Goal: Task Accomplishment & Management: Complete application form

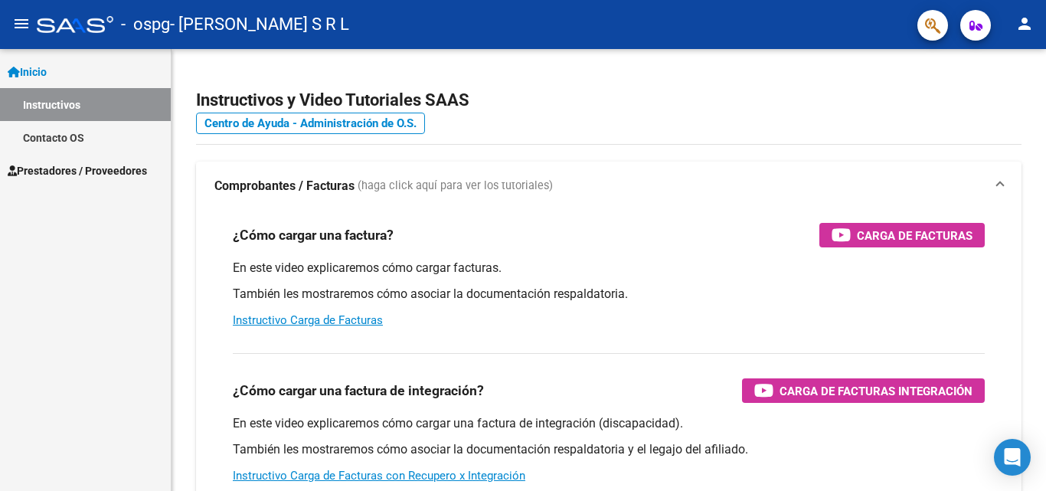
click at [38, 70] on span "Inicio" at bounding box center [27, 72] width 39 height 17
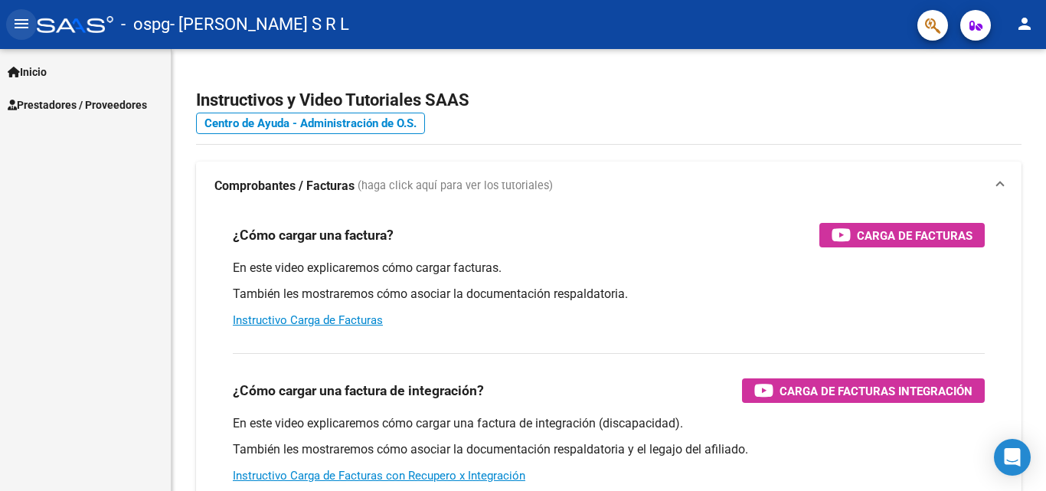
click at [21, 25] on mat-icon "menu" at bounding box center [21, 24] width 18 height 18
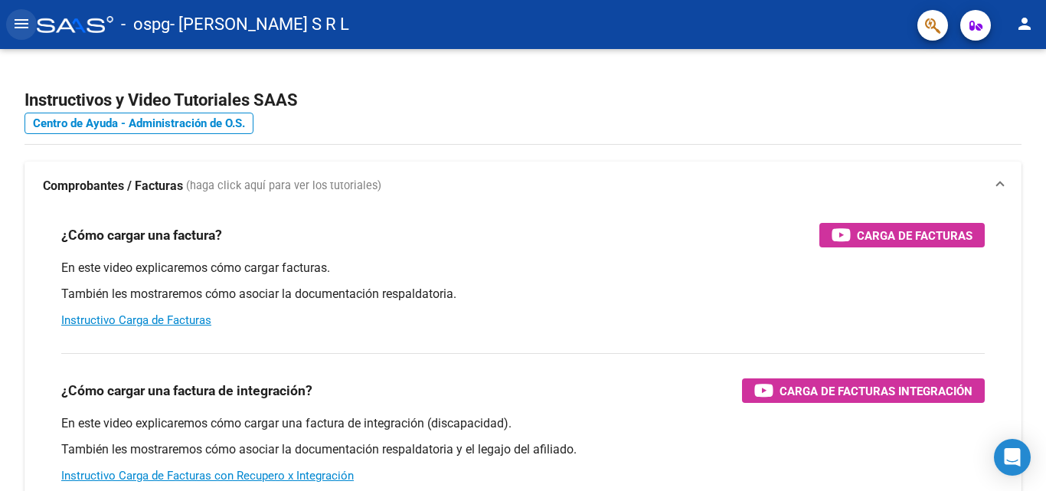
click at [21, 25] on mat-icon "menu" at bounding box center [21, 24] width 18 height 18
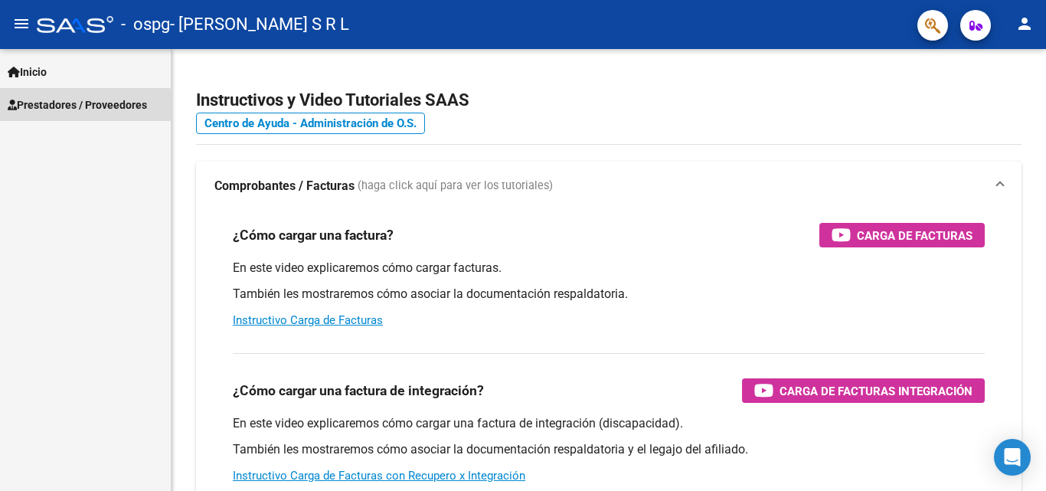
click at [36, 105] on span "Prestadores / Proveedores" at bounding box center [77, 104] width 139 height 17
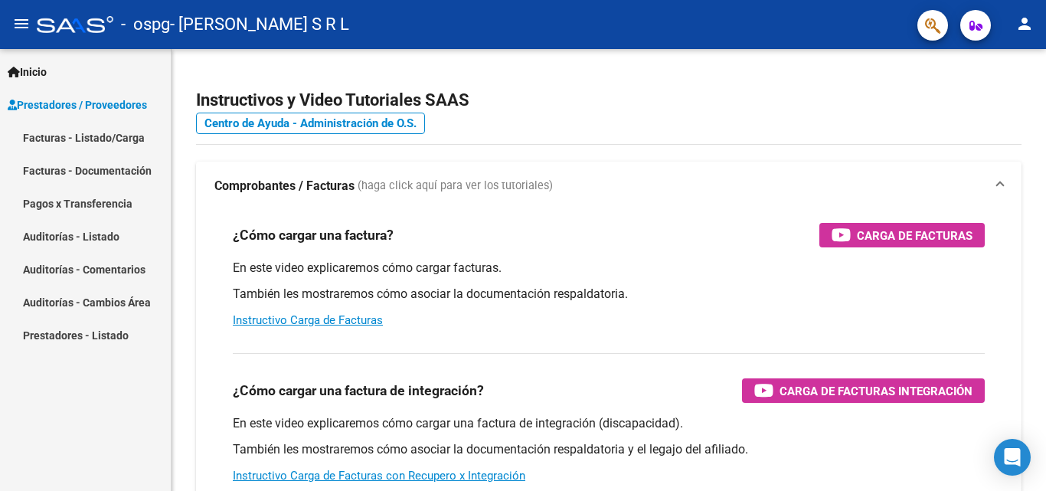
click at [57, 136] on link "Facturas - Listado/Carga" at bounding box center [85, 137] width 171 height 33
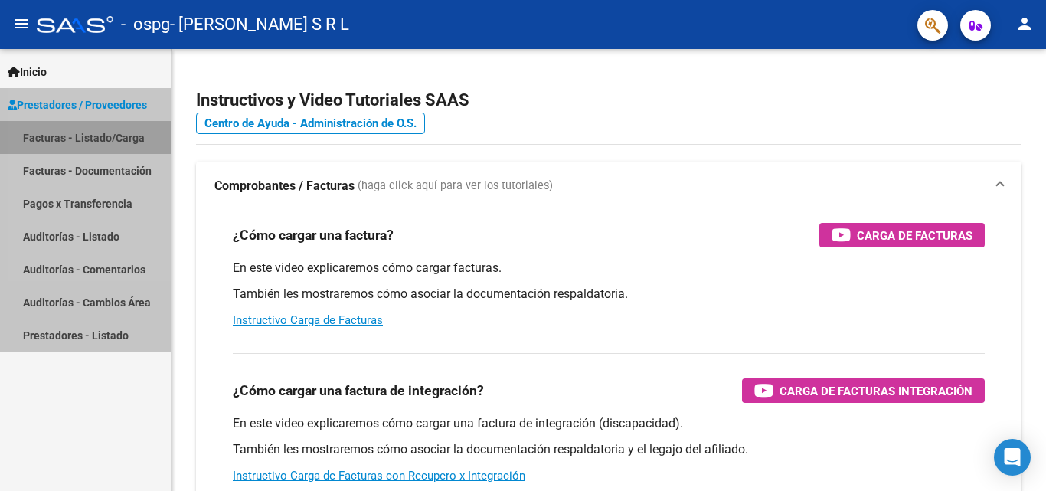
click at [57, 136] on link "Facturas - Listado/Carga" at bounding box center [85, 137] width 171 height 33
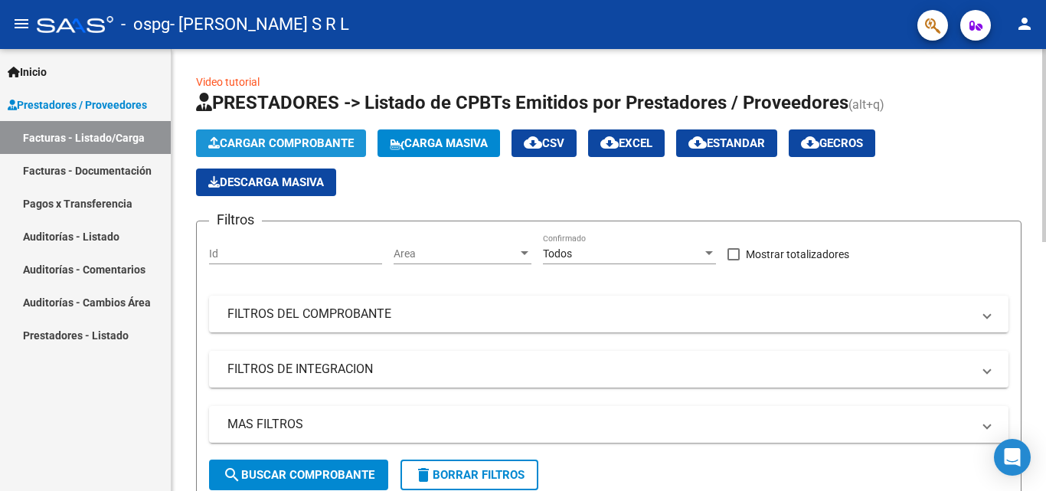
click at [318, 146] on span "Cargar Comprobante" at bounding box center [281, 143] width 146 height 14
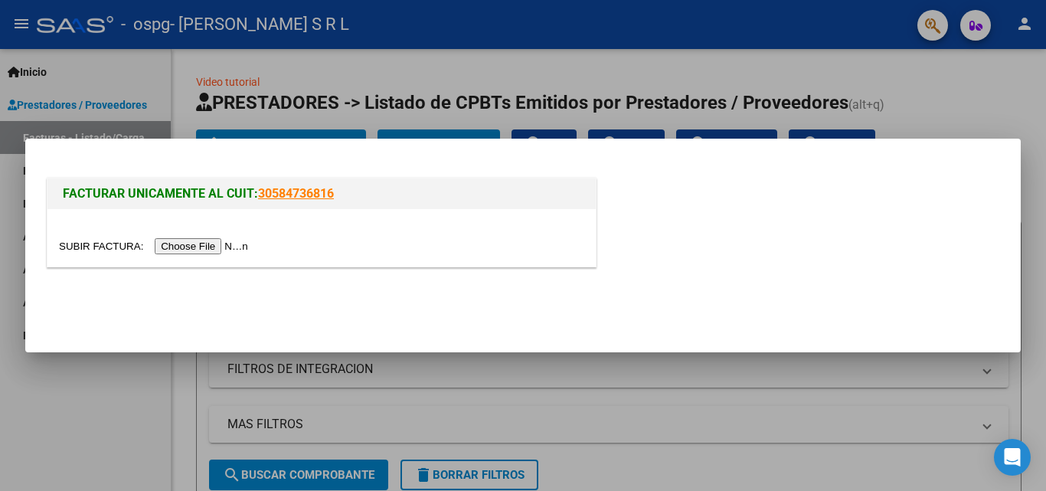
click at [195, 248] on input "file" at bounding box center [156, 246] width 194 height 16
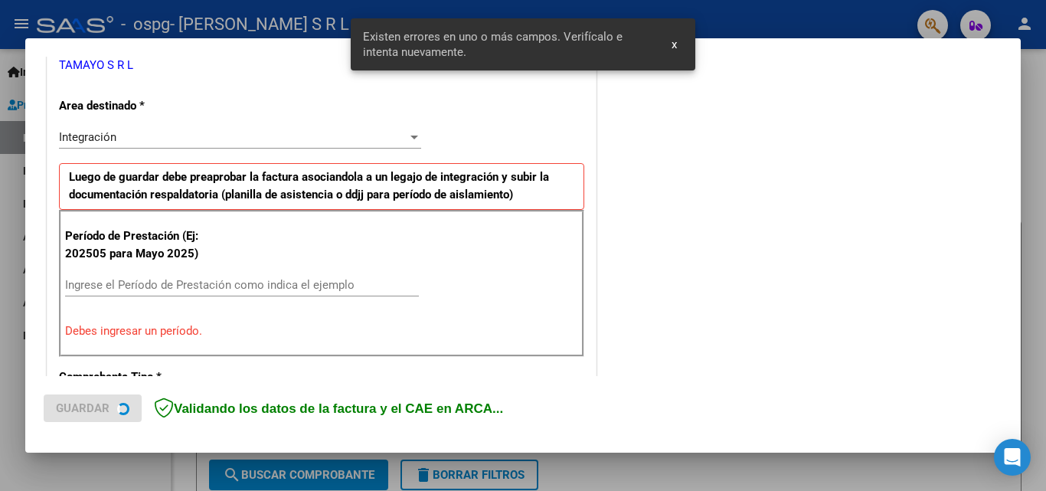
scroll to position [345, 0]
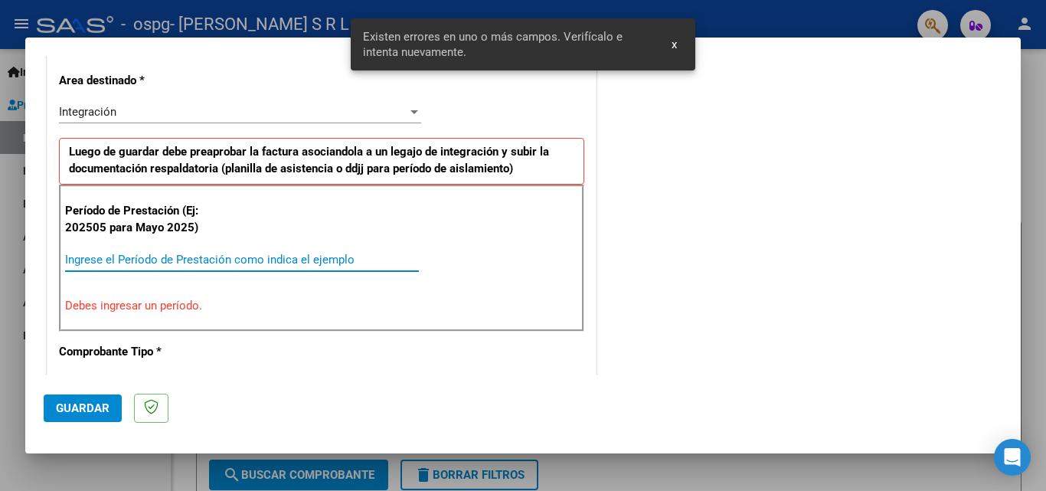
click at [153, 253] on input "Ingrese el Período de Prestación como indica el ejemplo" at bounding box center [242, 260] width 354 height 14
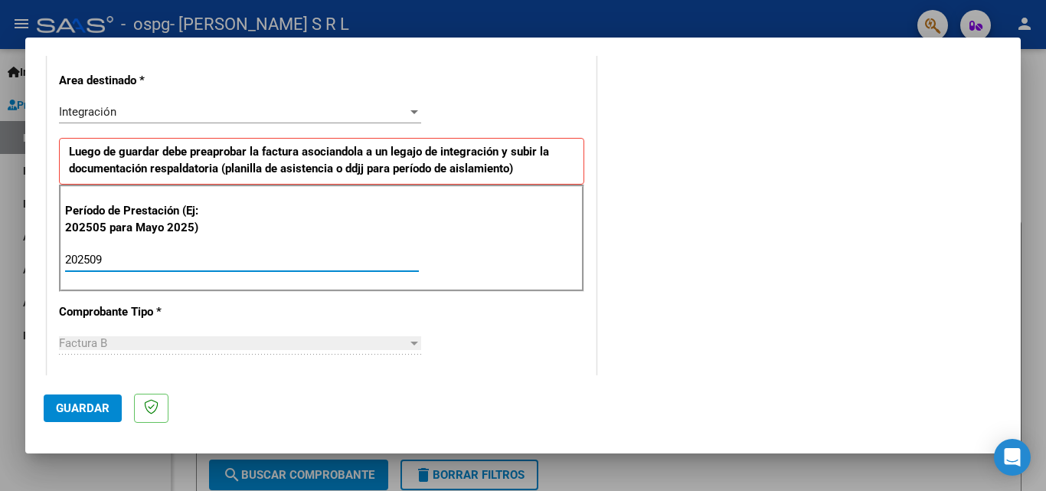
type input "202509"
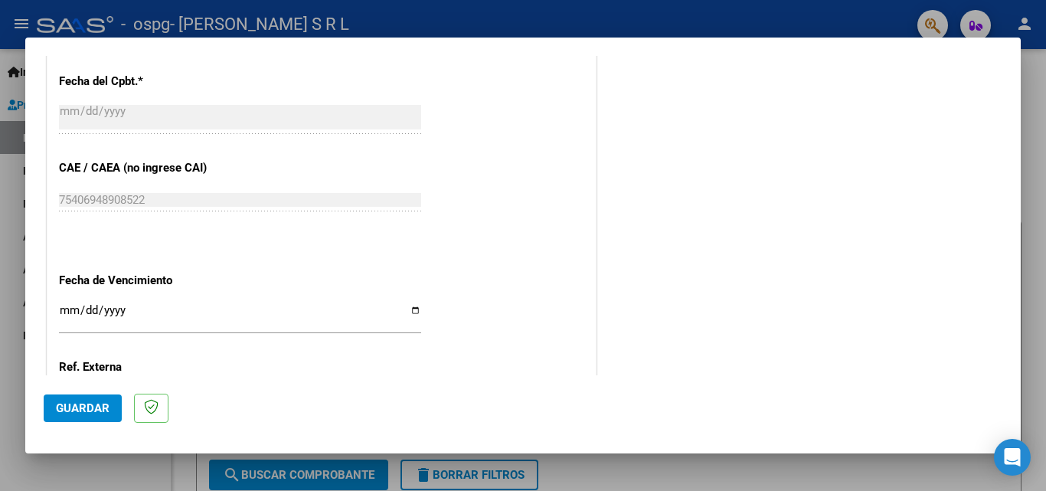
scroll to position [907, 0]
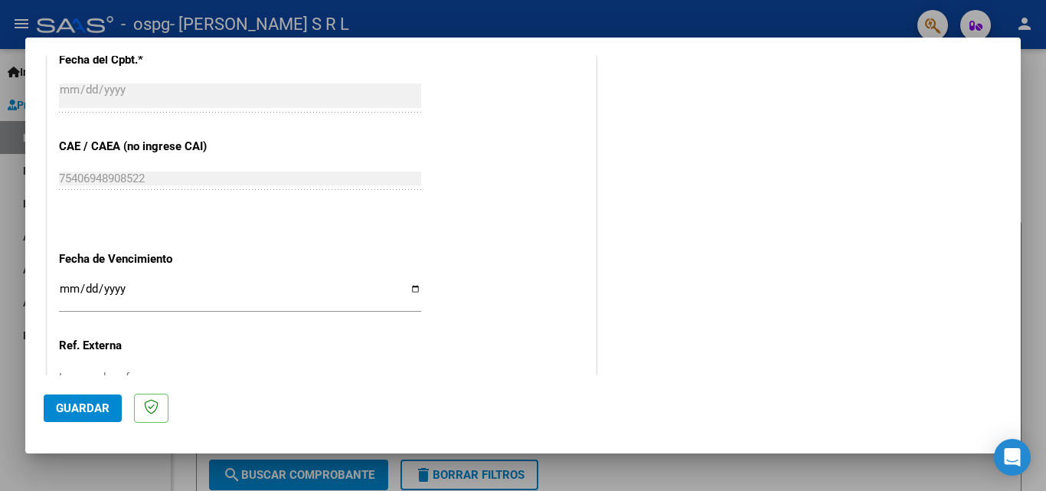
click at [68, 286] on input "Ingresar la fecha" at bounding box center [240, 295] width 362 height 25
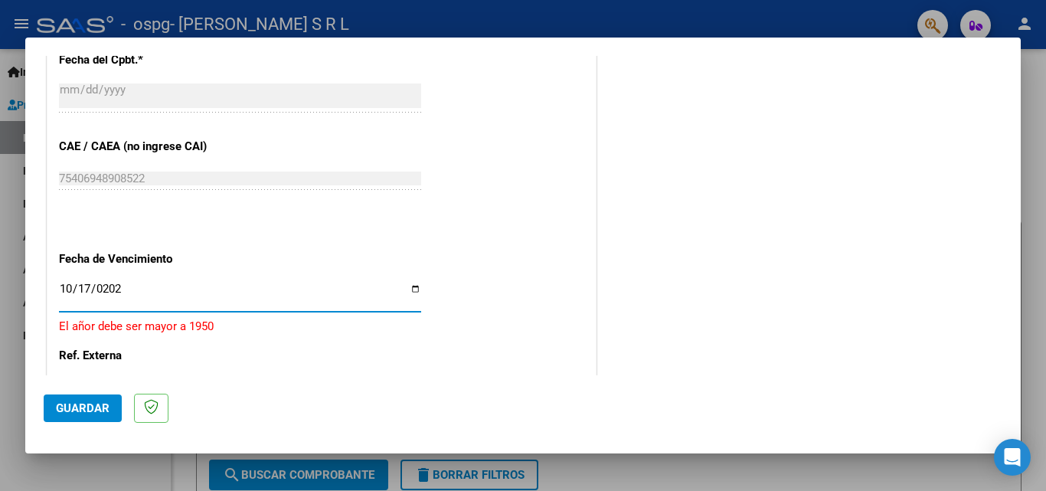
type input "[DATE]"
click at [83, 414] on span "Guardar" at bounding box center [83, 408] width 54 height 14
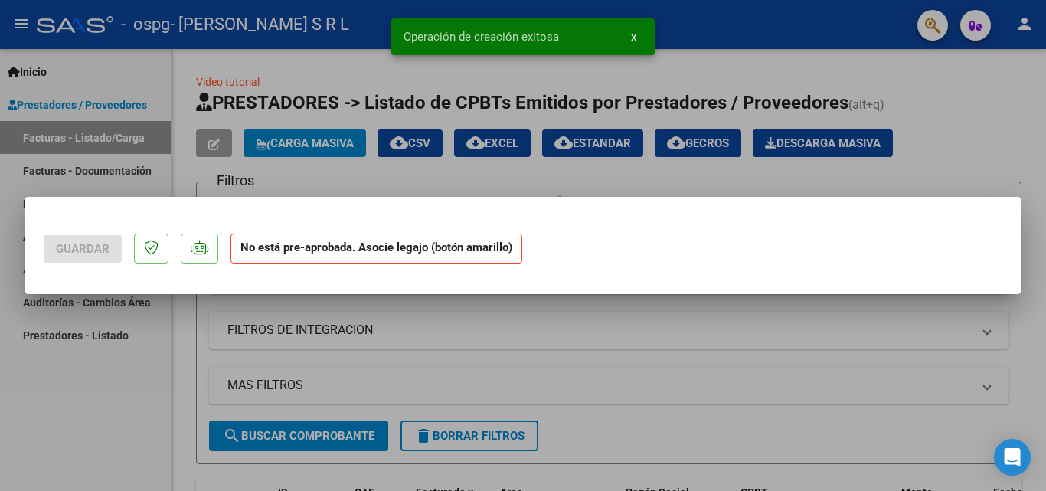
scroll to position [0, 0]
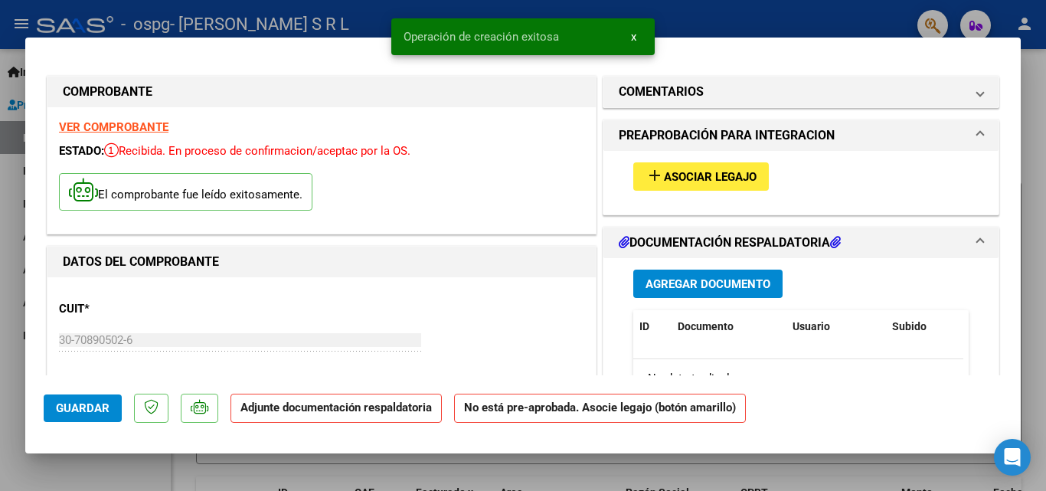
click at [677, 179] on span "Asociar Legajo" at bounding box center [710, 177] width 93 height 14
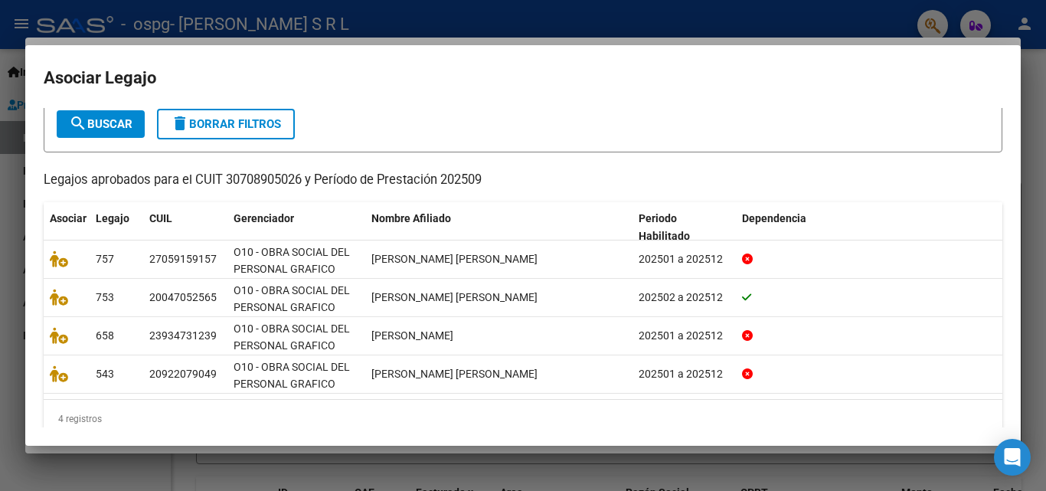
scroll to position [110, 0]
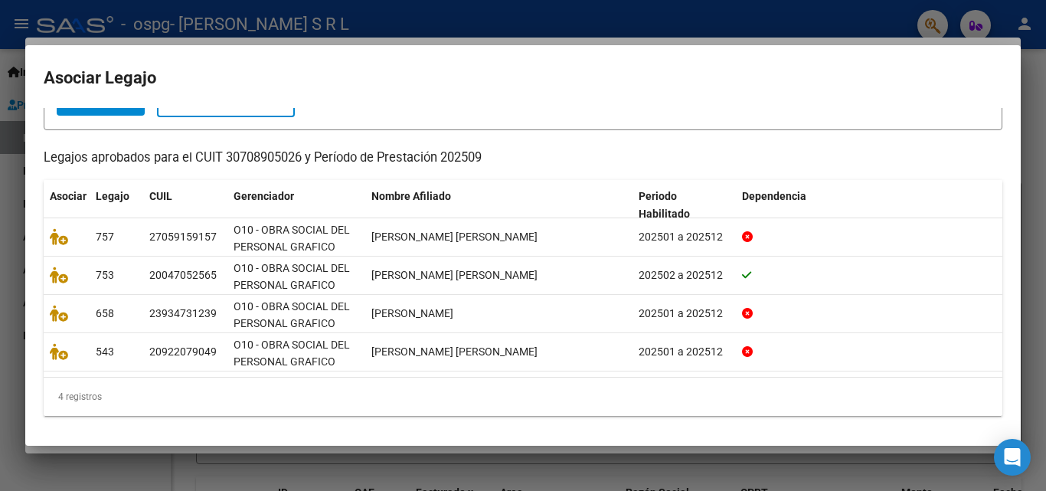
click at [1003, 272] on mat-dialog-content "Busque el afiliado correspondiente en la tabla y haga click en el ícono de la c…" at bounding box center [523, 267] width 996 height 319
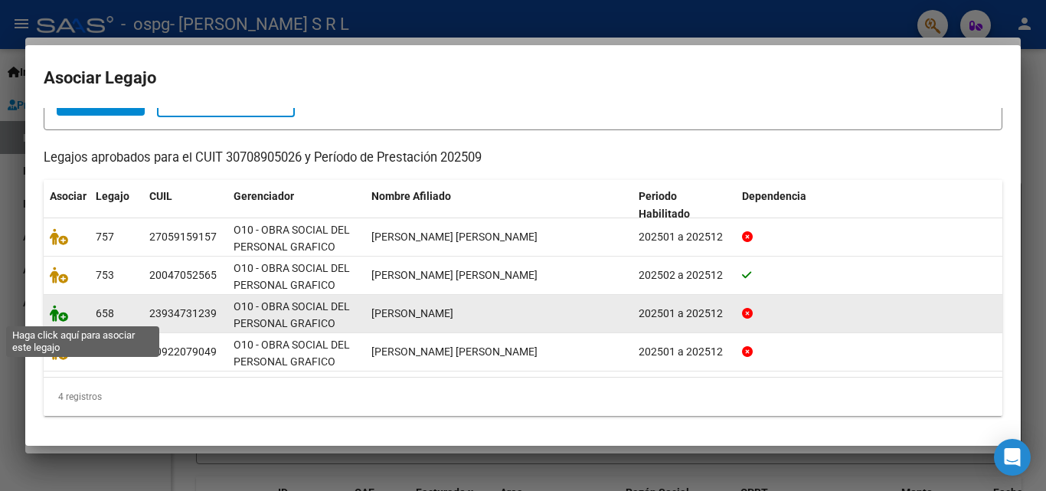
click at [62, 315] on icon at bounding box center [59, 313] width 18 height 17
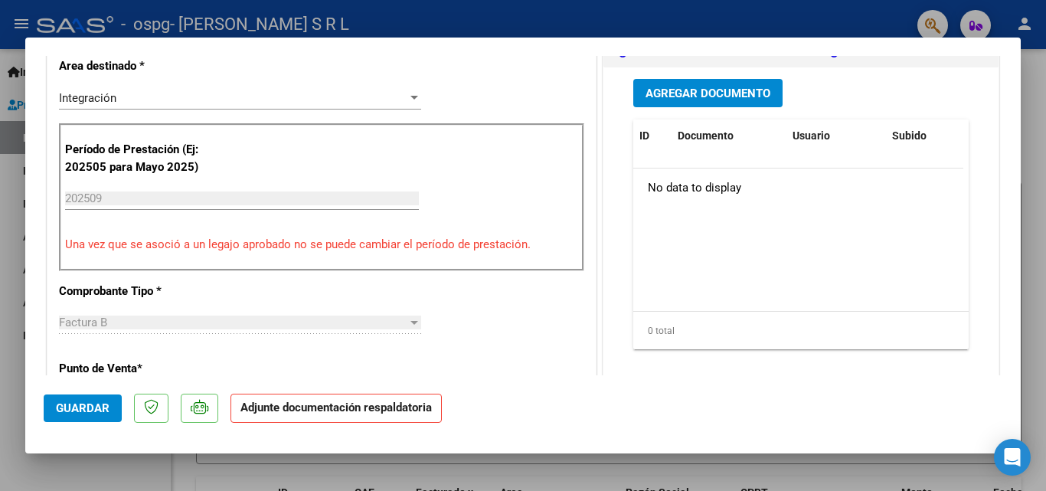
scroll to position [248, 0]
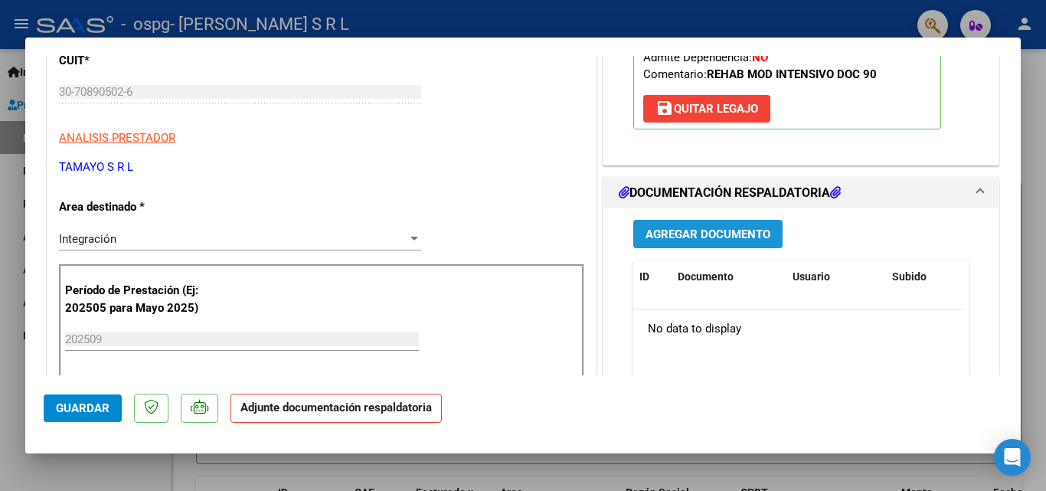
click at [705, 227] on span "Agregar Documento" at bounding box center [708, 234] width 125 height 14
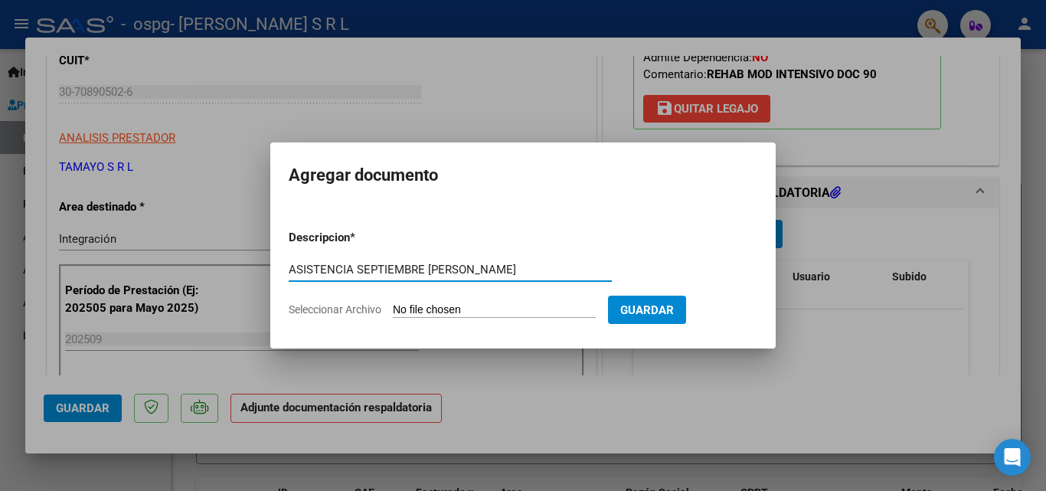
type input "ASISTENCIA SEPTIEMBRE [PERSON_NAME]"
click at [437, 310] on input "Seleccionar Archivo" at bounding box center [494, 310] width 203 height 15
type input "C:\fakepath\FACTURACION SEPTIEMBRE [PERSON_NAME].pdf"
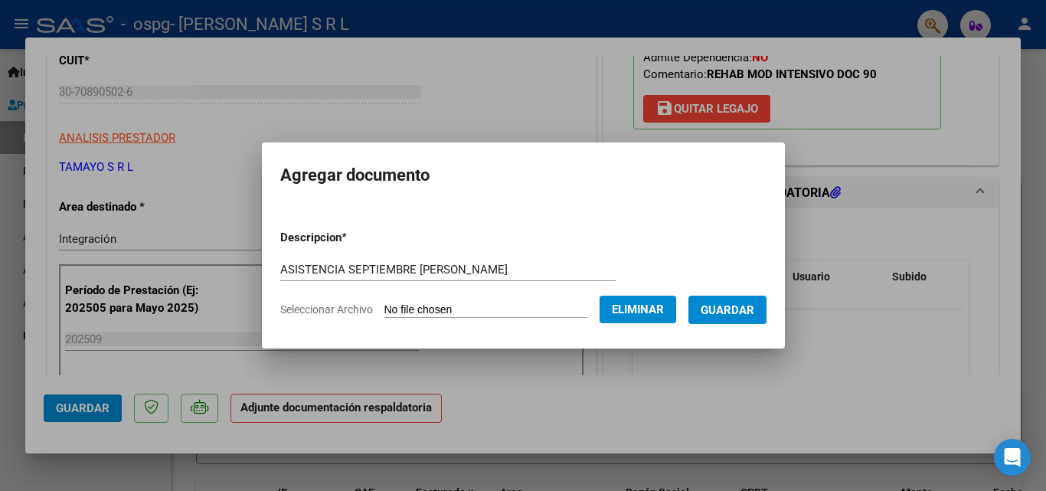
click at [646, 311] on span "Eliminar" at bounding box center [638, 309] width 52 height 14
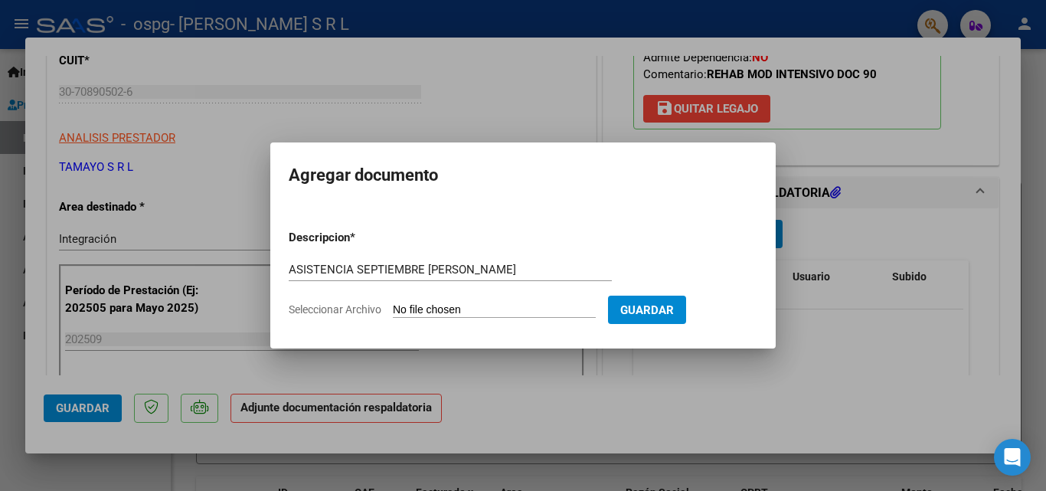
click at [451, 309] on input "Seleccionar Archivo" at bounding box center [494, 310] width 203 height 15
type input "C:\fakepath\ASISTENCIA SEPTIEMBRE [PERSON_NAME].pdf"
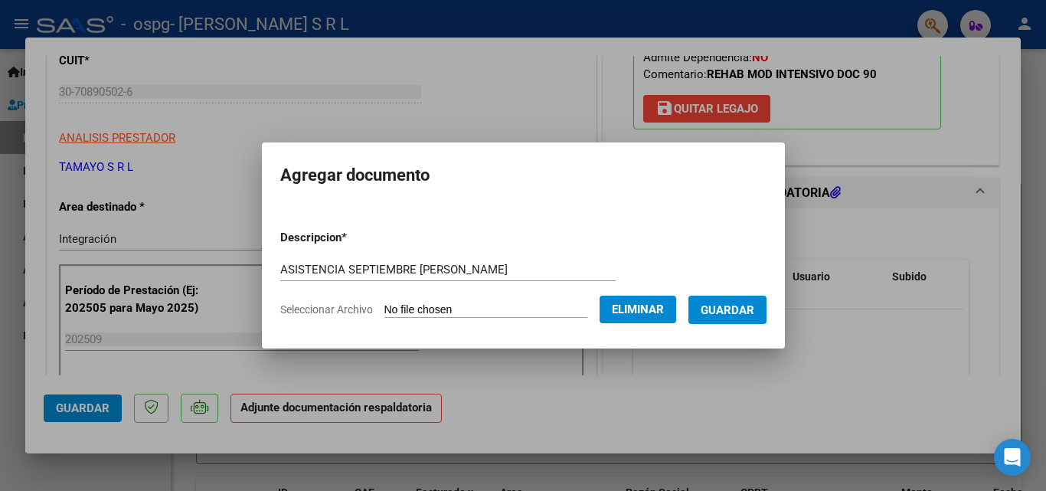
click at [737, 309] on span "Guardar" at bounding box center [728, 310] width 54 height 14
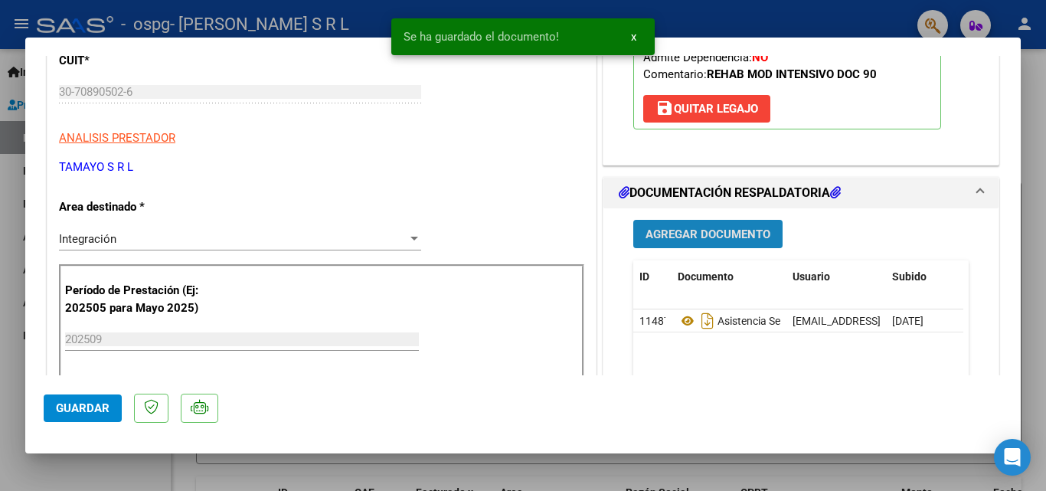
click at [661, 232] on span "Agregar Documento" at bounding box center [708, 234] width 125 height 14
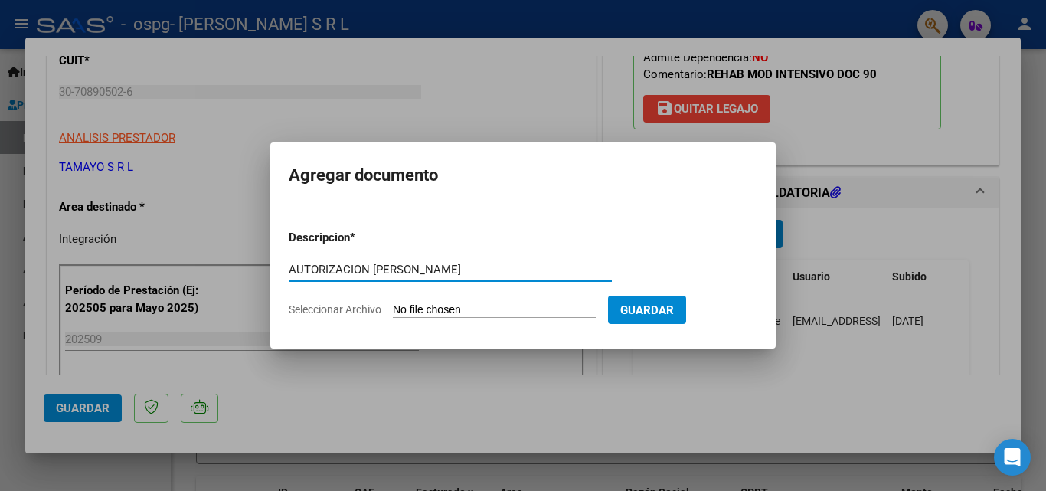
type input "AUTORIZACION [PERSON_NAME]"
click at [473, 309] on input "Seleccionar Archivo" at bounding box center [494, 310] width 203 height 15
type input "C:\fakepath\AUTORIZACION 2025 [PERSON_NAME].pdf"
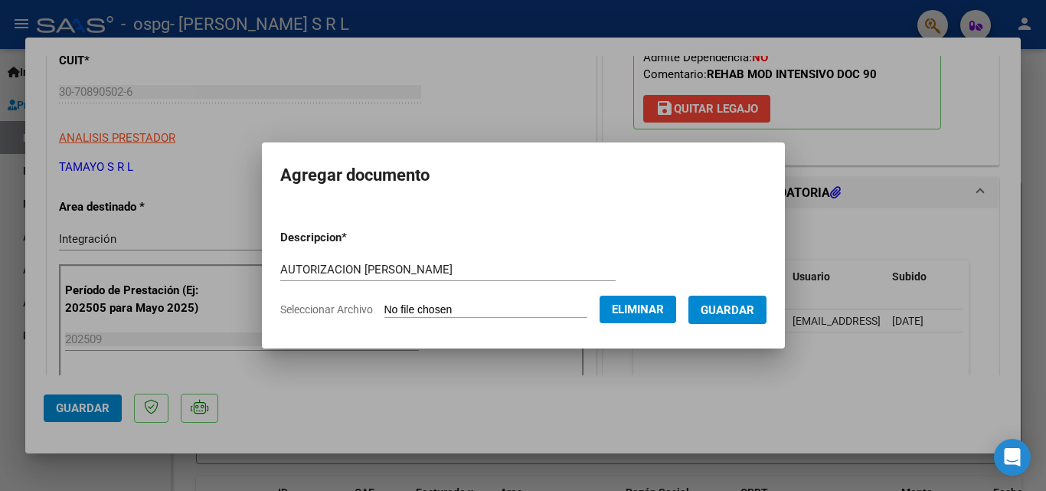
click at [754, 310] on span "Guardar" at bounding box center [728, 310] width 54 height 14
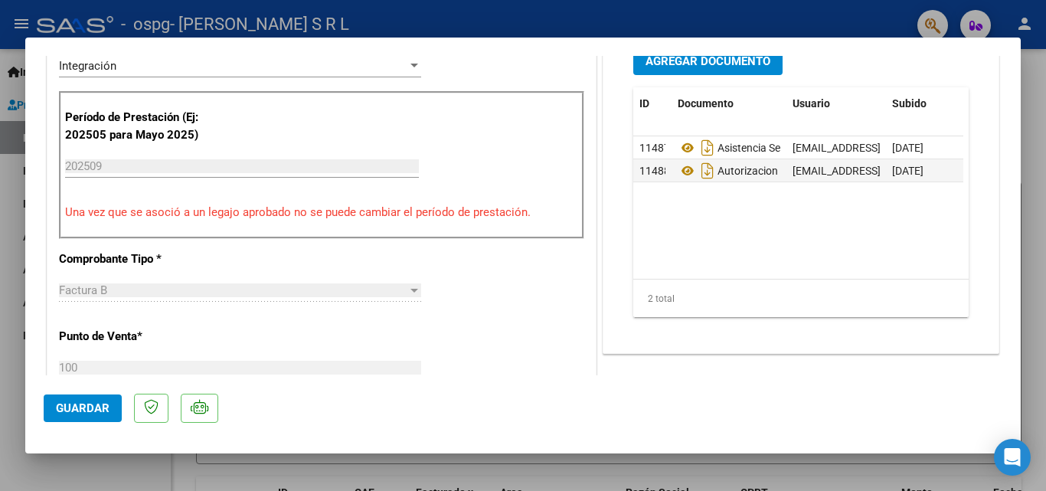
scroll to position [580, 0]
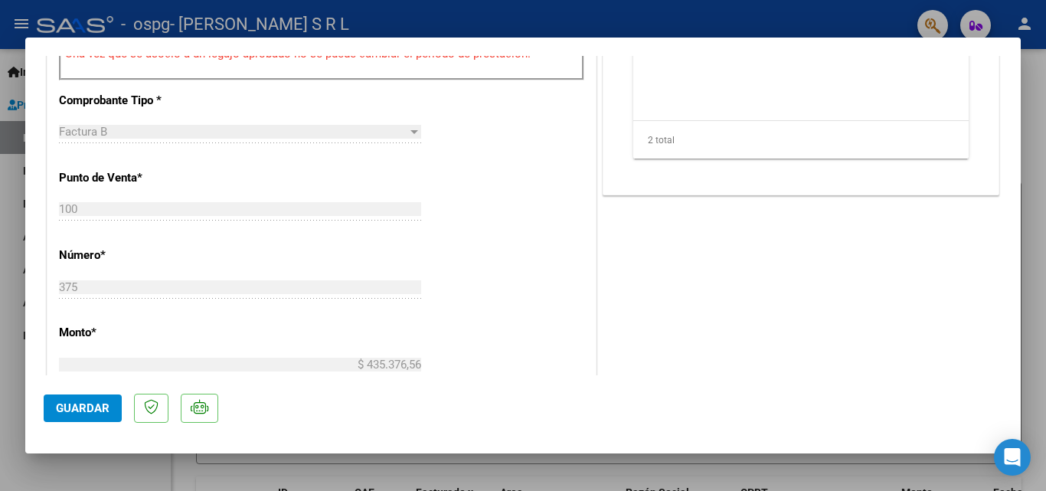
click at [61, 406] on span "Guardar" at bounding box center [83, 408] width 54 height 14
drag, startPoint x: 1023, startPoint y: 240, endPoint x: 1023, endPoint y: 229, distance: 11.5
click at [1023, 229] on div at bounding box center [523, 245] width 1046 height 491
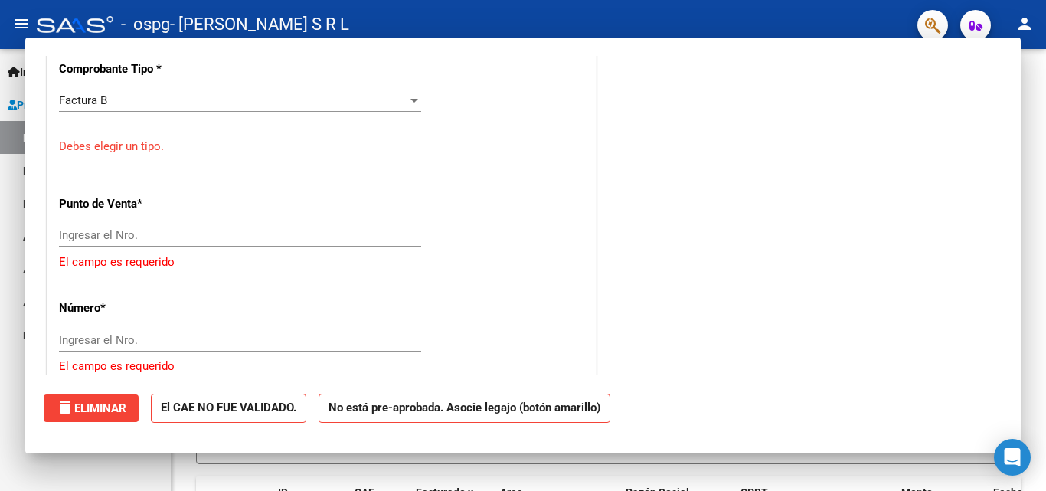
scroll to position [0, 0]
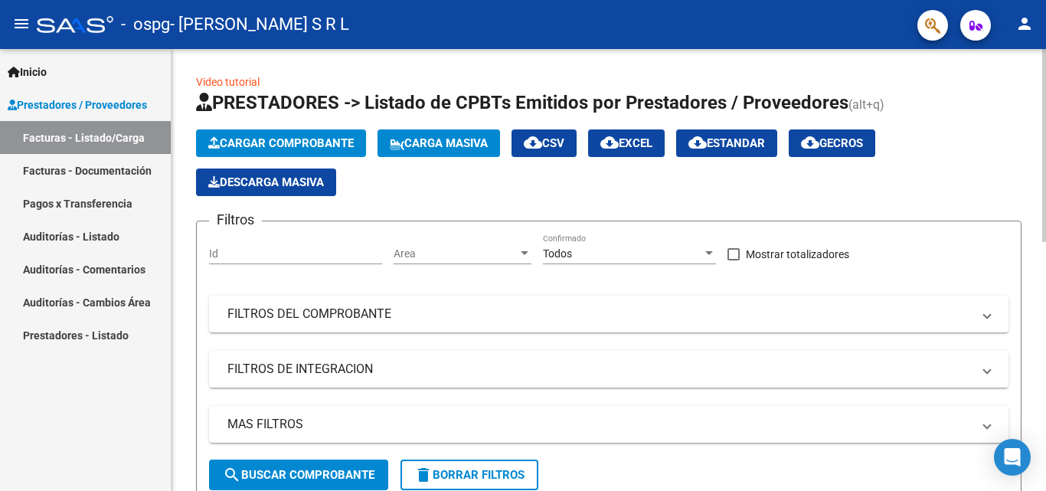
click at [242, 140] on span "Cargar Comprobante" at bounding box center [281, 143] width 146 height 14
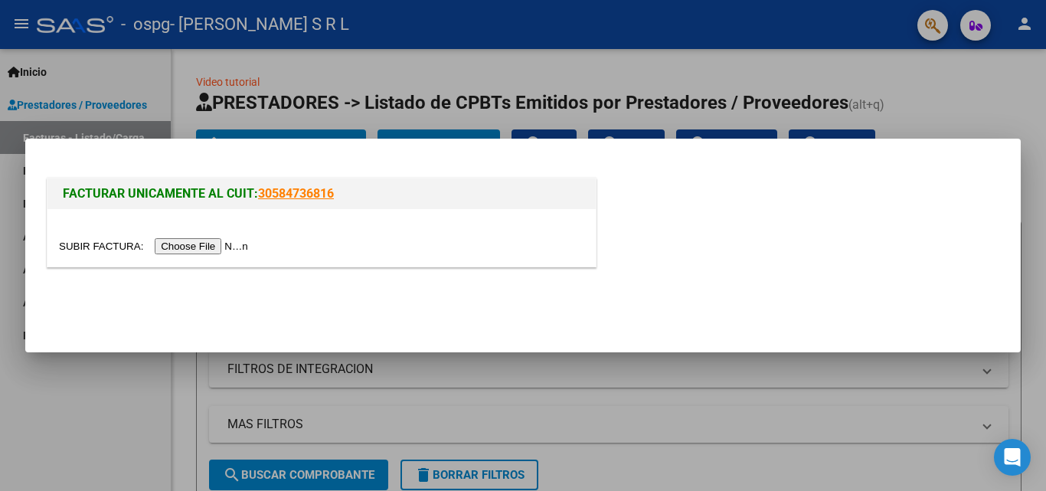
click at [193, 244] on input "file" at bounding box center [156, 246] width 194 height 16
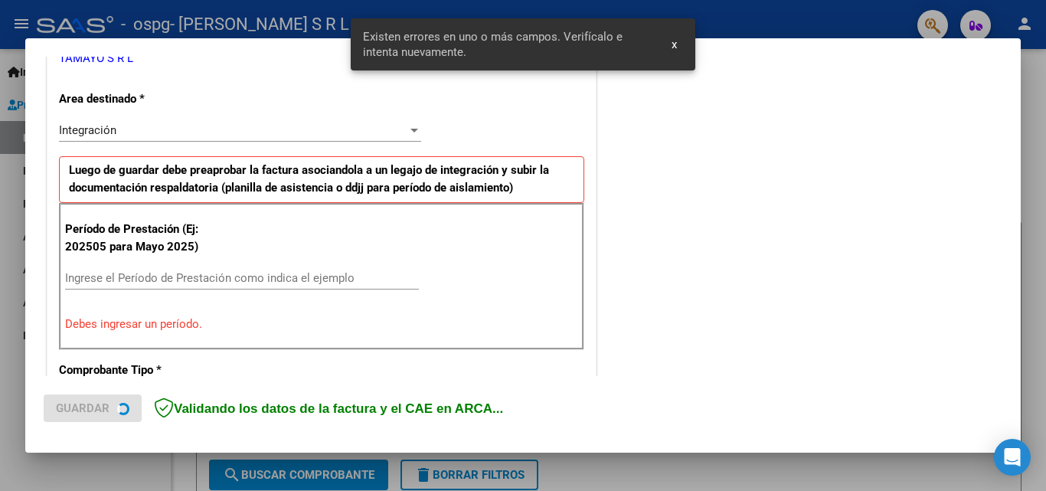
scroll to position [345, 0]
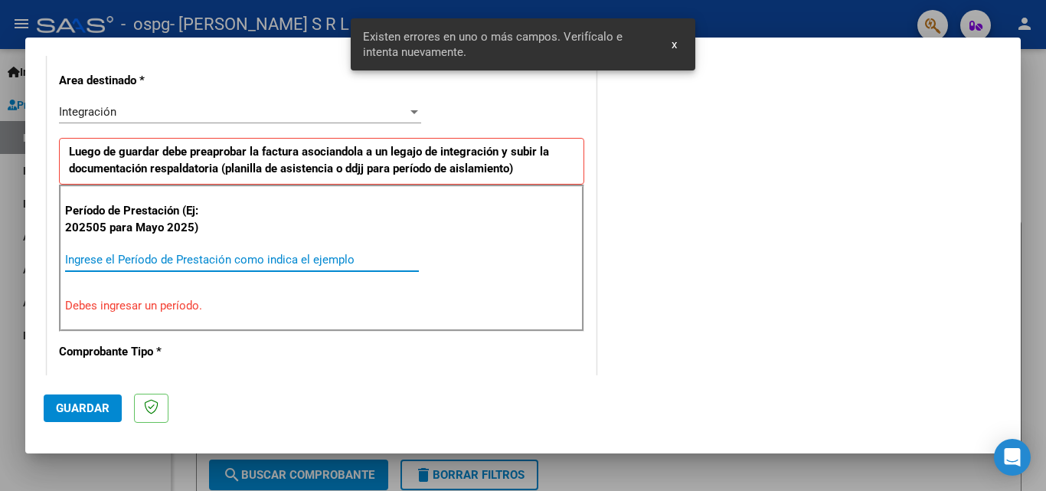
click at [120, 253] on input "Ingrese el Período de Prestación como indica el ejemplo" at bounding box center [242, 260] width 354 height 14
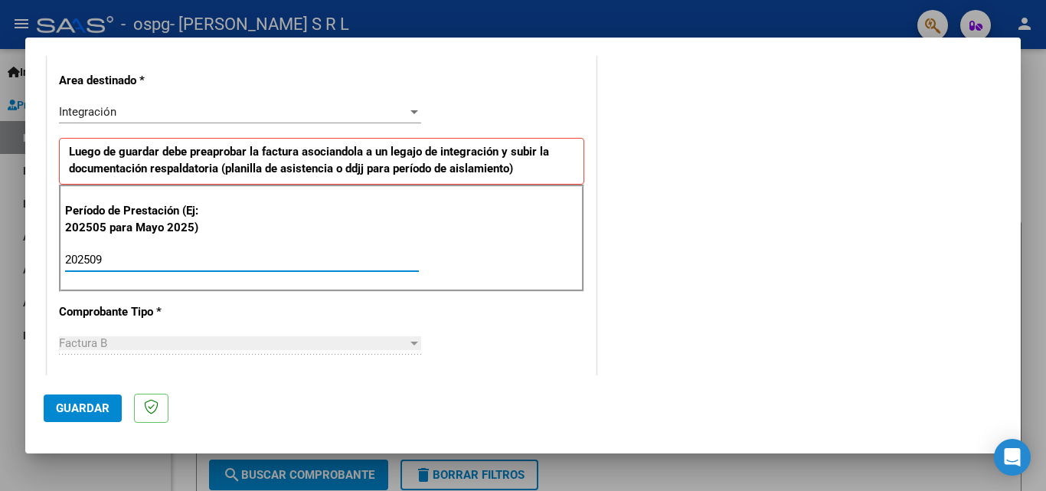
type input "202509"
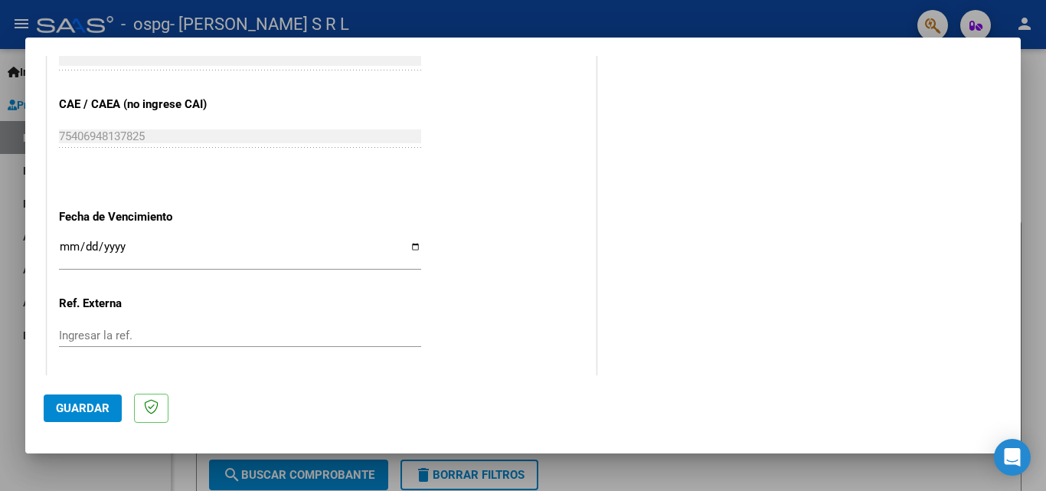
scroll to position [960, 0]
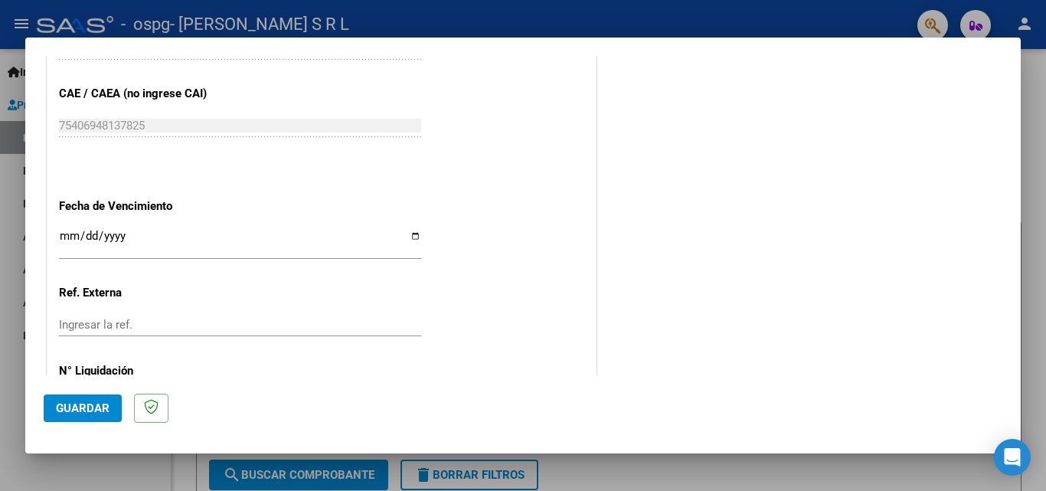
click at [67, 237] on input "Ingresar la fecha" at bounding box center [240, 242] width 362 height 25
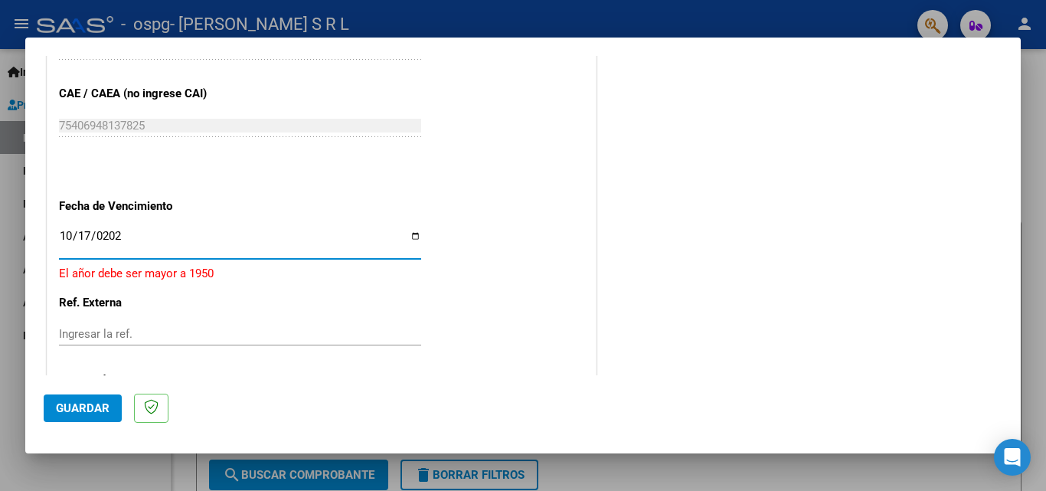
type input "[DATE]"
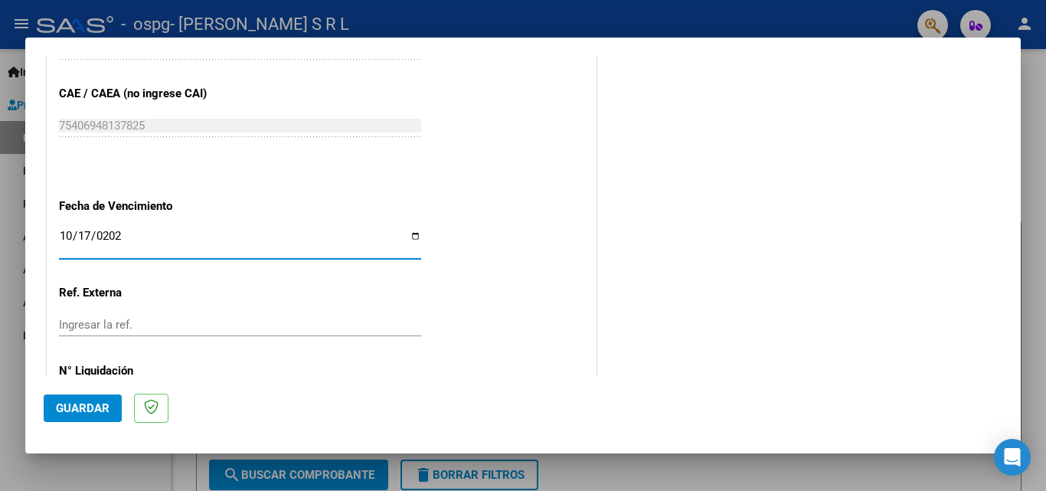
click at [73, 402] on span "Guardar" at bounding box center [83, 408] width 54 height 14
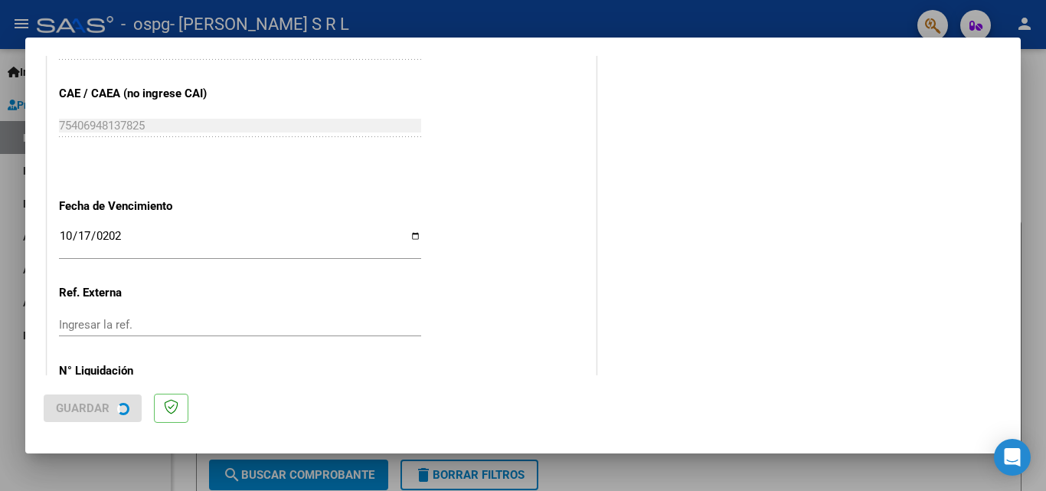
scroll to position [0, 0]
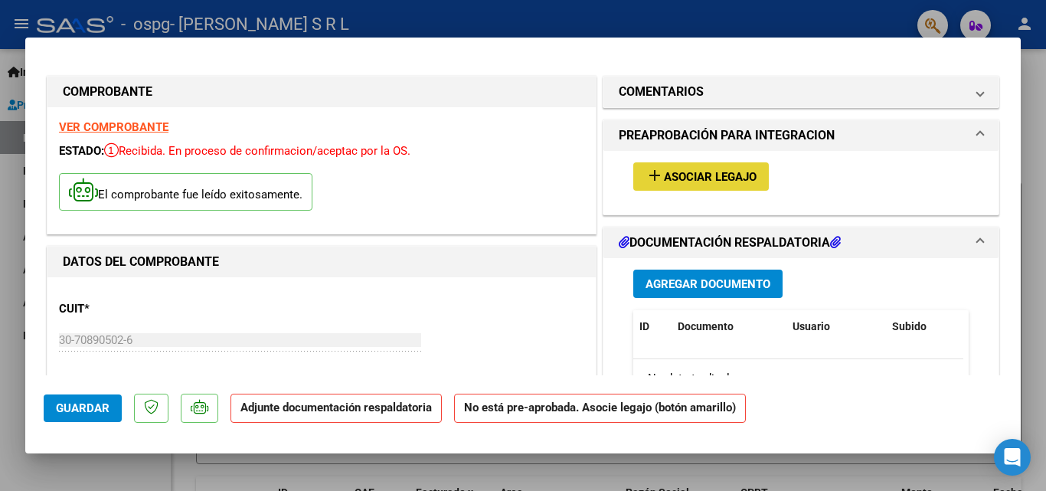
click at [672, 176] on span "Asociar Legajo" at bounding box center [710, 177] width 93 height 14
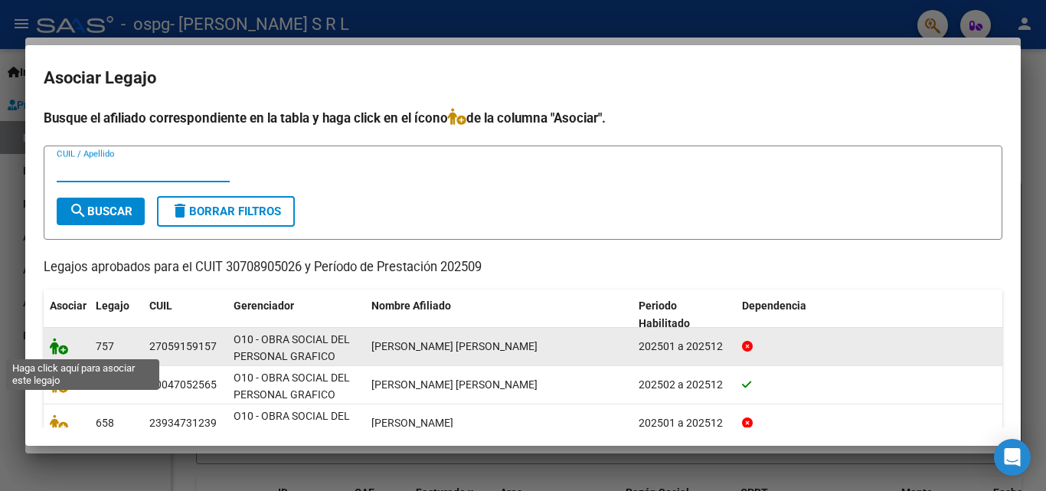
click at [55, 346] on icon at bounding box center [59, 346] width 18 height 17
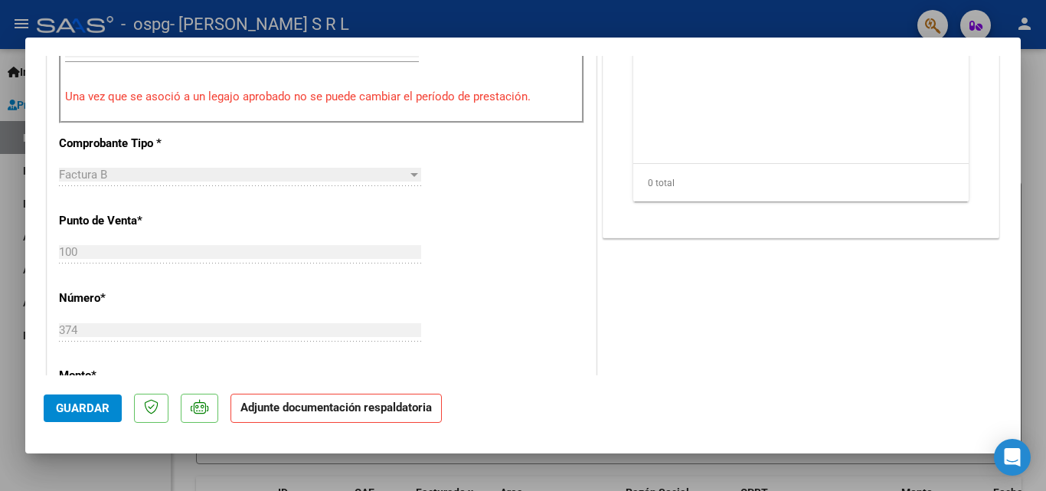
scroll to position [324, 0]
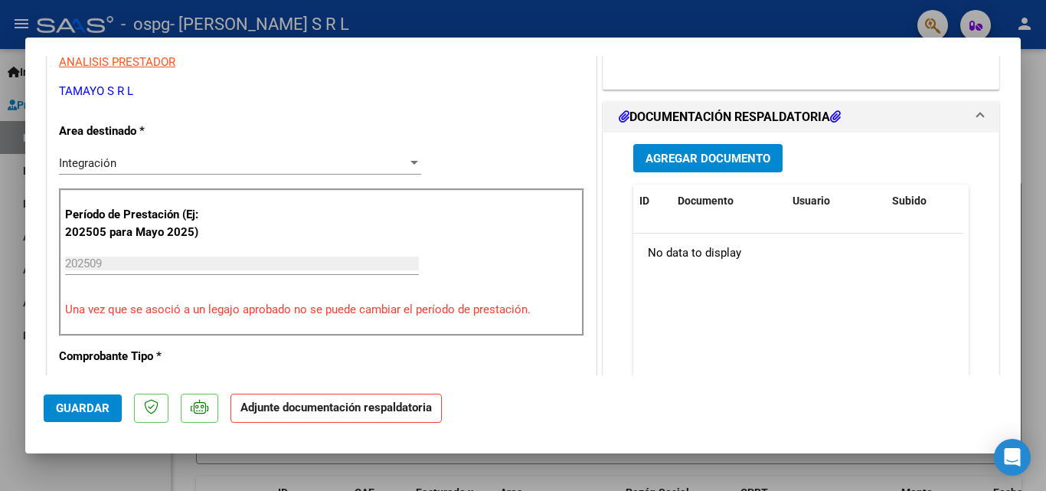
click at [1005, 105] on mat-dialog-content "COMPROBANTE VER COMPROBANTE ESTADO: Recibida. En proceso de confirmacion/acepta…" at bounding box center [523, 215] width 996 height 319
click at [720, 156] on span "Agregar Documento" at bounding box center [708, 159] width 125 height 14
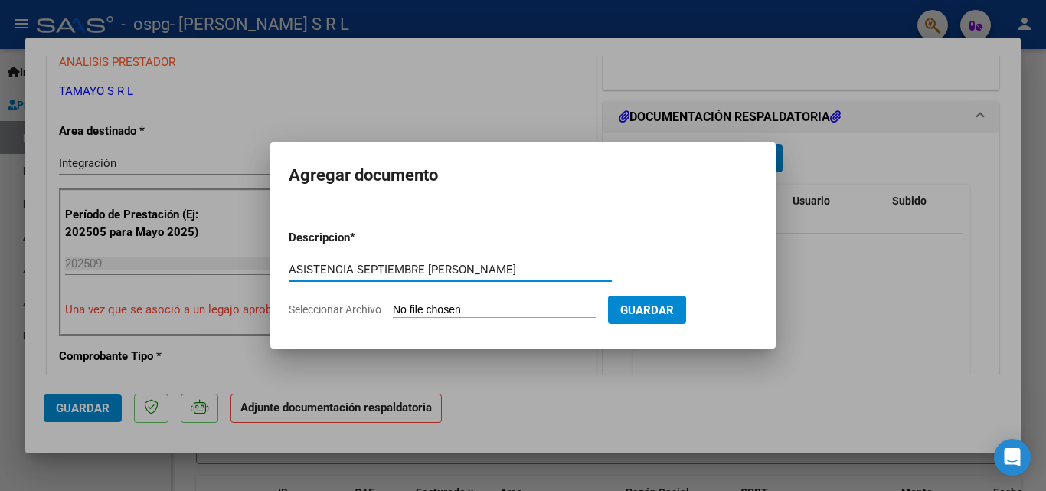
type input "ASISTENCIA SEPTIEMBRE [PERSON_NAME]"
click at [471, 309] on input "Seleccionar Archivo" at bounding box center [494, 310] width 203 height 15
type input "C:\fakepath\ASISTENCIA SEPTIEMBRE [PERSON_NAME].pdf"
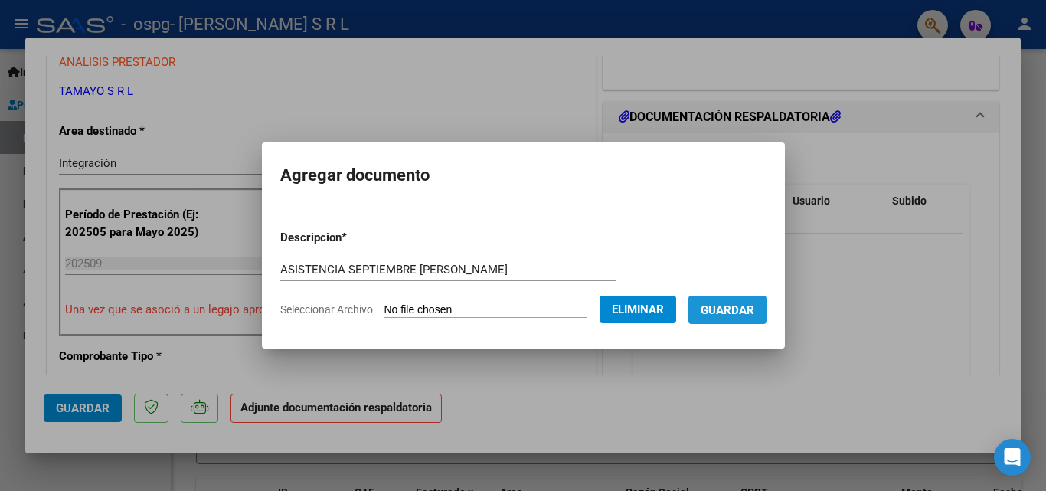
click at [747, 309] on span "Guardar" at bounding box center [728, 310] width 54 height 14
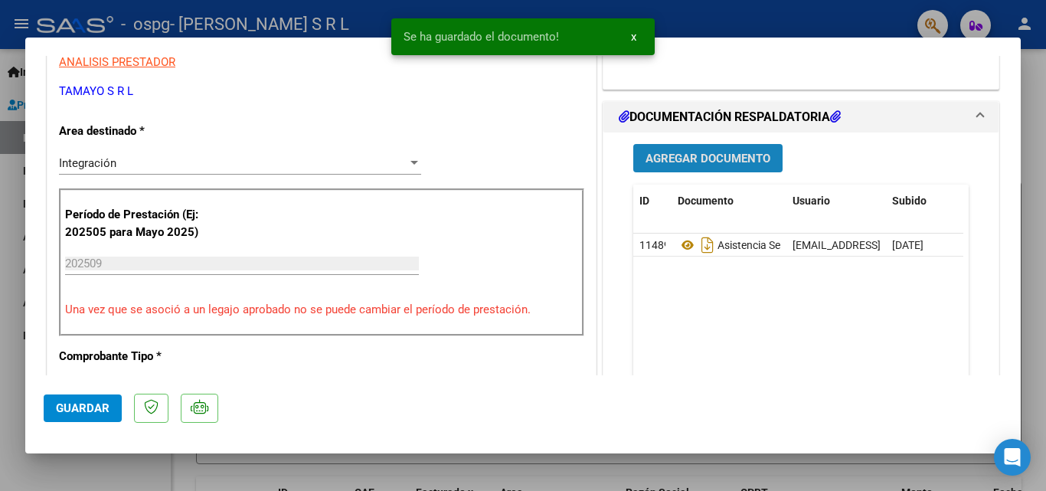
click at [691, 157] on span "Agregar Documento" at bounding box center [708, 159] width 125 height 14
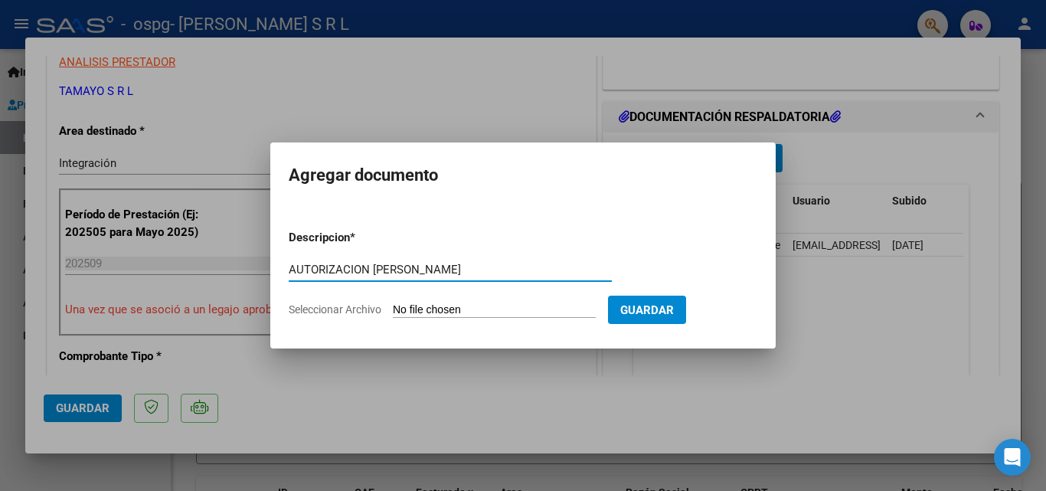
type input "AUTORIZACION [PERSON_NAME]"
click at [432, 311] on input "Seleccionar Archivo" at bounding box center [494, 310] width 203 height 15
type input "C:\fakepath\AUTORIZACIONES 2025 [PERSON_NAME].pdf"
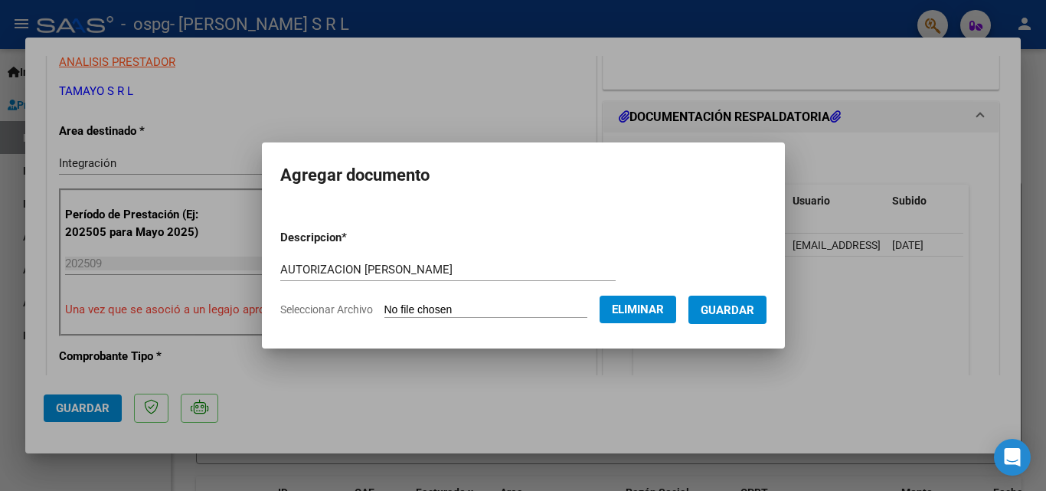
click at [754, 312] on span "Guardar" at bounding box center [728, 310] width 54 height 14
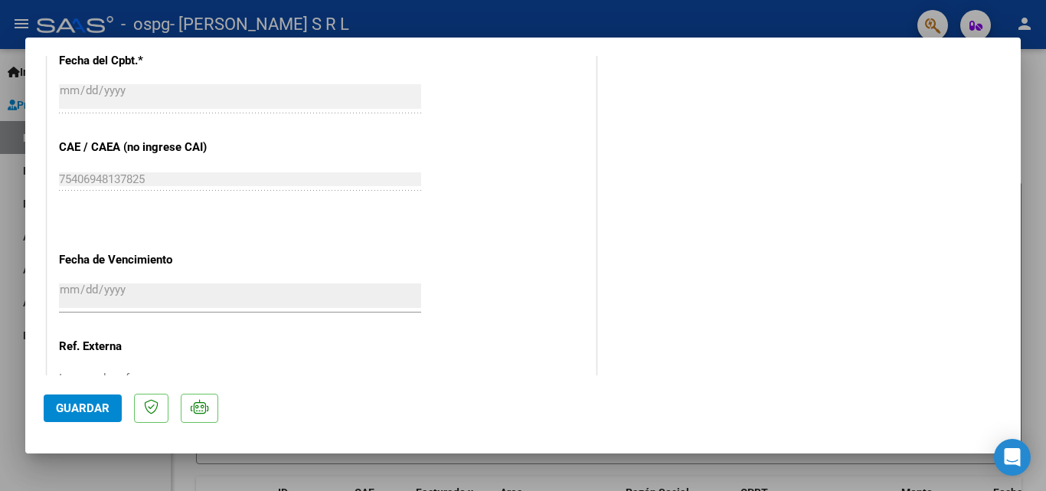
scroll to position [954, 0]
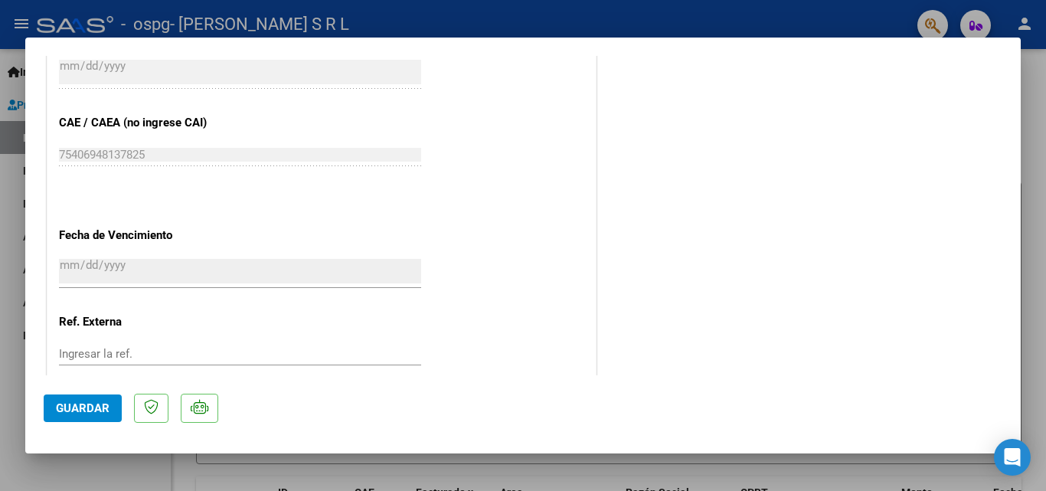
click at [94, 417] on button "Guardar" at bounding box center [83, 408] width 78 height 28
click at [76, 411] on span "Guardar" at bounding box center [83, 408] width 54 height 14
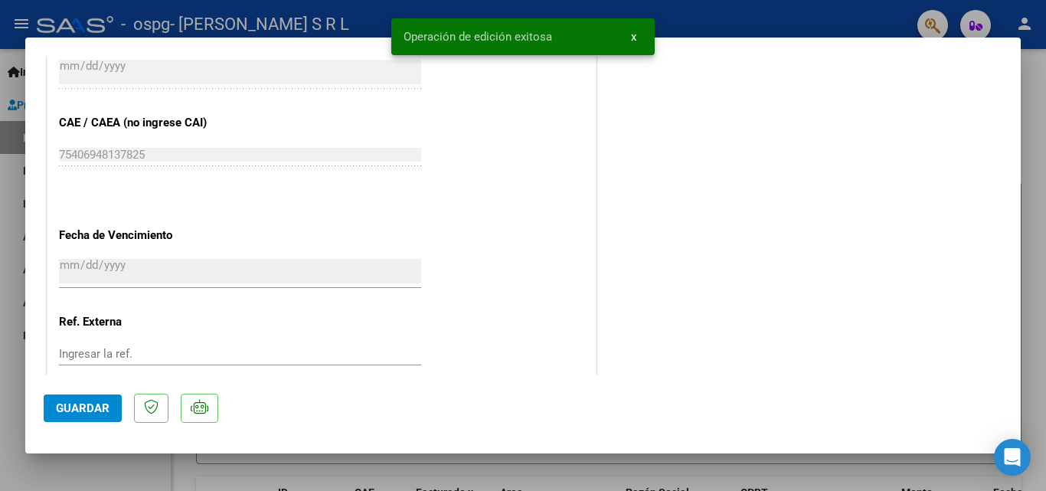
click at [8, 187] on div at bounding box center [523, 245] width 1046 height 491
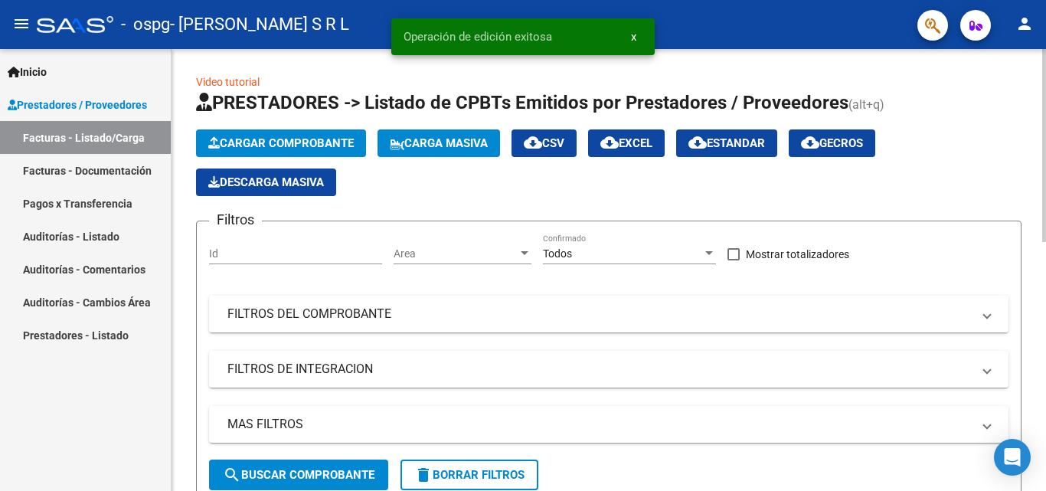
click at [254, 140] on span "Cargar Comprobante" at bounding box center [281, 143] width 146 height 14
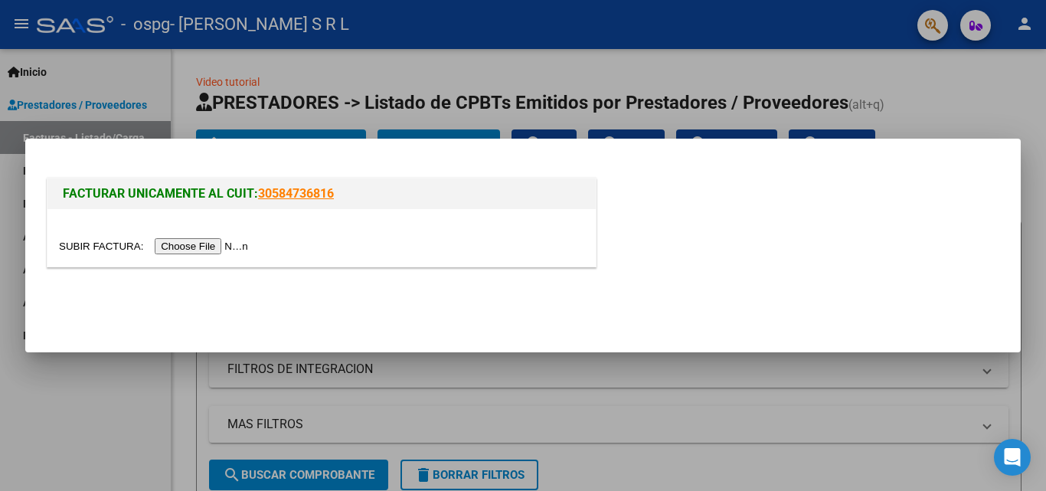
click at [189, 244] on input "file" at bounding box center [156, 246] width 194 height 16
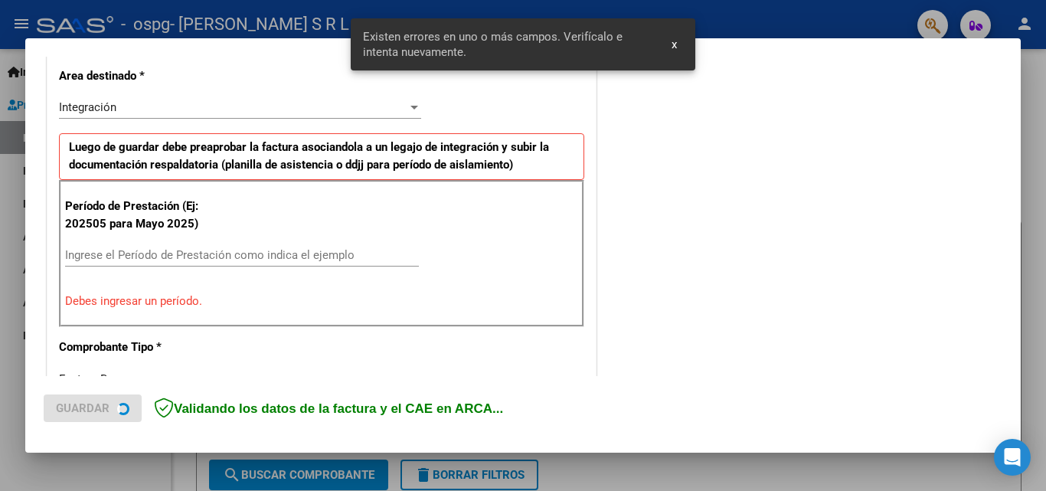
scroll to position [374, 0]
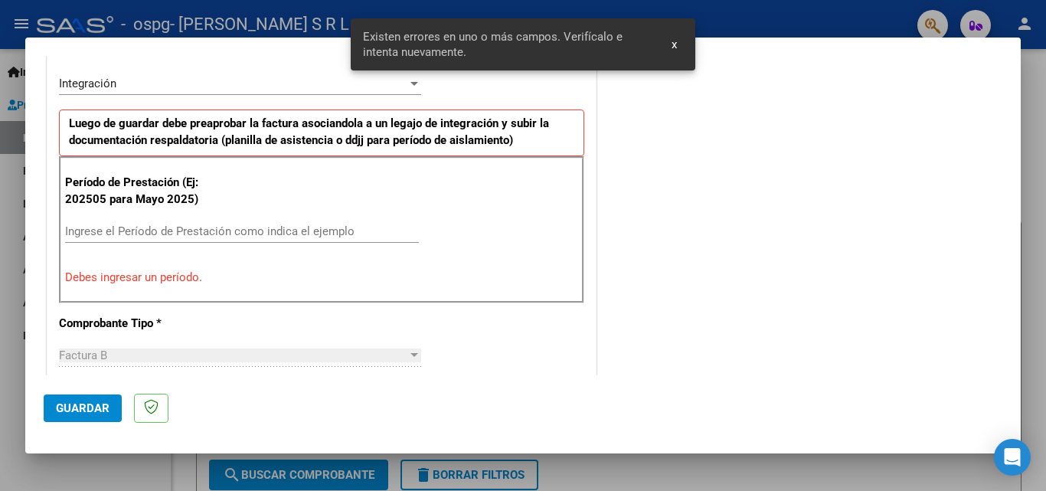
click at [115, 223] on div "Ingrese el Período de Prestación como indica el ejemplo" at bounding box center [242, 231] width 354 height 23
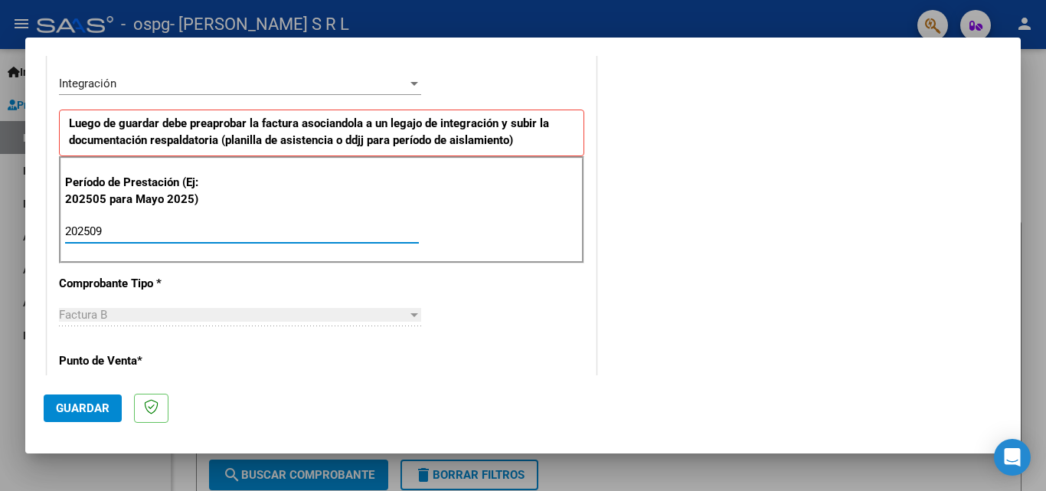
type input "202509"
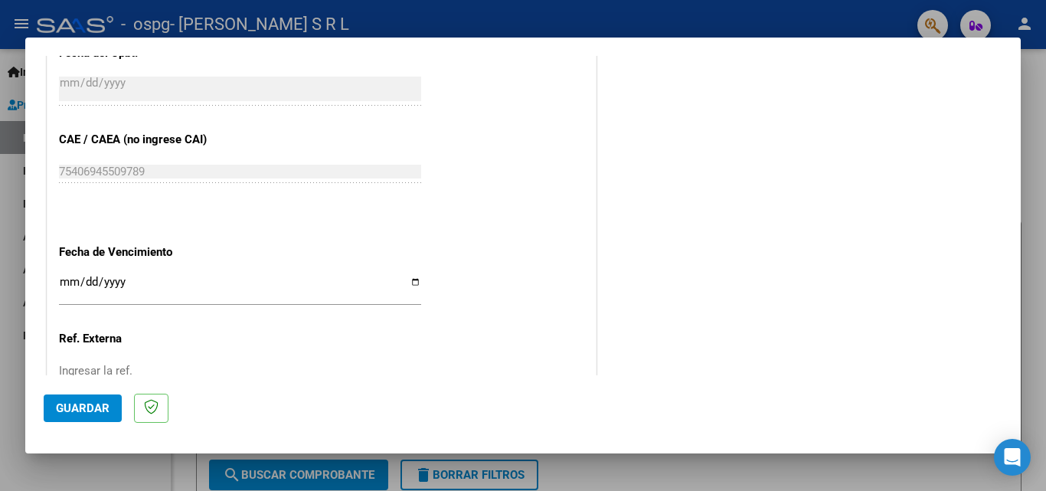
scroll to position [939, 0]
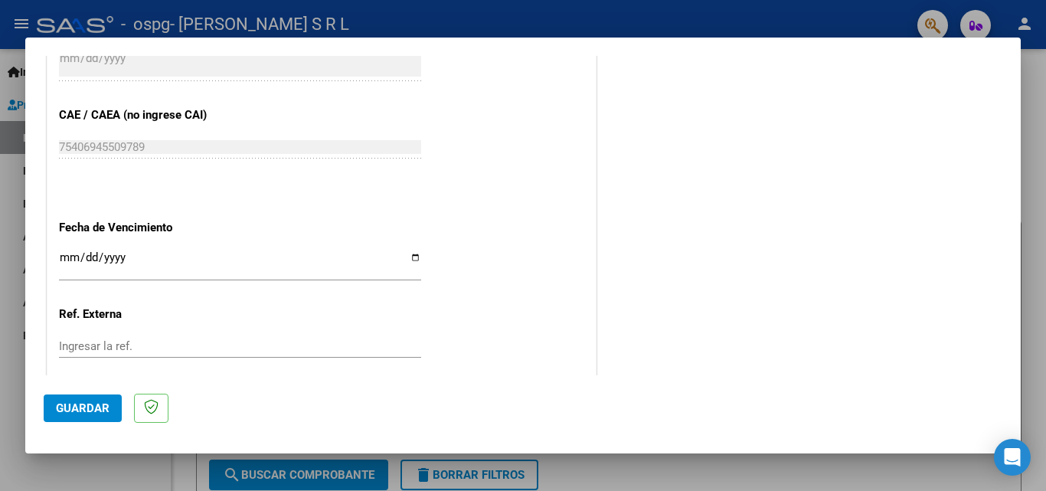
click at [67, 252] on input "Ingresar la fecha" at bounding box center [240, 263] width 362 height 25
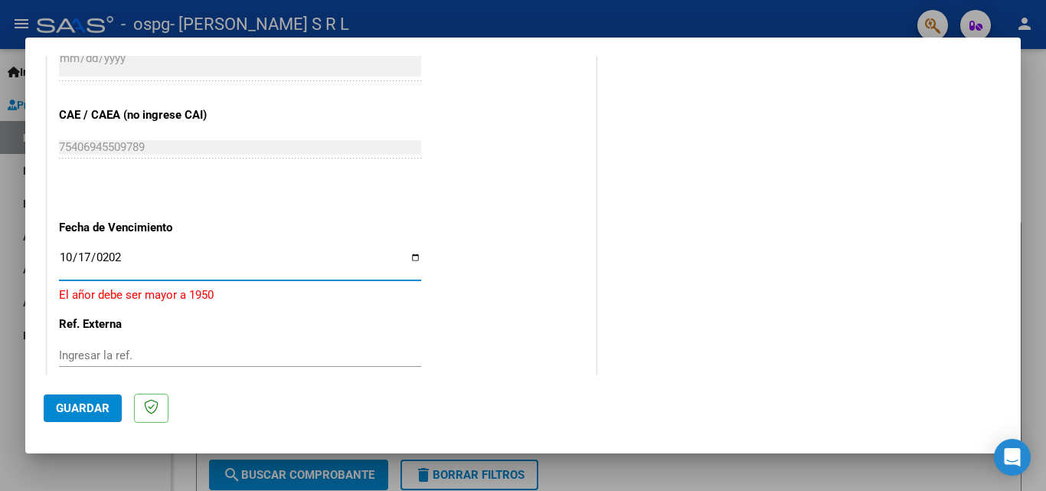
type input "[DATE]"
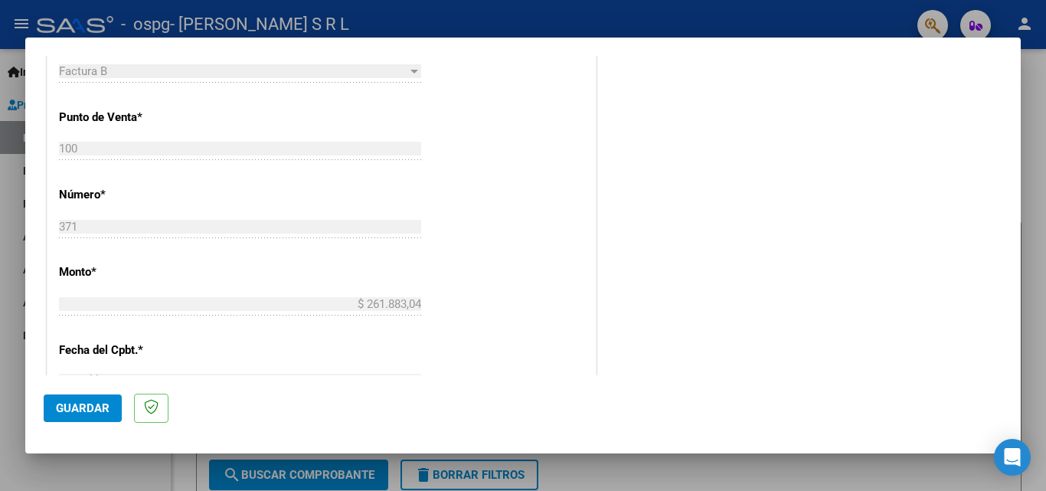
scroll to position [607, 0]
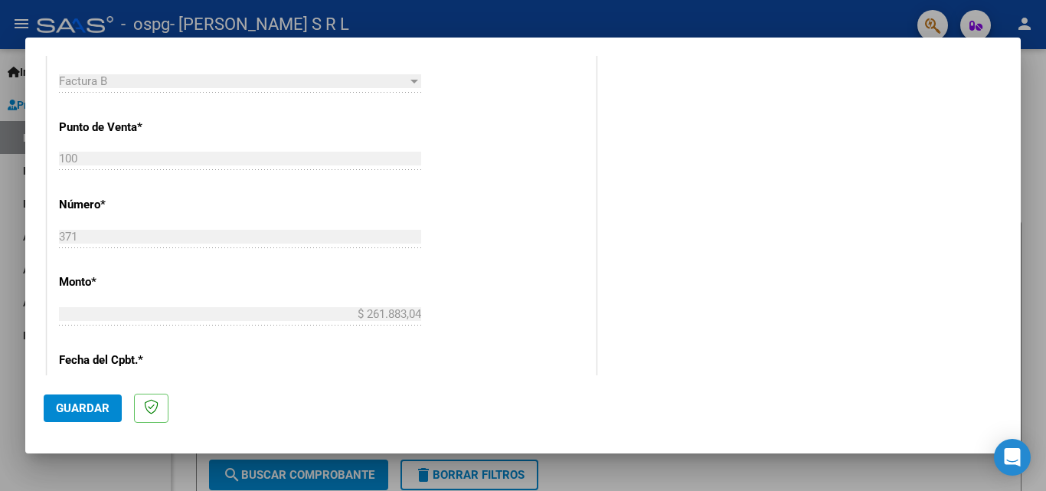
click at [69, 407] on span "Guardar" at bounding box center [83, 408] width 54 height 14
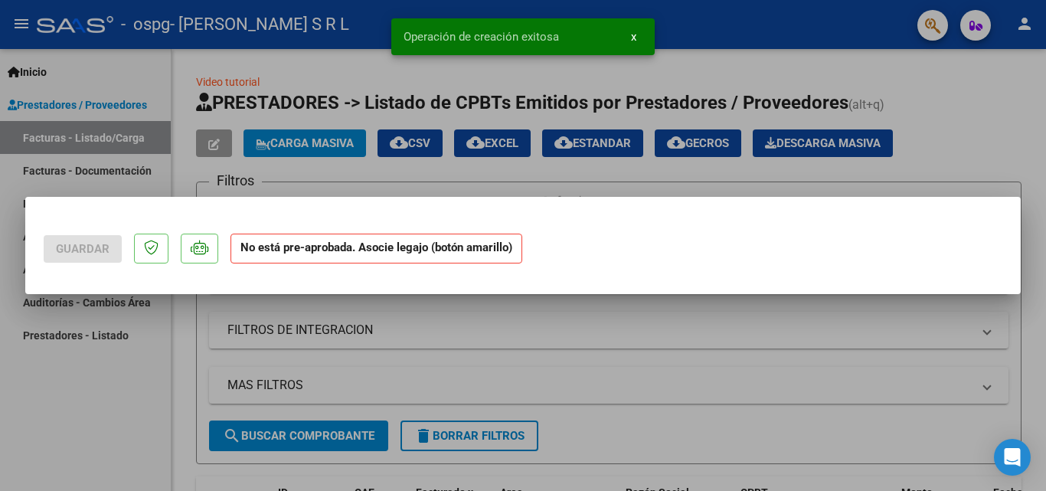
scroll to position [0, 0]
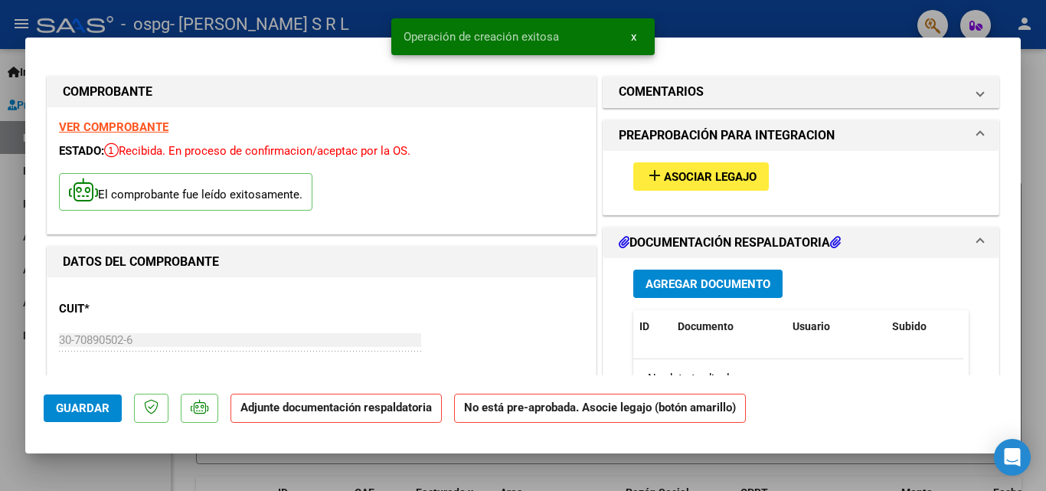
click at [731, 178] on span "Asociar Legajo" at bounding box center [710, 177] width 93 height 14
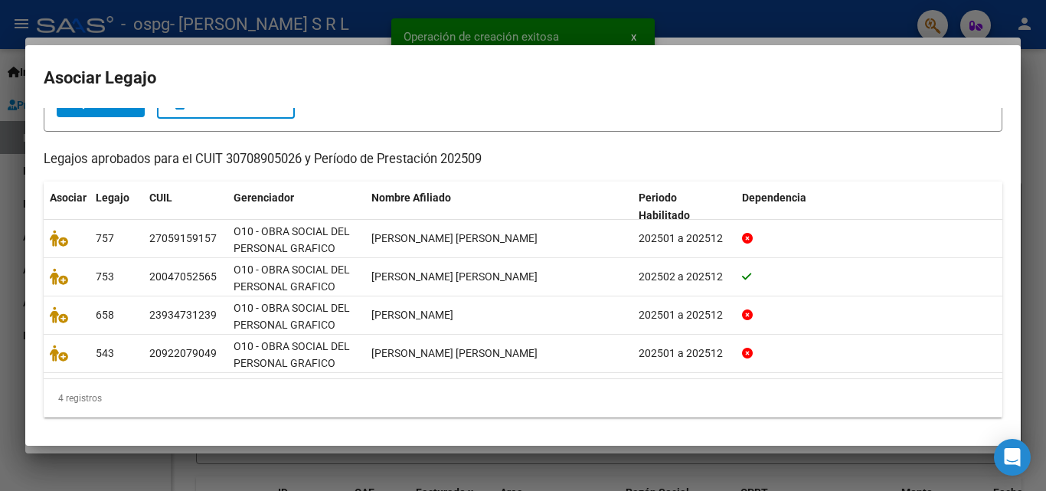
scroll to position [110, 0]
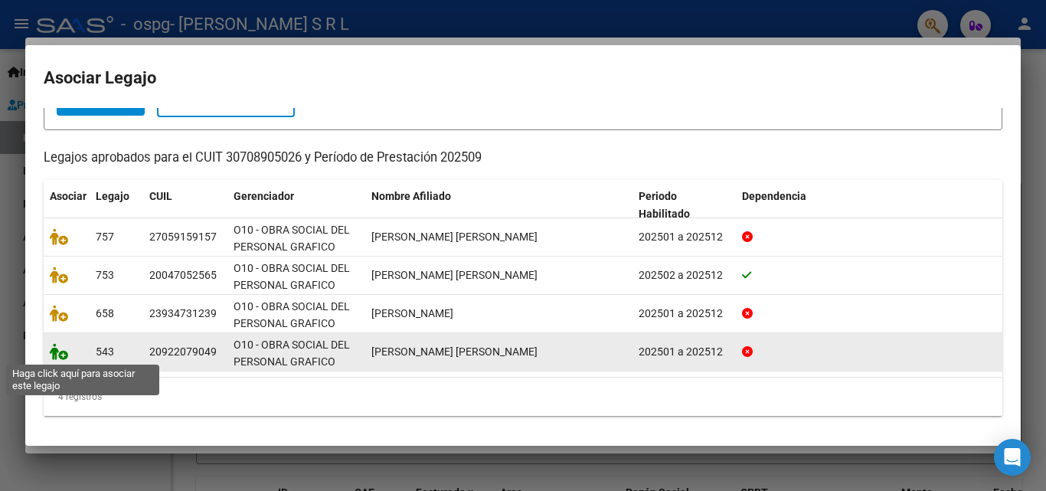
click at [58, 354] on icon at bounding box center [59, 351] width 18 height 17
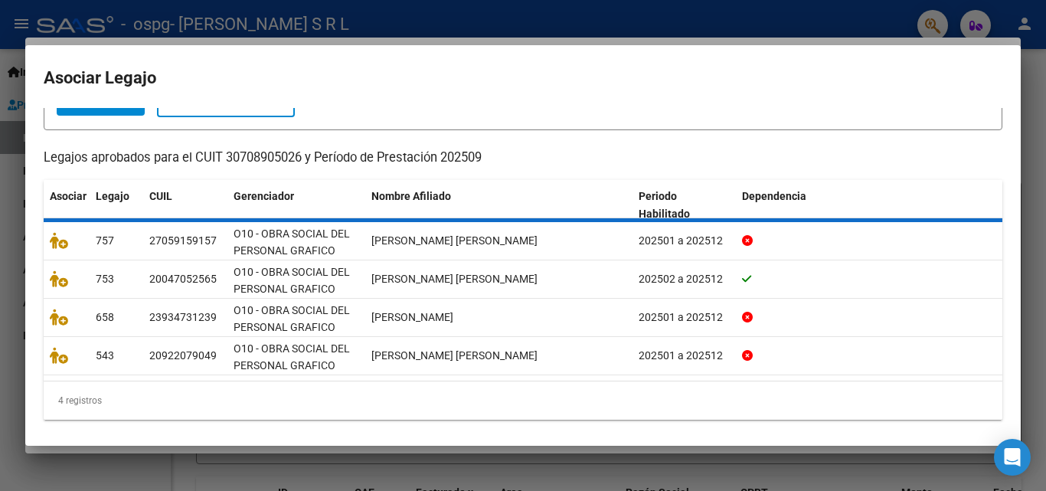
scroll to position [0, 0]
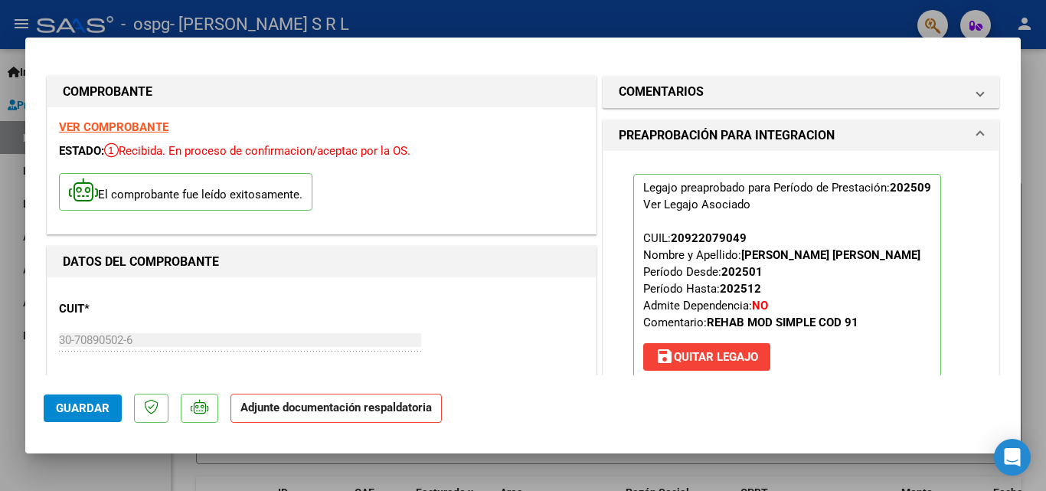
drag, startPoint x: 1008, startPoint y: 103, endPoint x: 1009, endPoint y: 132, distance: 29.1
click at [1009, 132] on mat-dialog-content "COMPROBANTE VER COMPROBANTE ESTADO: Recibida. En proceso de confirmacion/acepta…" at bounding box center [523, 215] width 996 height 319
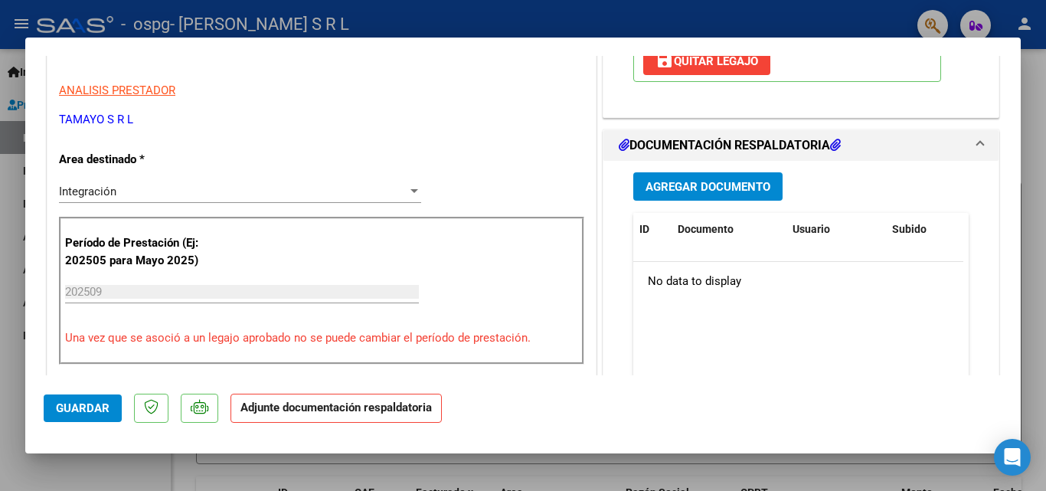
scroll to position [317, 0]
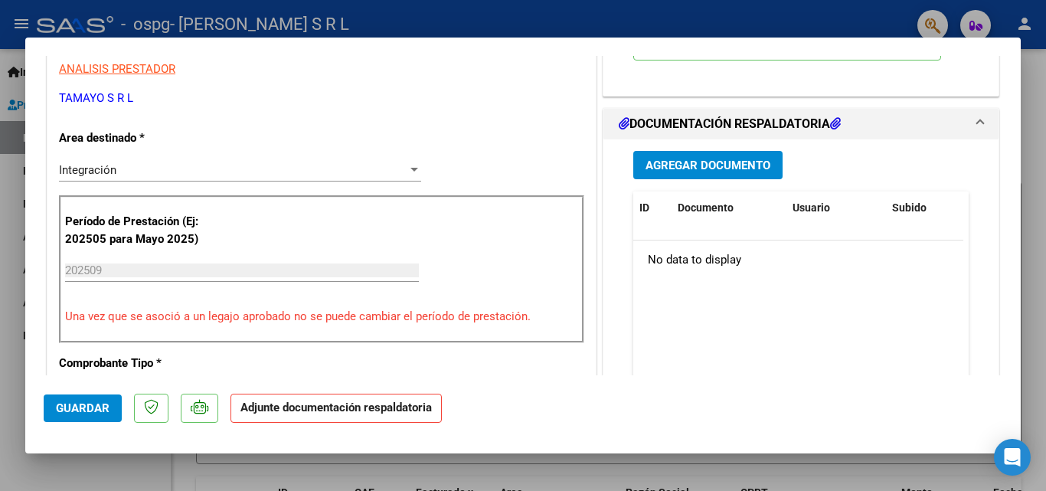
click at [643, 155] on button "Agregar Documento" at bounding box center [707, 165] width 149 height 28
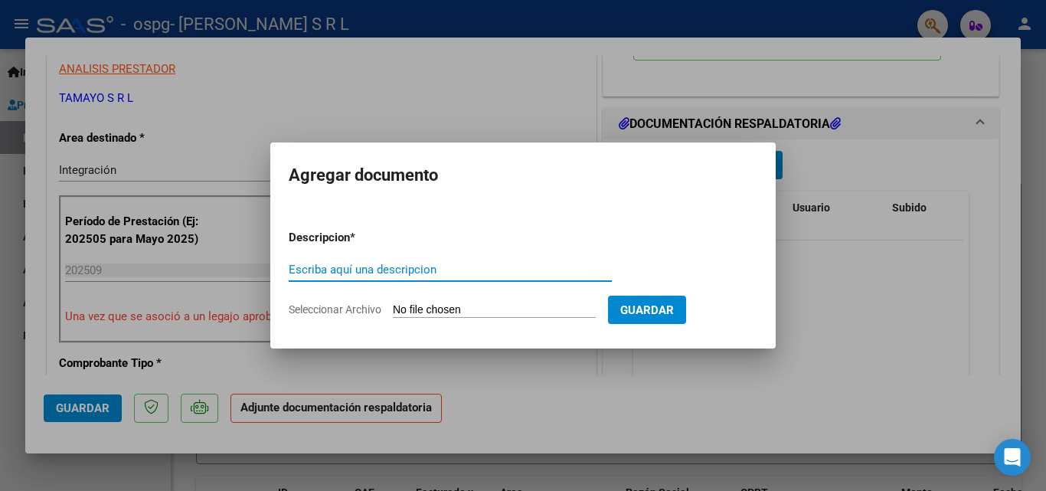
click at [312, 269] on input "Escriba aquí una descripcion" at bounding box center [450, 270] width 323 height 14
type input "ASISTENCIA SEPTIEMBRE [PERSON_NAME]"
click at [462, 311] on input "Seleccionar Archivo" at bounding box center [494, 310] width 203 height 15
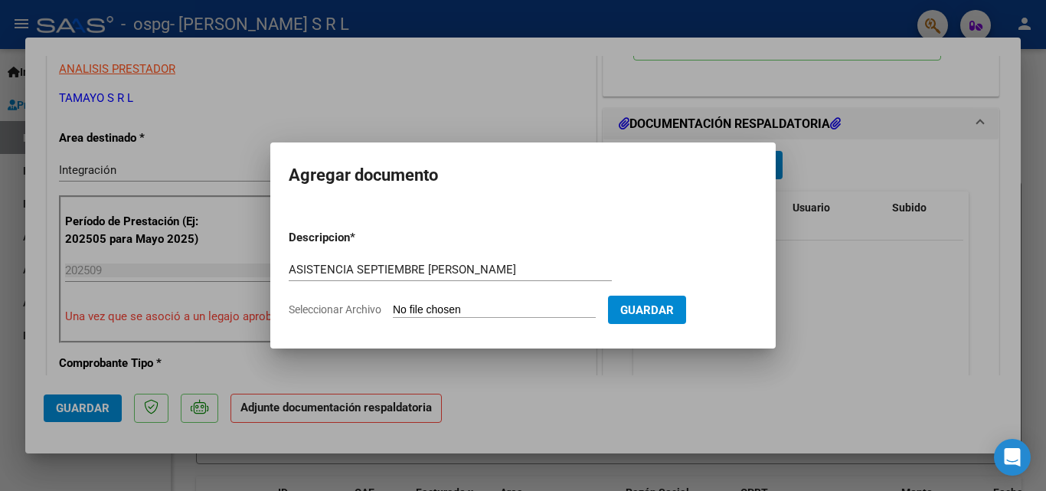
type input "C:\fakepath\ASISTENCIA SEPTIEMBRE [PERSON_NAME].pdf"
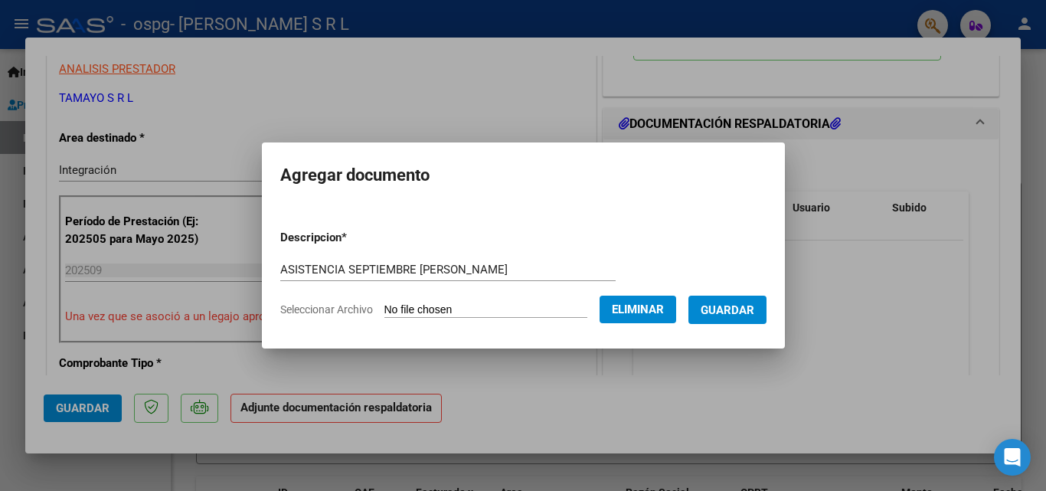
click at [753, 310] on span "Guardar" at bounding box center [728, 310] width 54 height 14
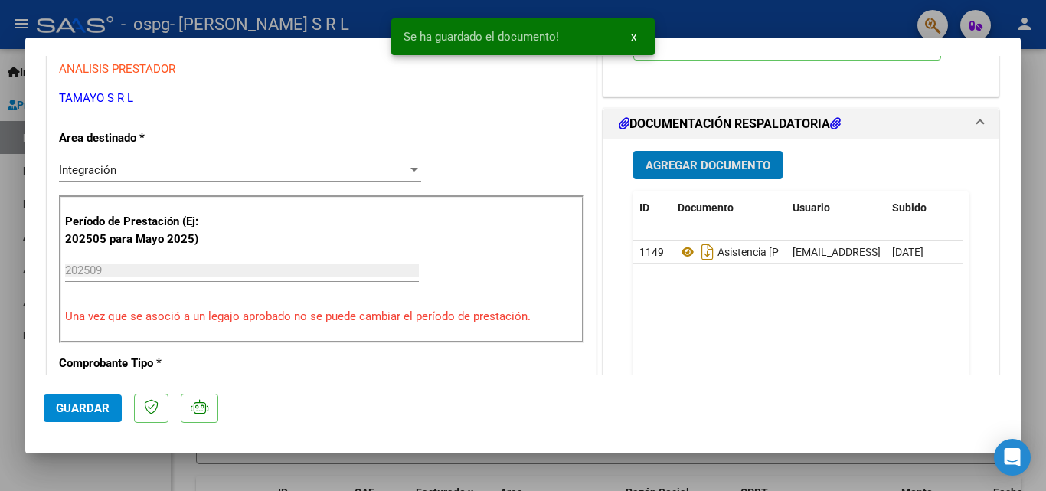
click at [722, 167] on span "Agregar Documento" at bounding box center [708, 166] width 125 height 14
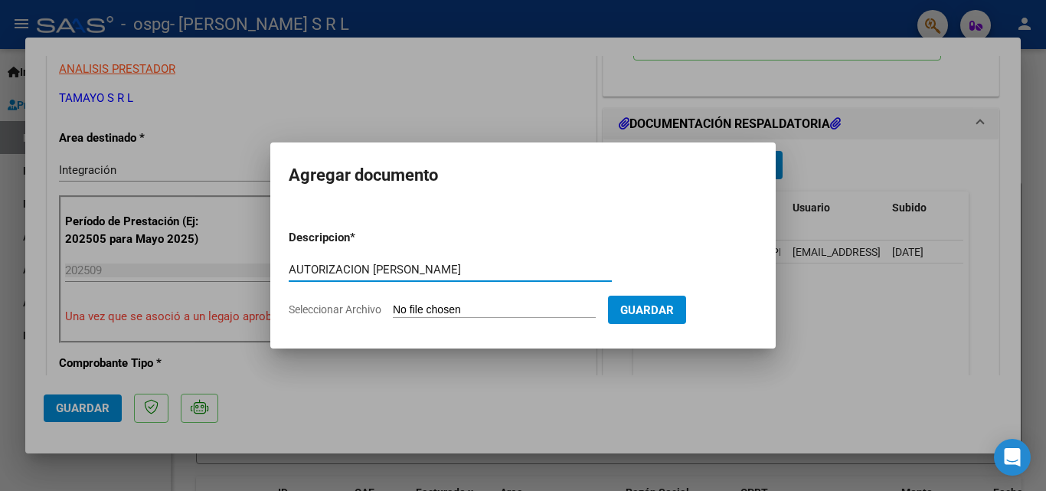
type input "AUTORIZACION [PERSON_NAME]"
click at [417, 307] on input "Seleccionar Archivo" at bounding box center [494, 310] width 203 height 15
type input "C:\fakepath\AUTORIZACION 2025 [PERSON_NAME] JORGE13012025.pdf"
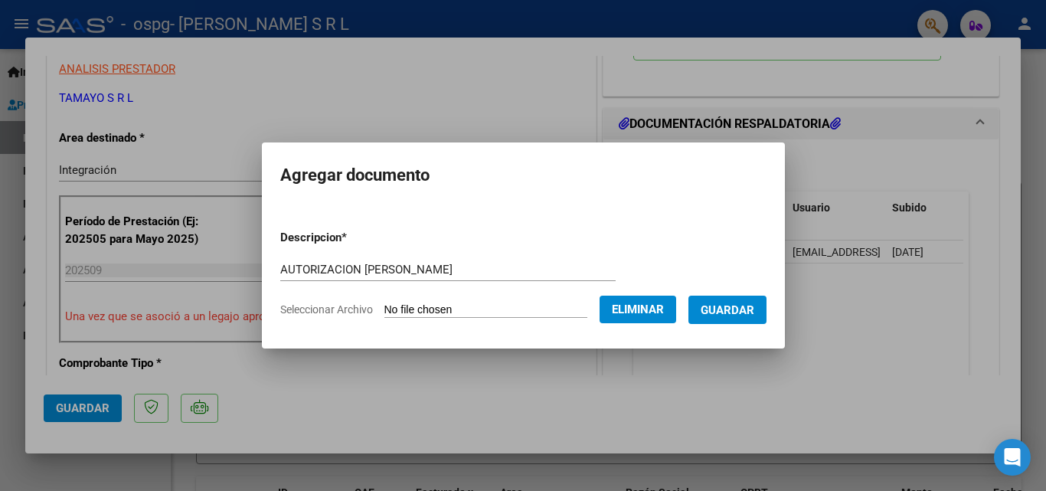
click at [754, 306] on span "Guardar" at bounding box center [728, 310] width 54 height 14
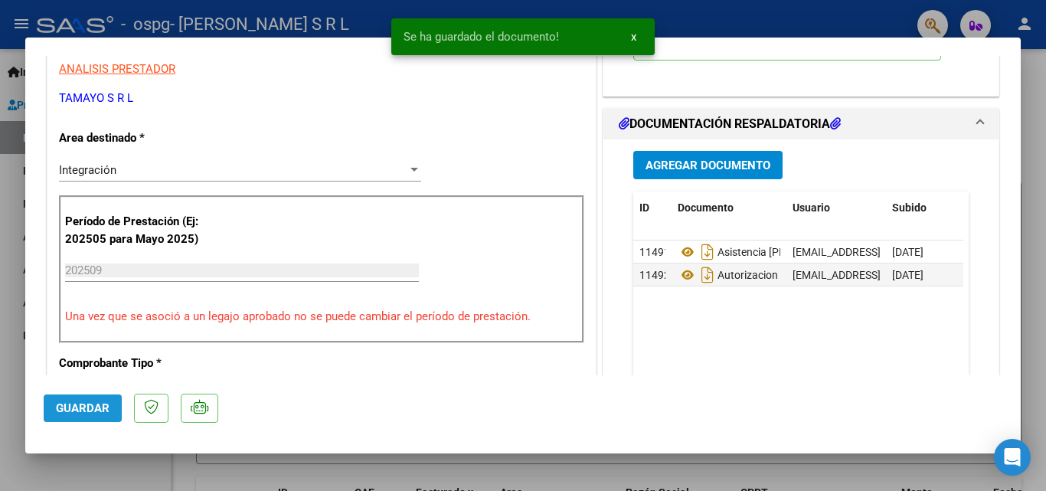
click at [73, 412] on span "Guardar" at bounding box center [83, 408] width 54 height 14
click at [13, 15] on div at bounding box center [523, 245] width 1046 height 491
type input "$ 0,00"
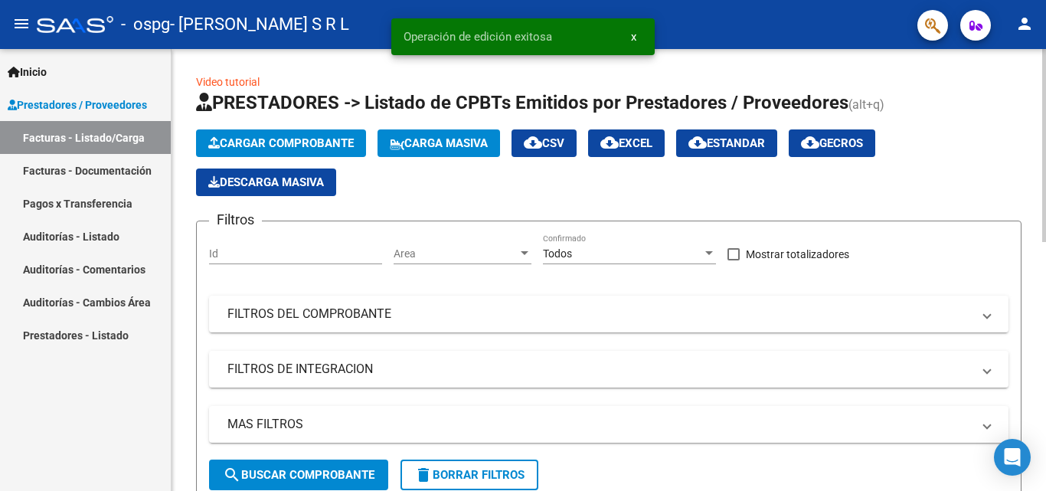
drag, startPoint x: 240, startPoint y: 126, endPoint x: 241, endPoint y: 136, distance: 10.0
click at [241, 129] on app-list-header "PRESTADORES -> Listado de CPBTs Emitidos por Prestadores / Proveedores (alt+q) …" at bounding box center [609, 296] width 826 height 413
click at [241, 136] on span "Cargar Comprobante" at bounding box center [281, 143] width 146 height 14
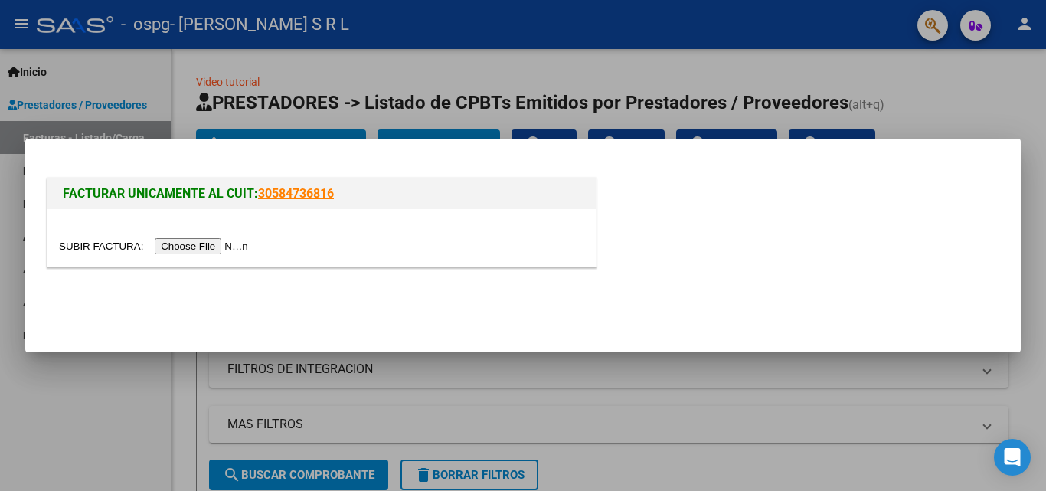
click at [192, 241] on input "file" at bounding box center [156, 246] width 194 height 16
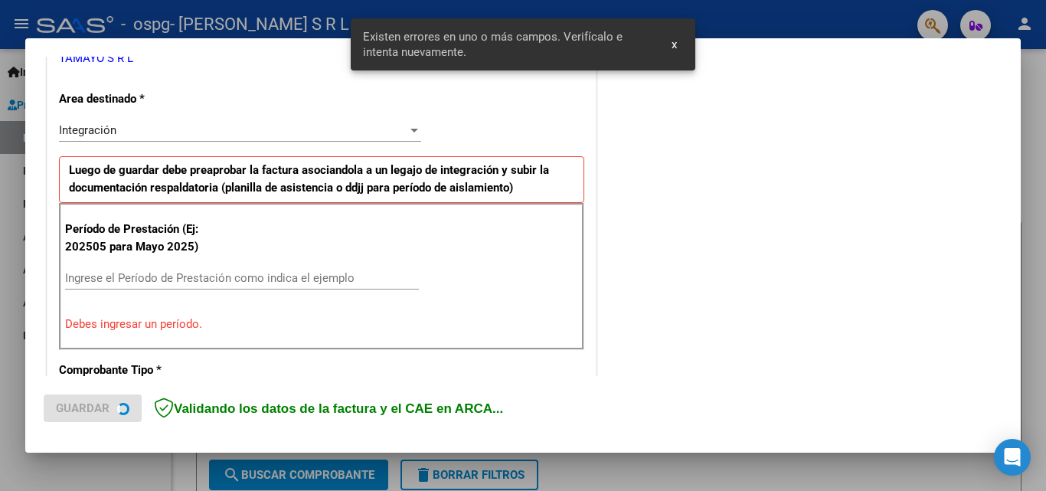
scroll to position [345, 0]
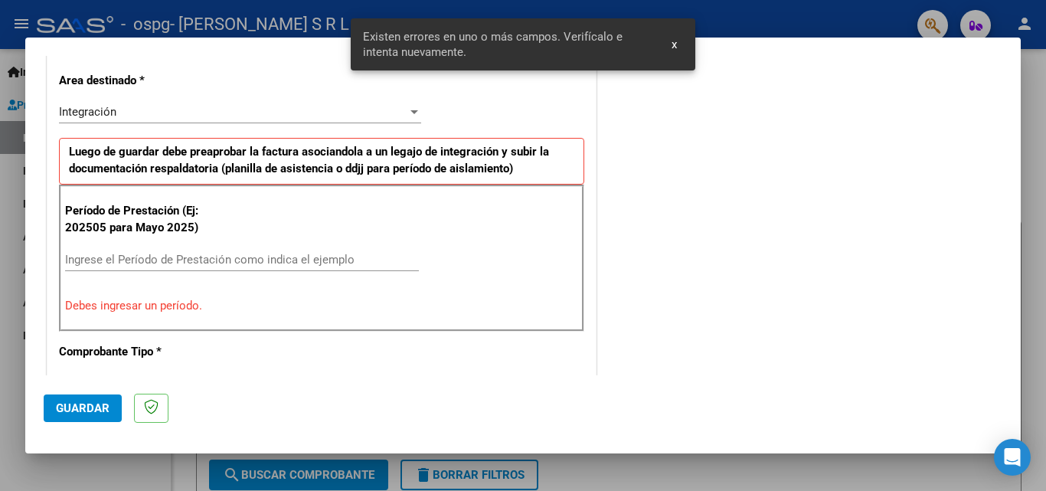
click at [110, 258] on input "Ingrese el Período de Prestación como indica el ejemplo" at bounding box center [242, 260] width 354 height 14
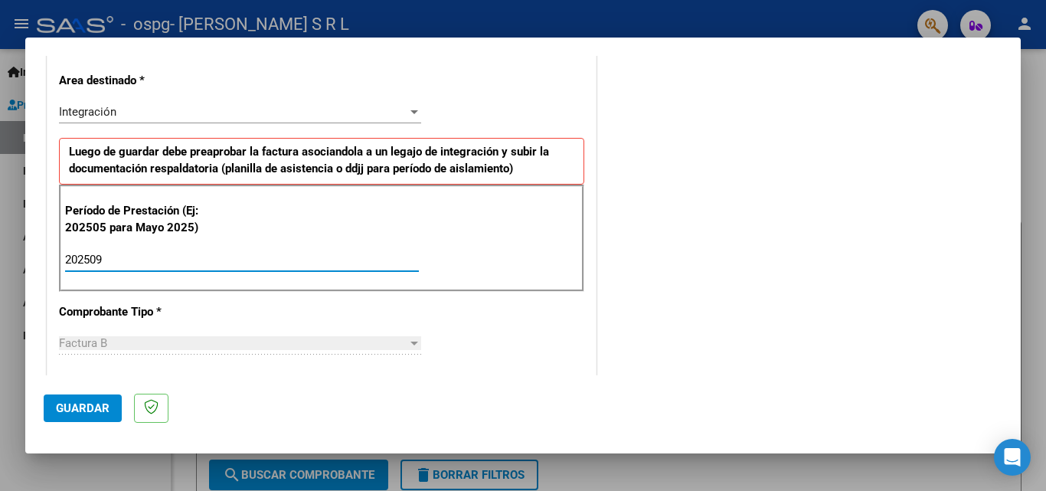
type input "202509"
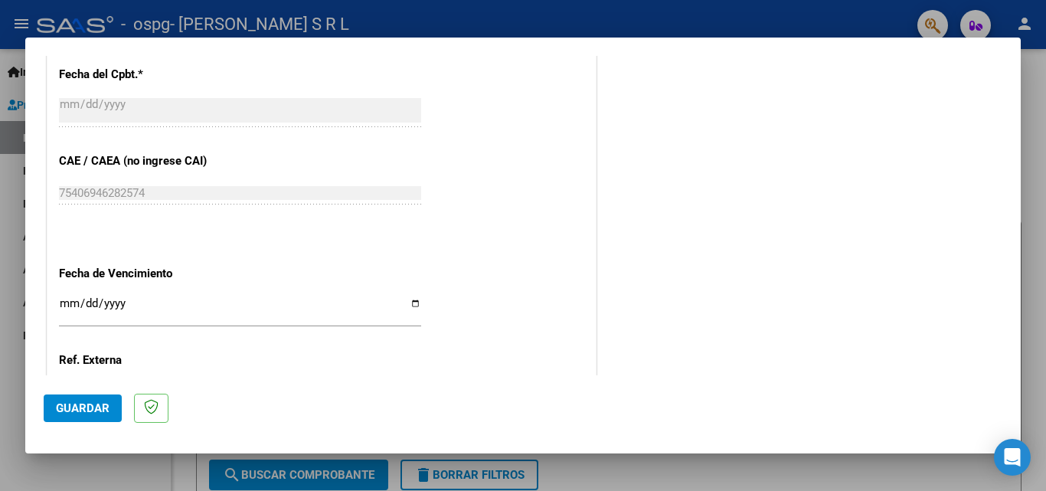
scroll to position [971, 0]
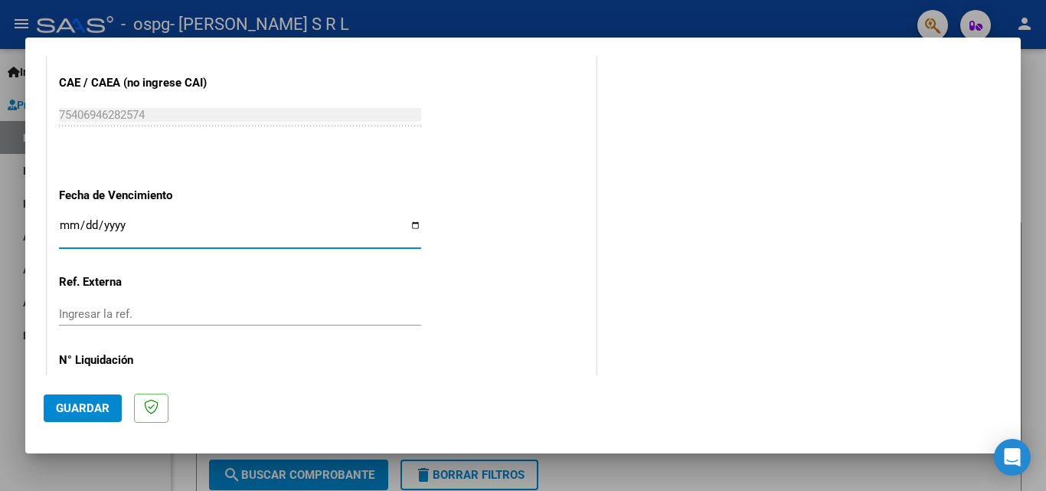
click at [66, 223] on input "Ingresar la fecha" at bounding box center [240, 231] width 362 height 25
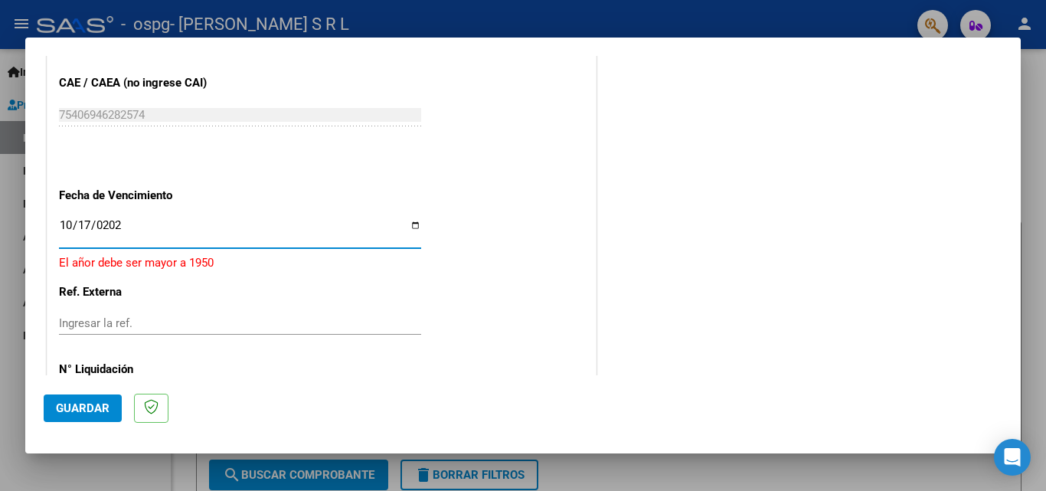
type input "[DATE]"
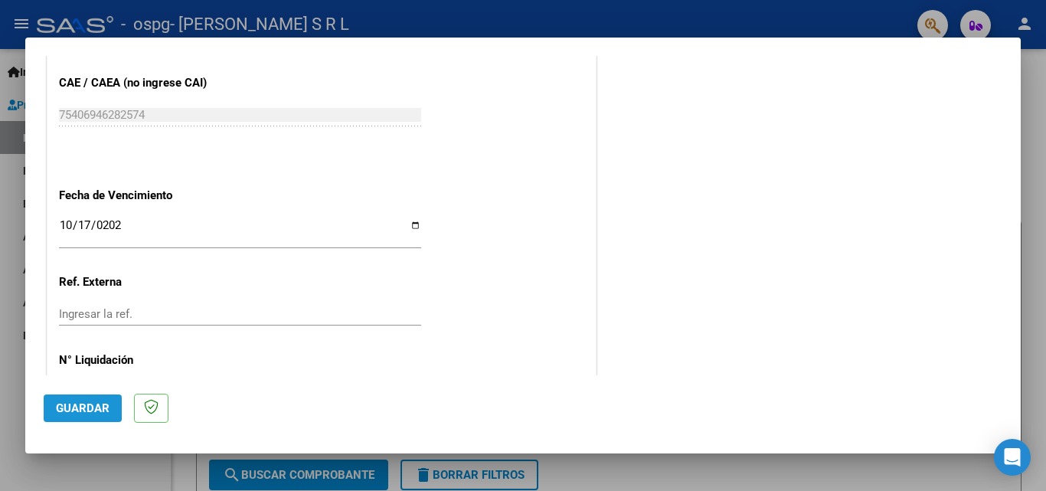
click at [78, 404] on span "Guardar" at bounding box center [83, 408] width 54 height 14
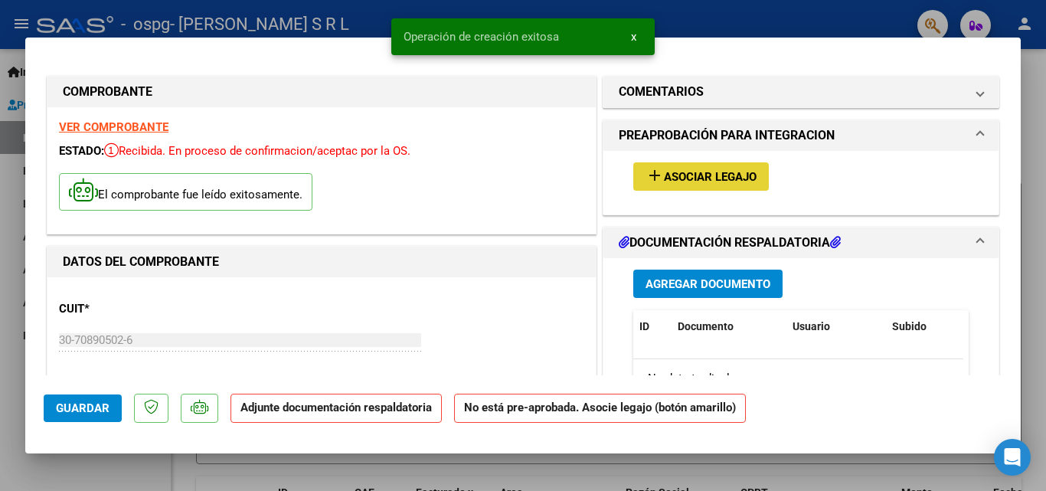
click at [691, 165] on button "add Asociar Legajo" at bounding box center [701, 176] width 136 height 28
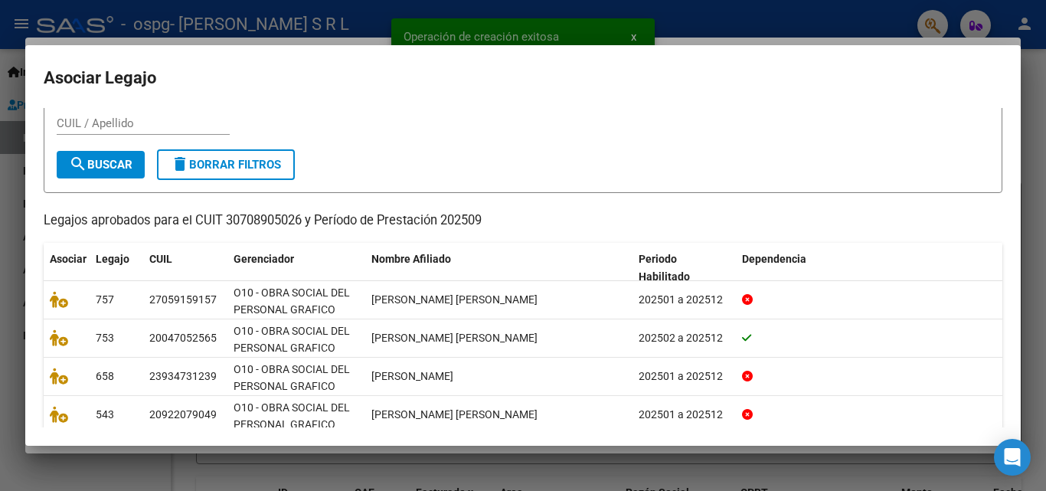
scroll to position [75, 0]
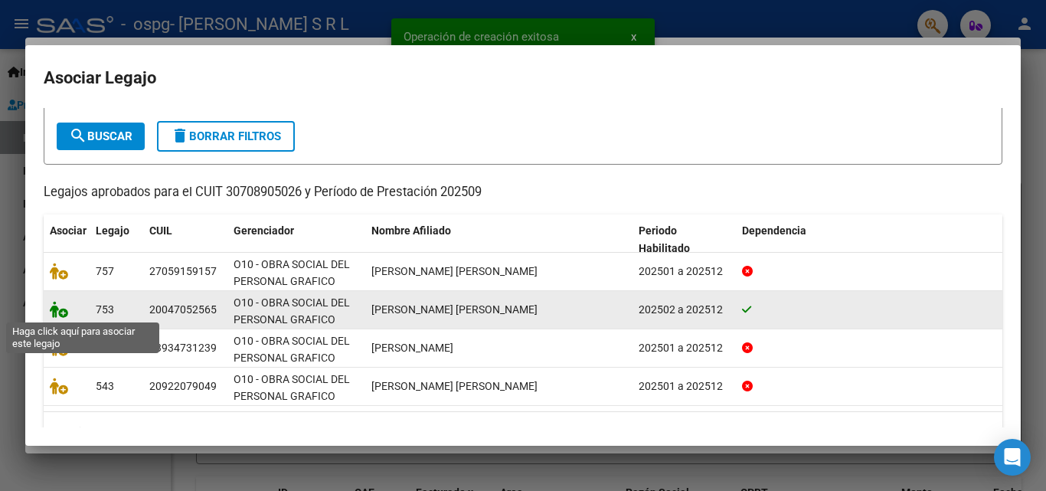
click at [57, 312] on icon at bounding box center [59, 309] width 18 height 17
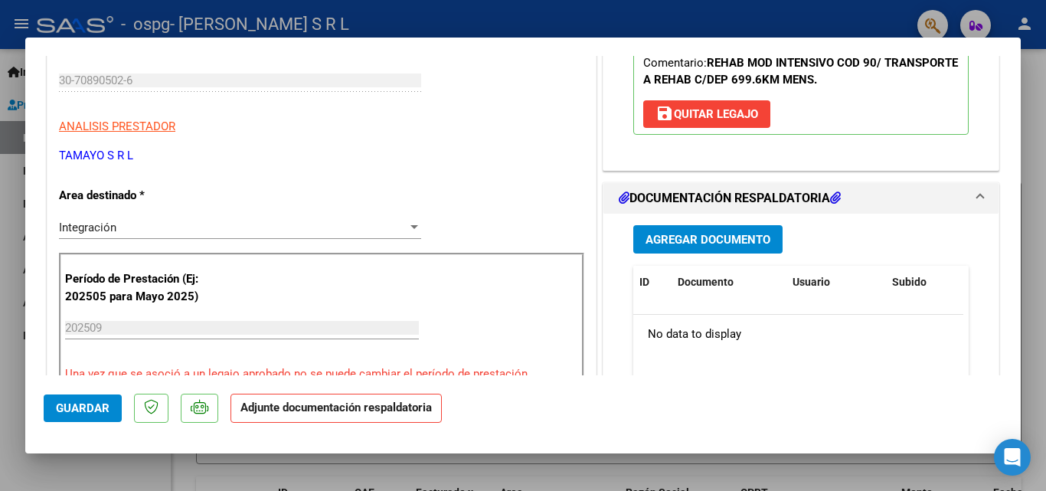
scroll to position [267, 0]
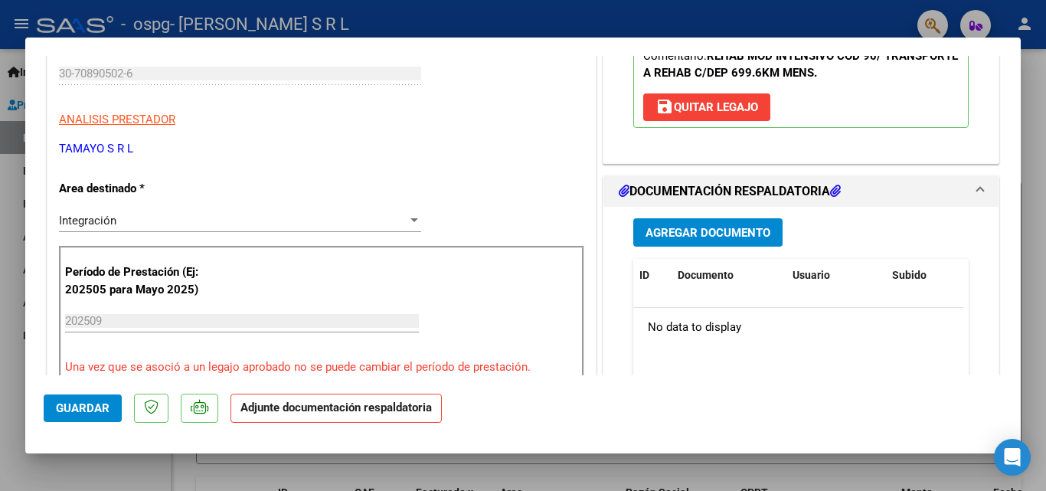
click at [669, 231] on span "Agregar Documento" at bounding box center [708, 233] width 125 height 14
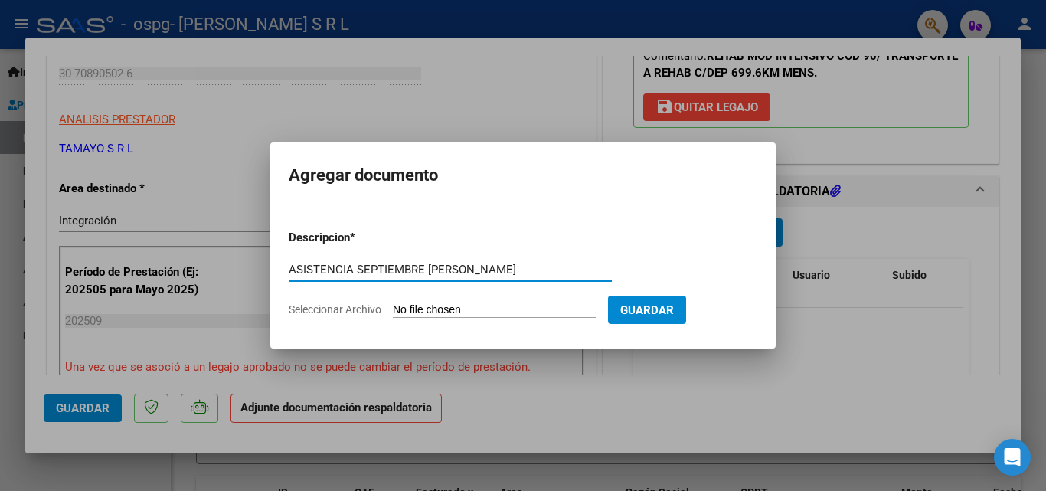
type input "ASISTENCIA SEPTIEMBRE [PERSON_NAME]"
click at [464, 309] on input "Seleccionar Archivo" at bounding box center [494, 310] width 203 height 15
type input "C:\fakepath\ASISTENCIA SEPTIEMBRE [PERSON_NAME].pdf"
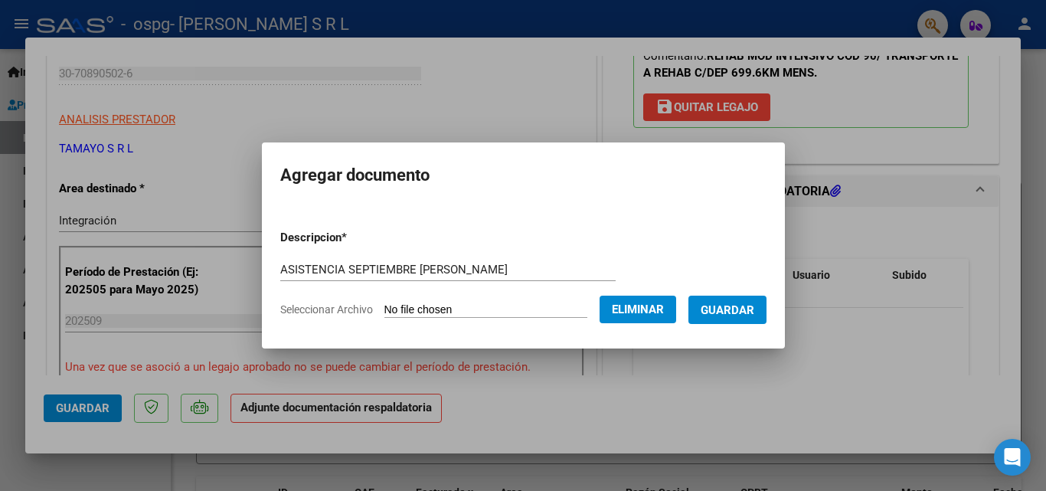
click at [746, 308] on span "Guardar" at bounding box center [728, 310] width 54 height 14
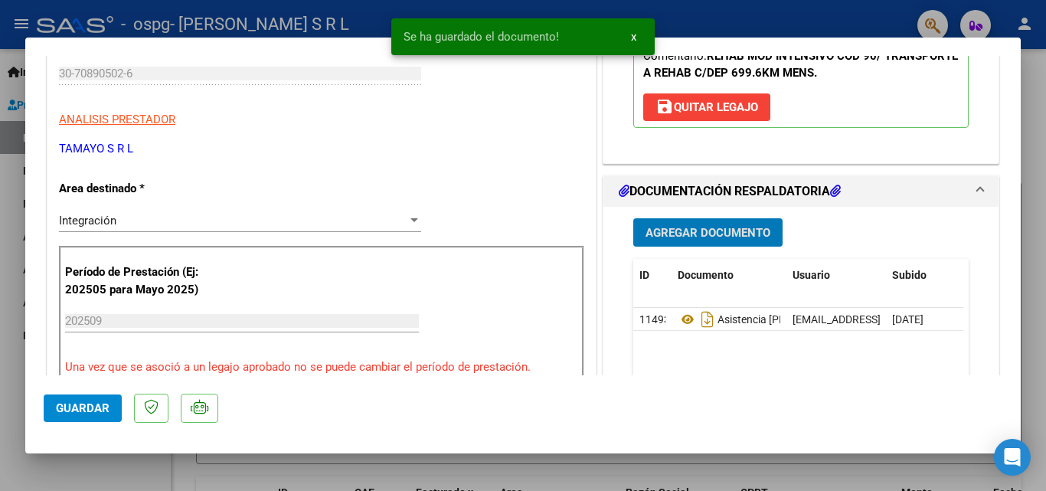
click at [685, 227] on span "Agregar Documento" at bounding box center [708, 233] width 125 height 14
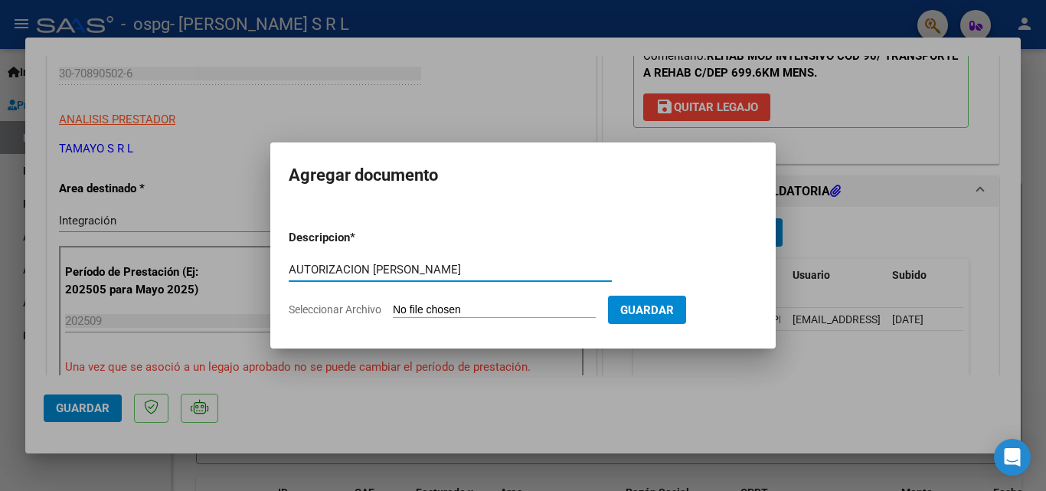
type input "AUTORIZACION [PERSON_NAME]"
click at [424, 309] on input "Seleccionar Archivo" at bounding box center [494, 310] width 203 height 15
type input "C:\fakepath\AUTORIZACION [PERSON_NAME].pdf"
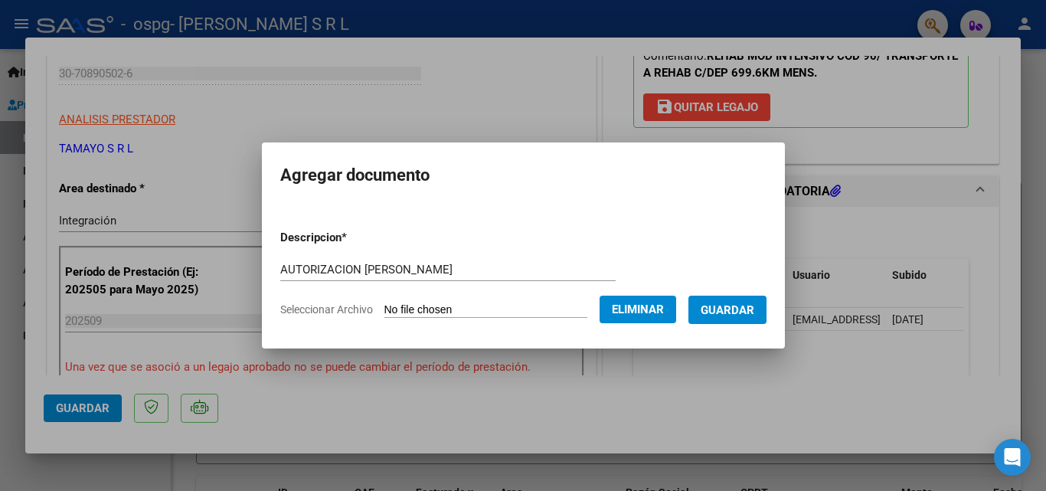
click at [735, 309] on span "Guardar" at bounding box center [728, 310] width 54 height 14
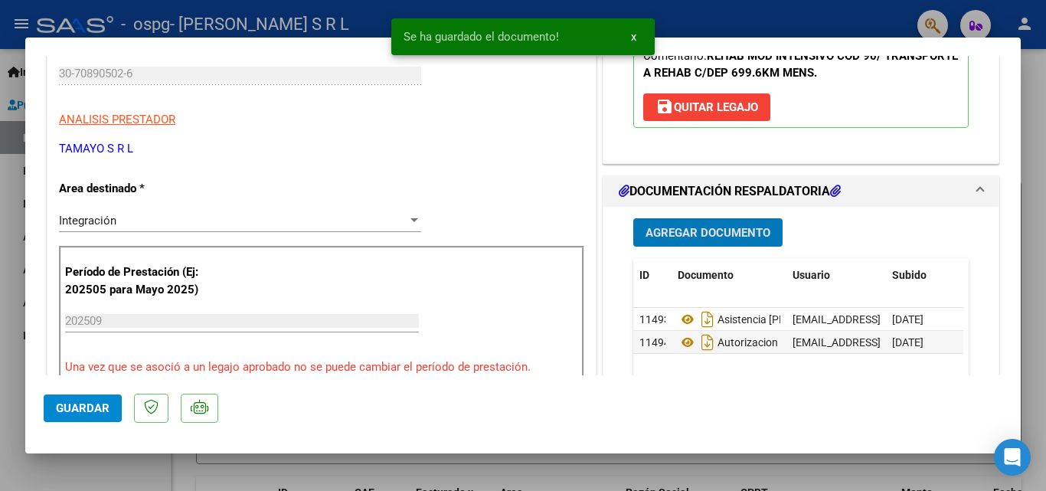
click at [55, 402] on button "Guardar" at bounding box center [83, 408] width 78 height 28
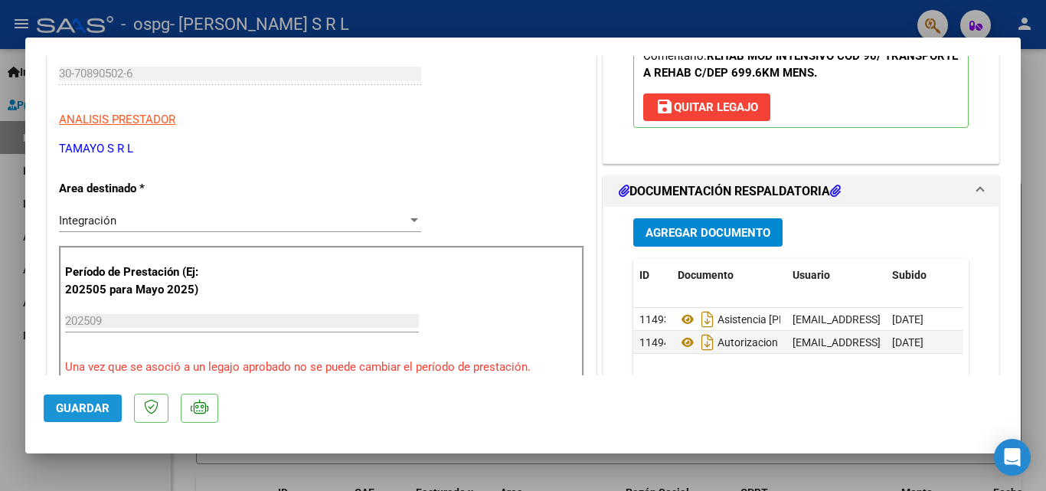
click at [69, 410] on span "Guardar" at bounding box center [83, 408] width 54 height 14
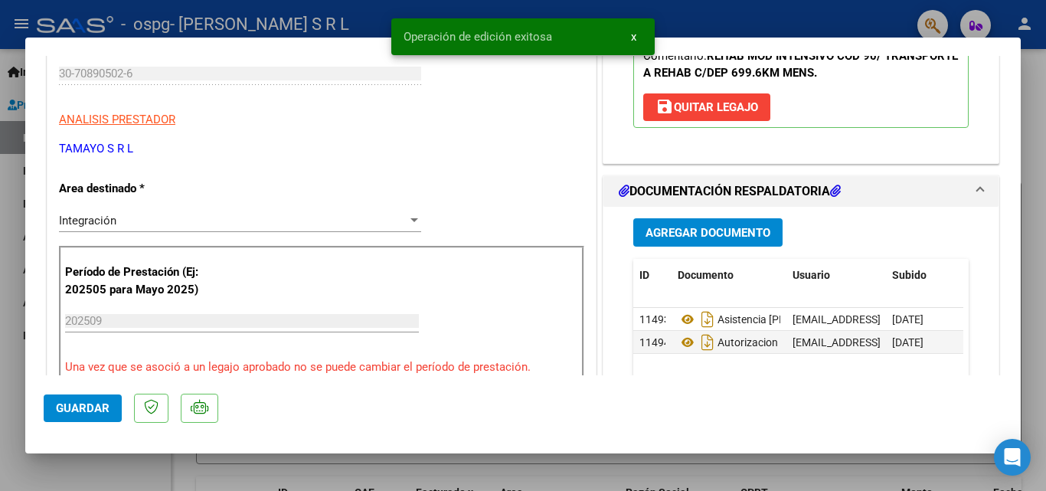
click at [79, 469] on div at bounding box center [523, 245] width 1046 height 491
type input "$ 0,00"
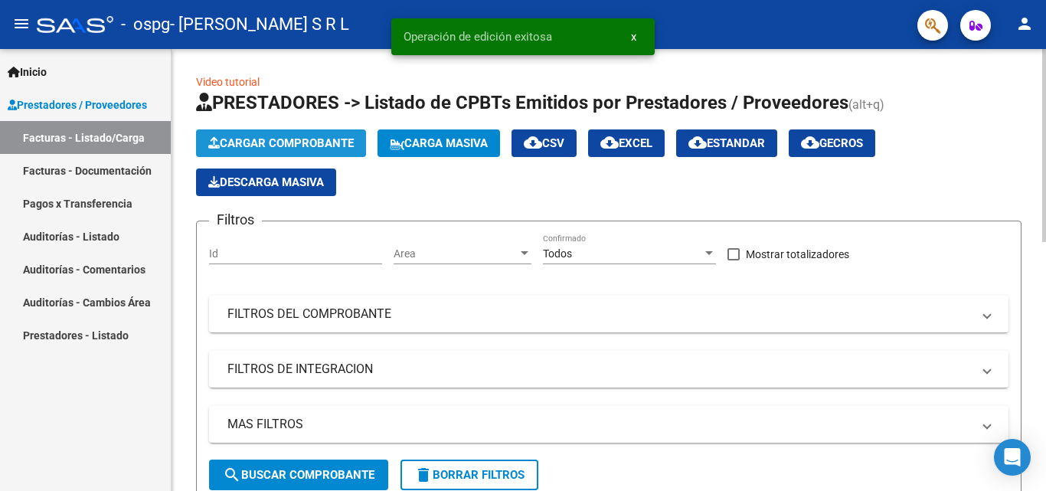
click at [268, 139] on span "Cargar Comprobante" at bounding box center [281, 143] width 146 height 14
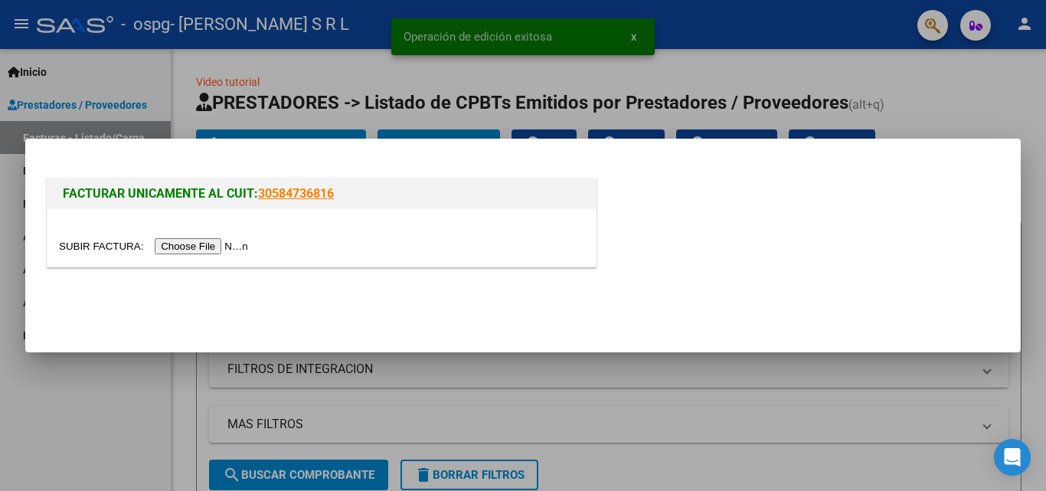
click at [214, 250] on input "file" at bounding box center [156, 246] width 194 height 16
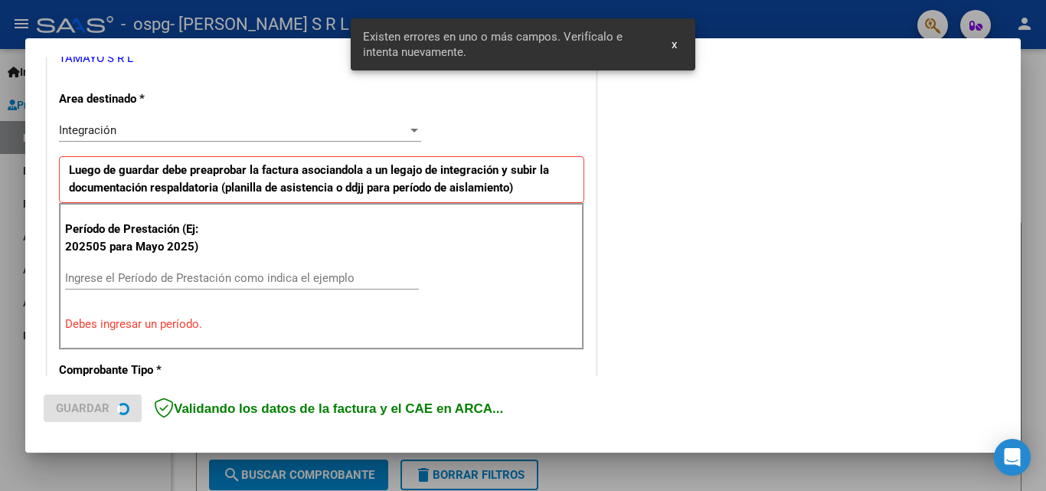
scroll to position [345, 0]
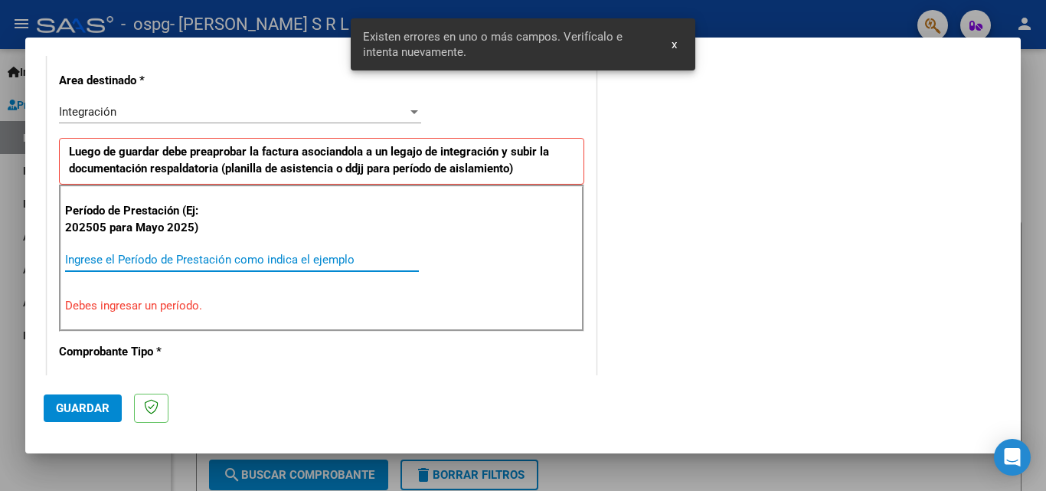
click at [149, 254] on input "Ingrese el Período de Prestación como indica el ejemplo" at bounding box center [242, 260] width 354 height 14
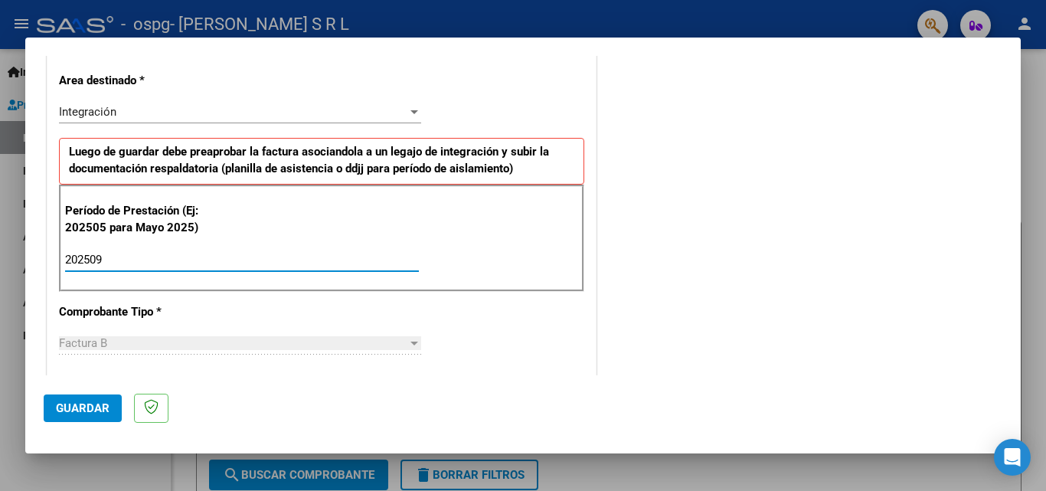
type input "202509"
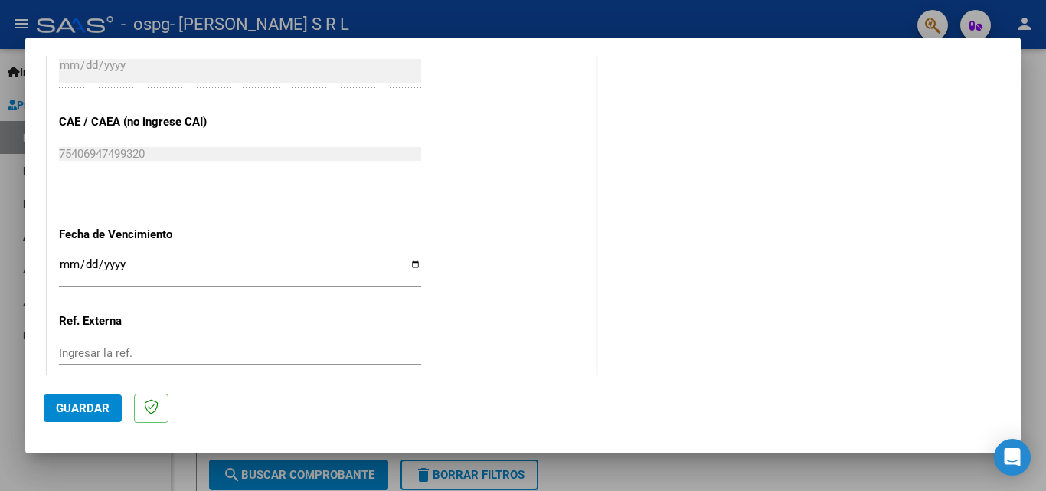
scroll to position [974, 0]
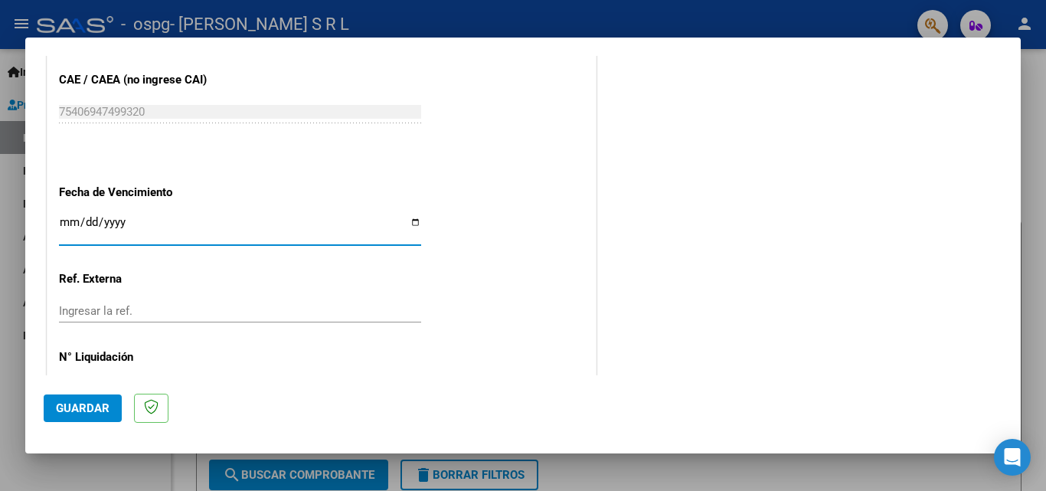
click at [63, 217] on input "Ingresar la fecha" at bounding box center [240, 228] width 362 height 25
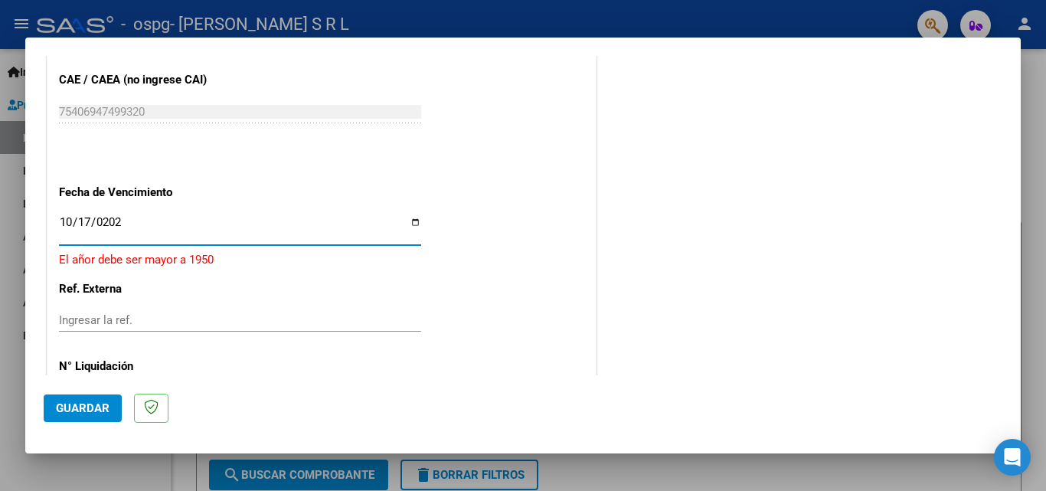
type input "[DATE]"
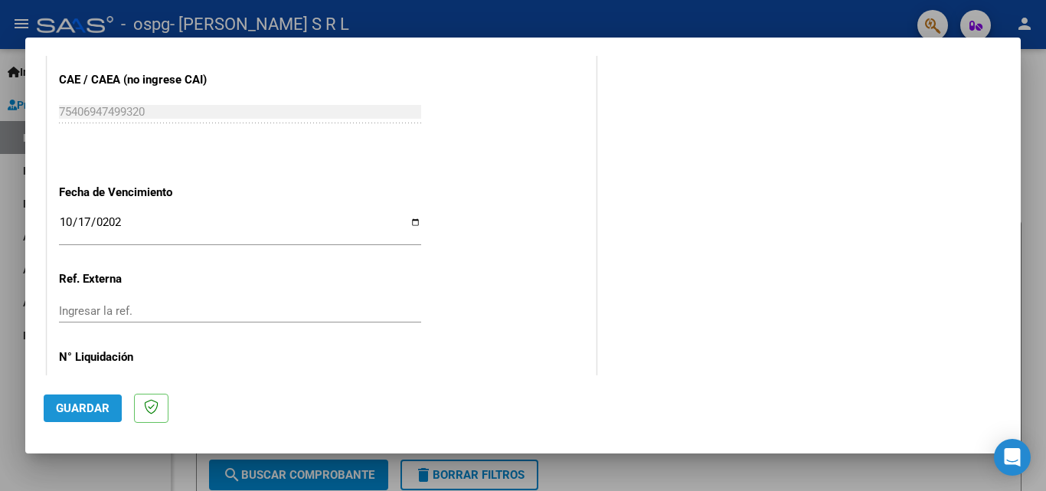
click at [69, 408] on span "Guardar" at bounding box center [83, 408] width 54 height 14
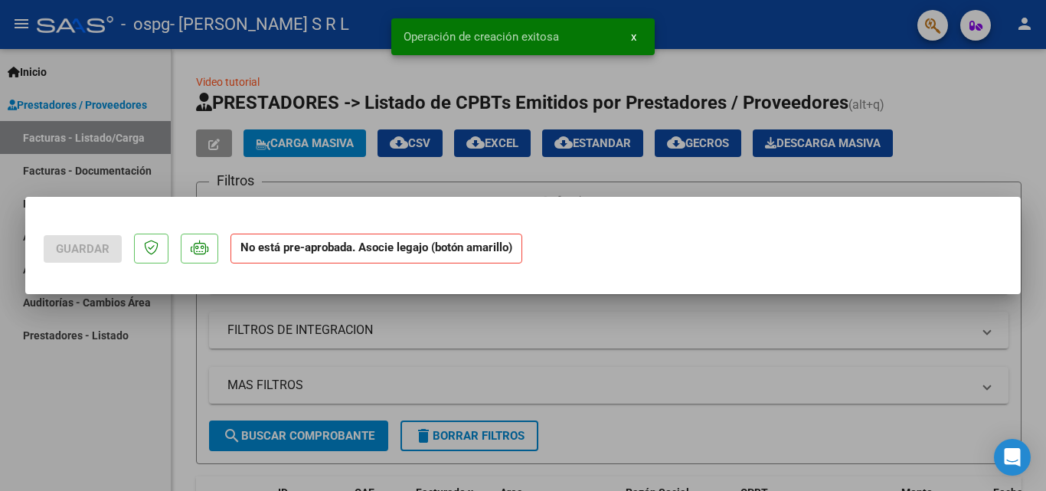
scroll to position [0, 0]
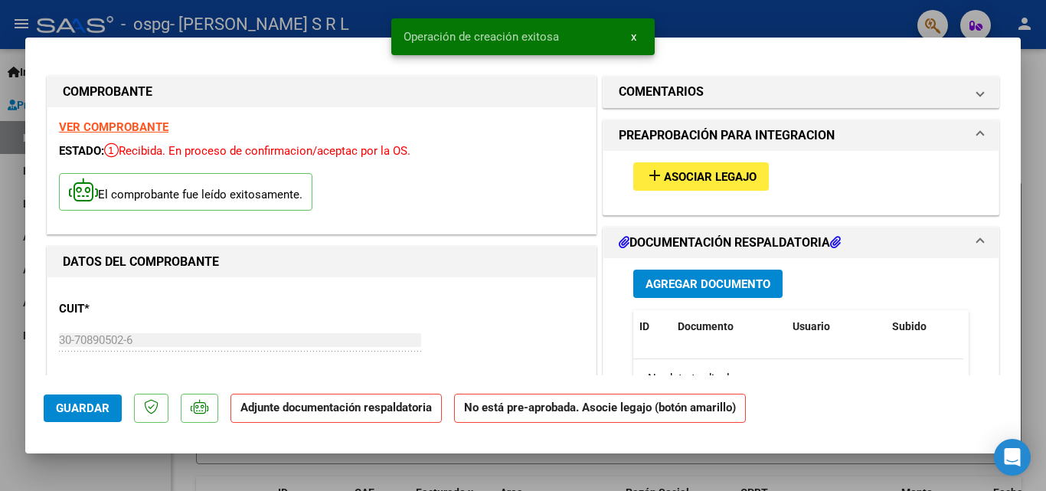
click at [665, 179] on span "Asociar Legajo" at bounding box center [710, 177] width 93 height 14
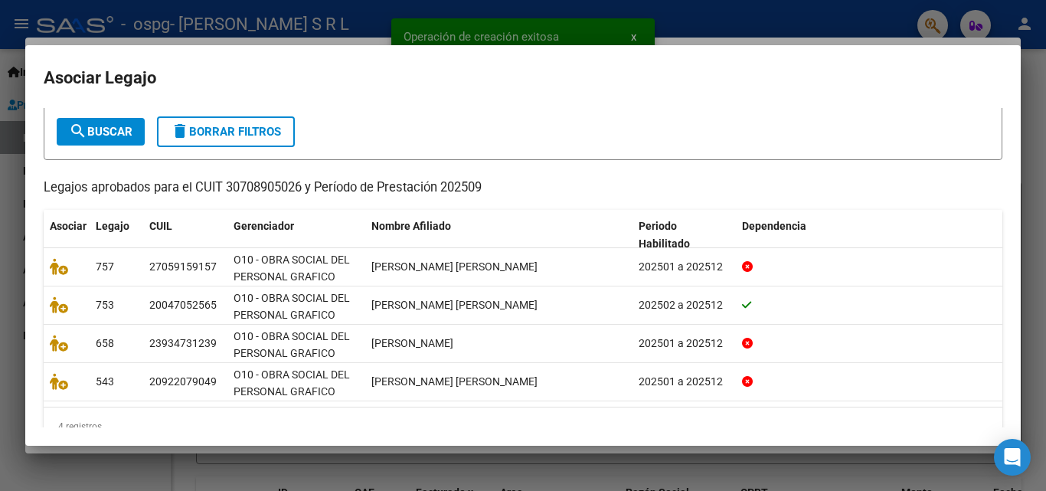
scroll to position [110, 0]
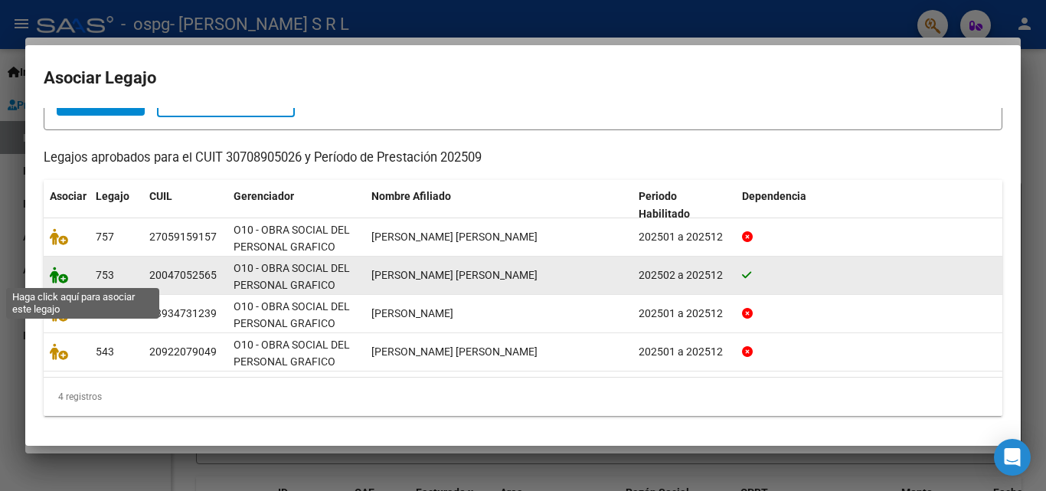
click at [58, 278] on icon at bounding box center [59, 275] width 18 height 17
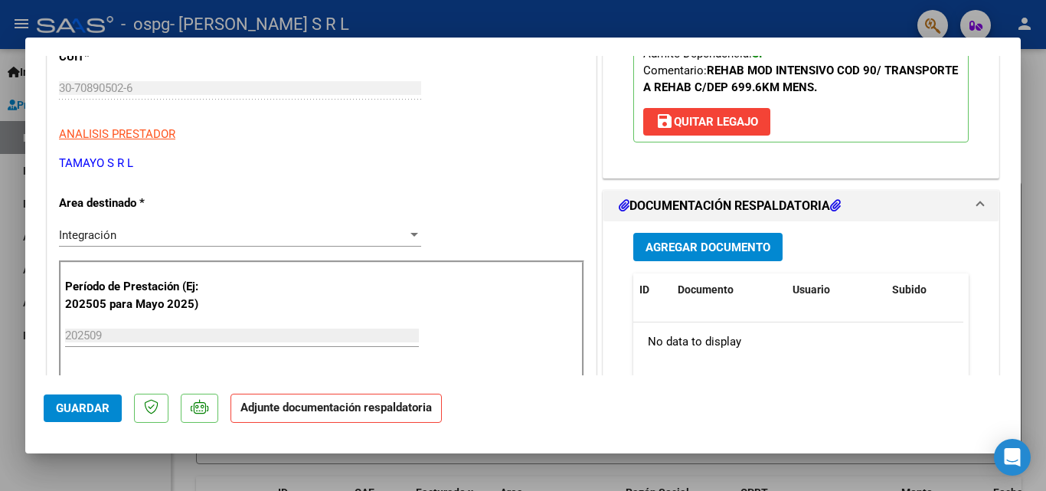
scroll to position [306, 0]
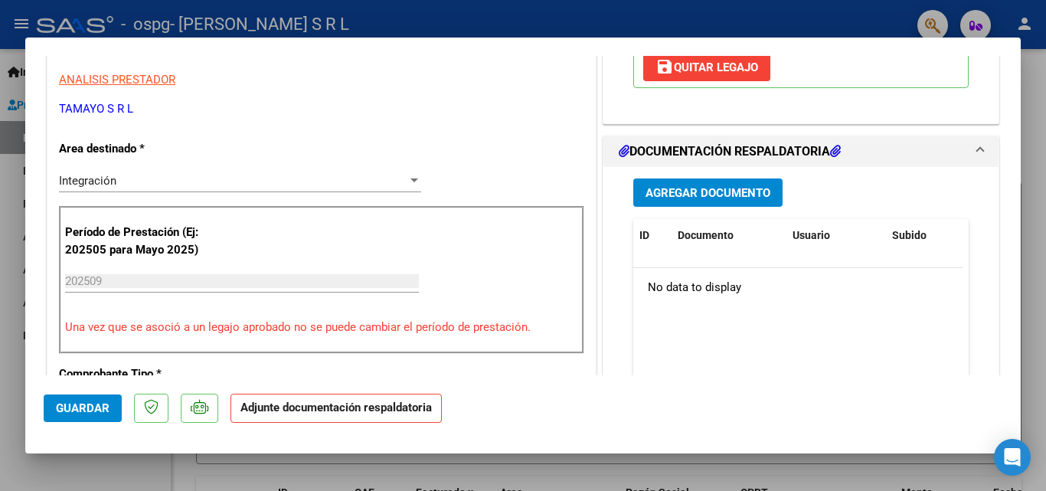
click at [660, 195] on span "Agregar Documento" at bounding box center [708, 193] width 125 height 14
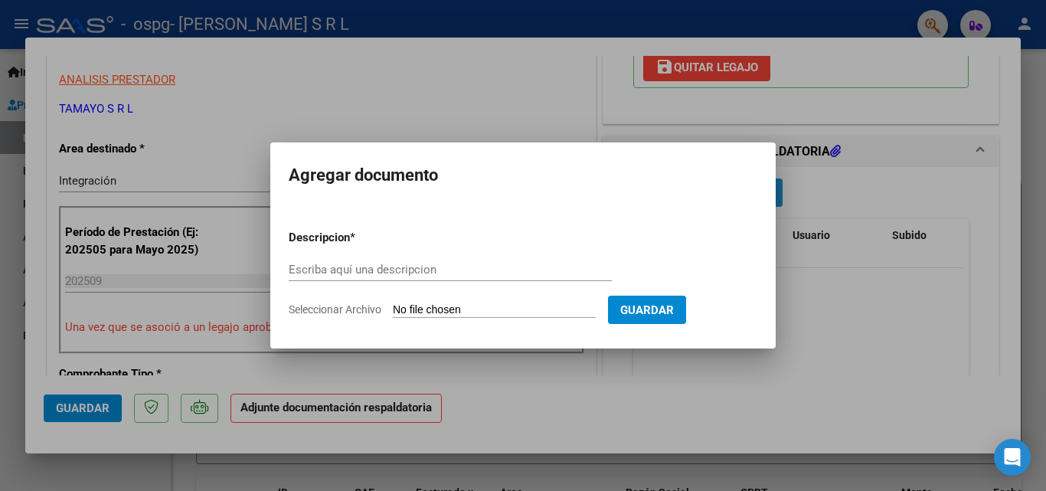
click at [660, 195] on mat-dialog-container "Agregar documento Descripcion * Escriba aquí una descripcion Seleccionar Archiv…" at bounding box center [522, 244] width 505 height 205
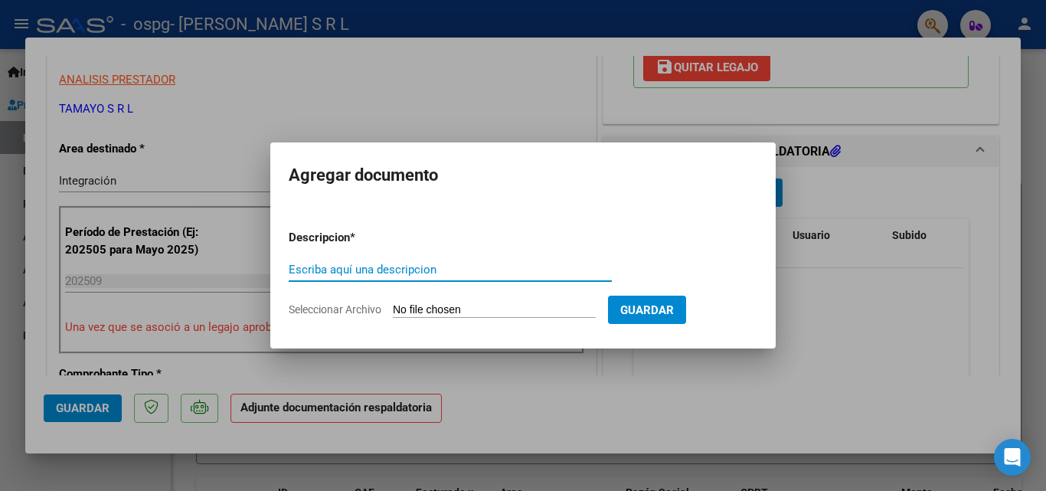
click at [332, 263] on input "Escriba aquí una descripcion" at bounding box center [450, 270] width 323 height 14
click at [416, 268] on input "ASISTENCIA TRASLADO [PERSON_NAME]" at bounding box center [450, 270] width 323 height 14
type input "ASISTENCIA TRASLADO SEPTIEMBRE [PERSON_NAME]"
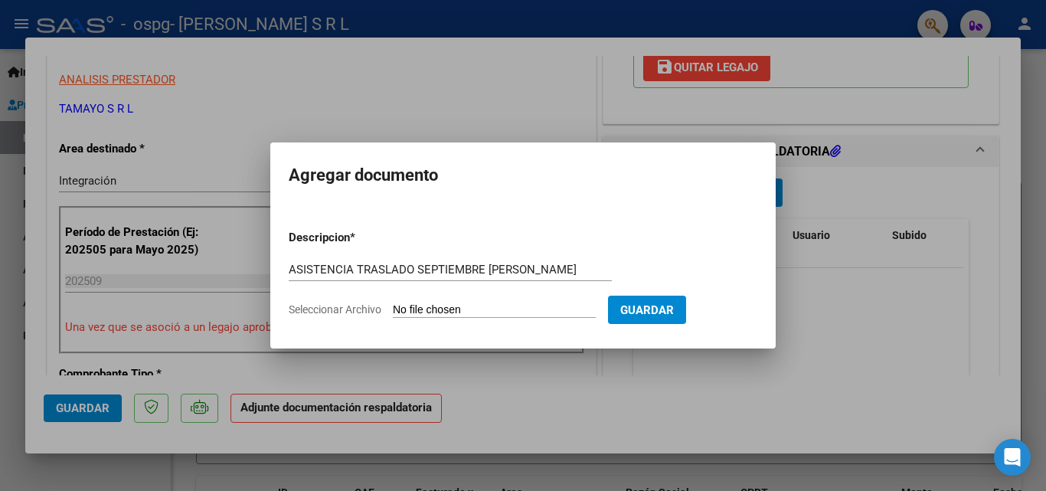
click at [410, 306] on input "Seleccionar Archivo" at bounding box center [494, 310] width 203 height 15
type input "C:\fakepath\ASISTENCIA TRASLADO SEPTIEMBRE [PERSON_NAME].pdf"
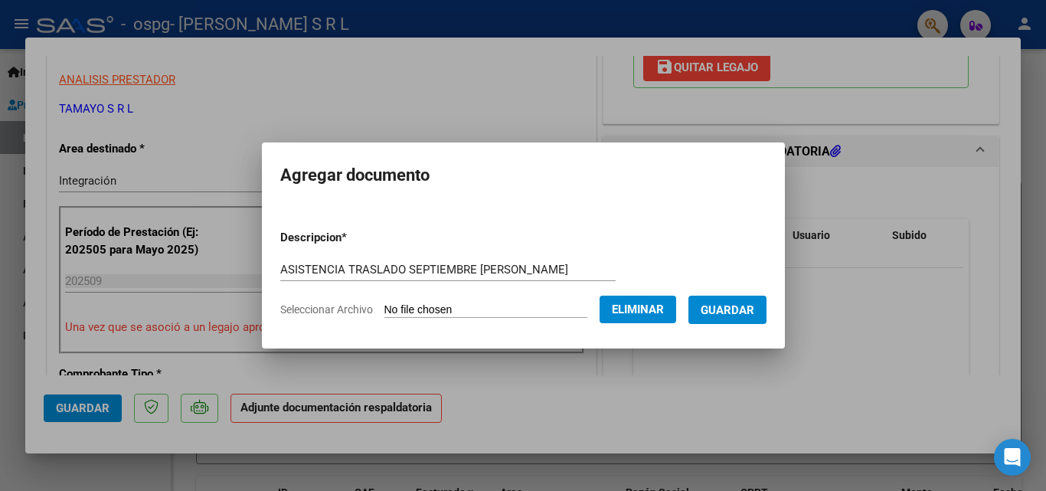
click at [750, 306] on span "Guardar" at bounding box center [728, 310] width 54 height 14
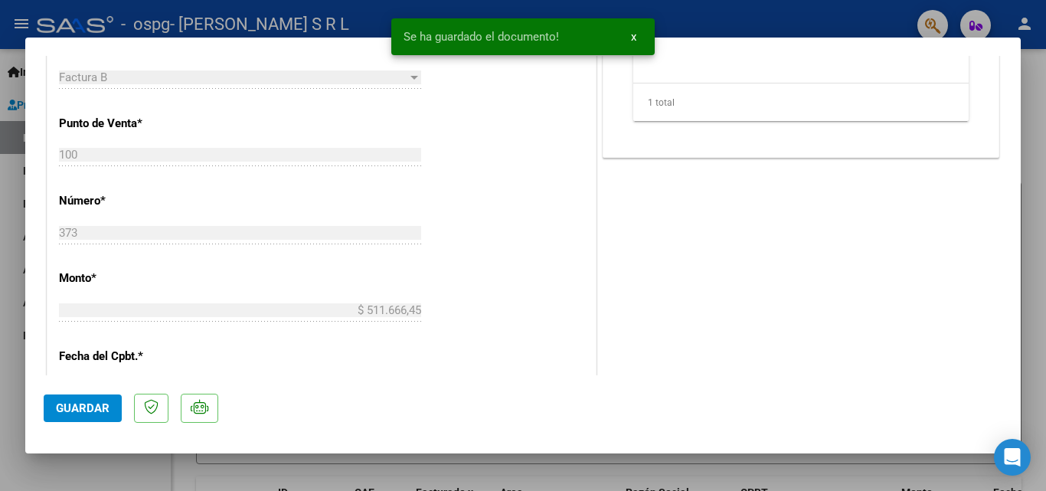
scroll to position [637, 0]
drag, startPoint x: 1029, startPoint y: 195, endPoint x: 1036, endPoint y: 146, distance: 49.5
click at [1036, 146] on div at bounding box center [523, 245] width 1046 height 491
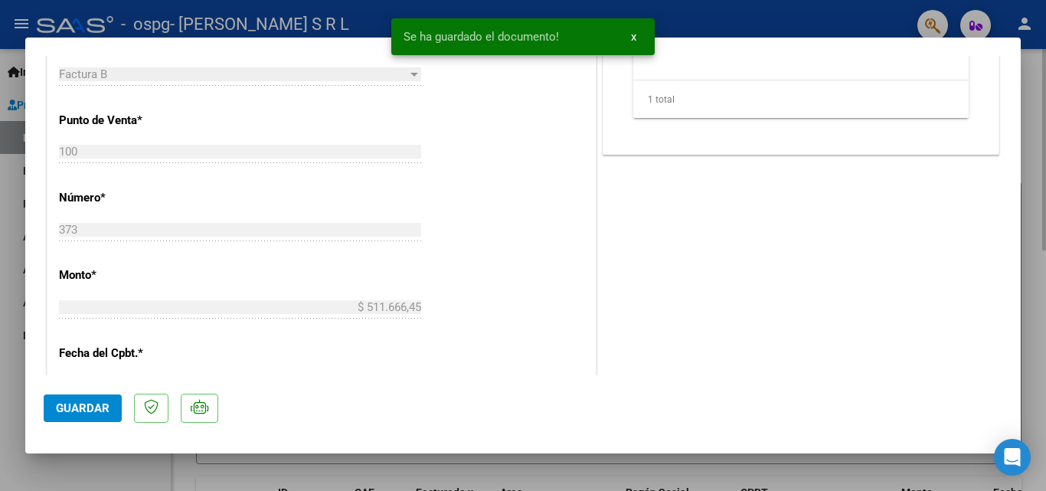
type input "$ 0,00"
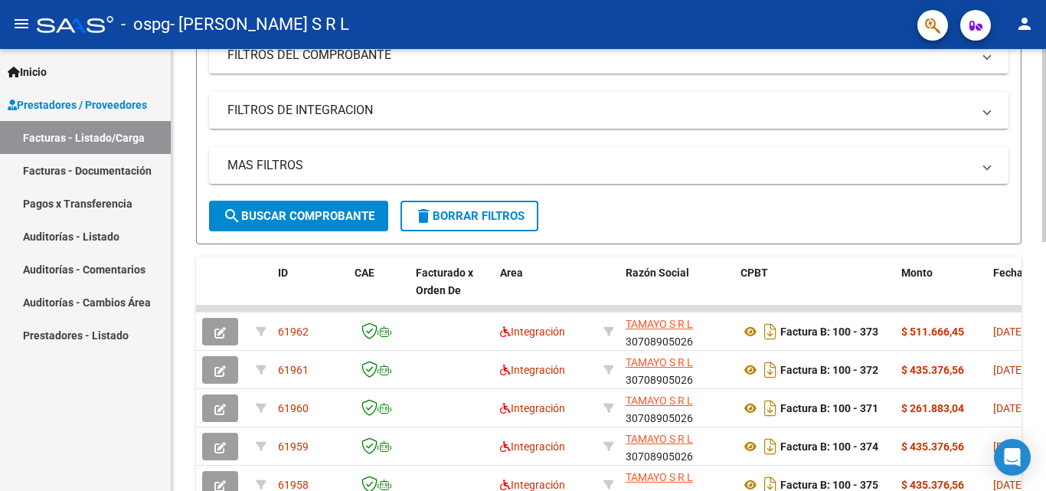
scroll to position [293, 0]
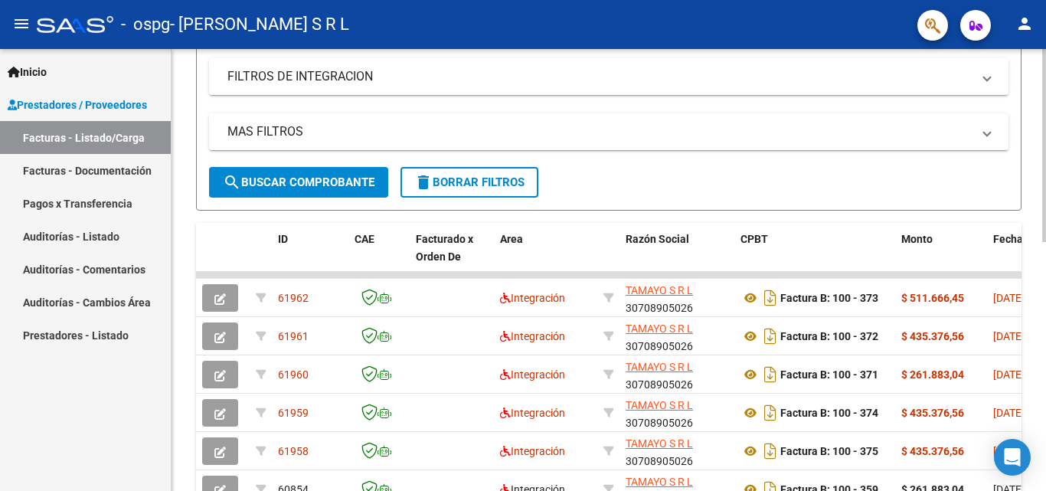
click at [1045, 334] on div at bounding box center [1044, 276] width 4 height 193
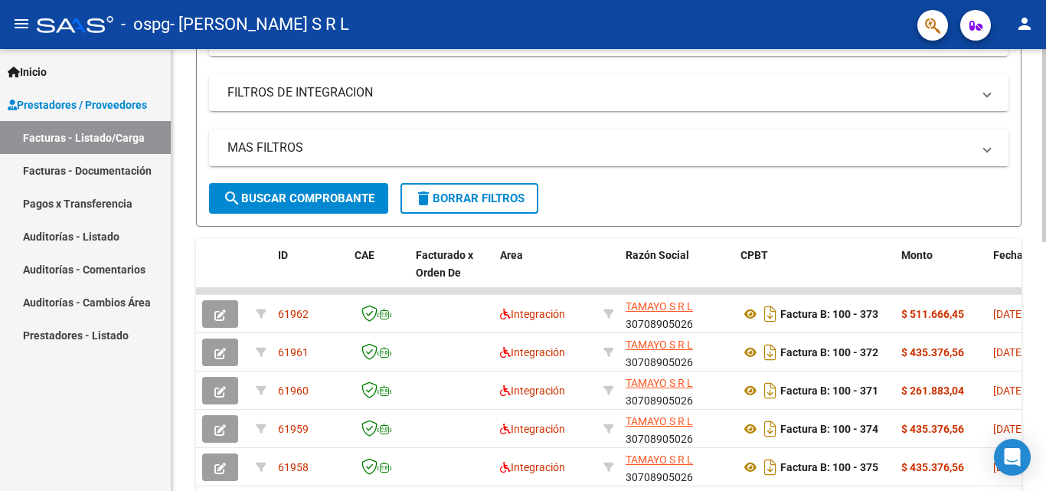
click at [1045, 327] on div at bounding box center [1044, 268] width 4 height 193
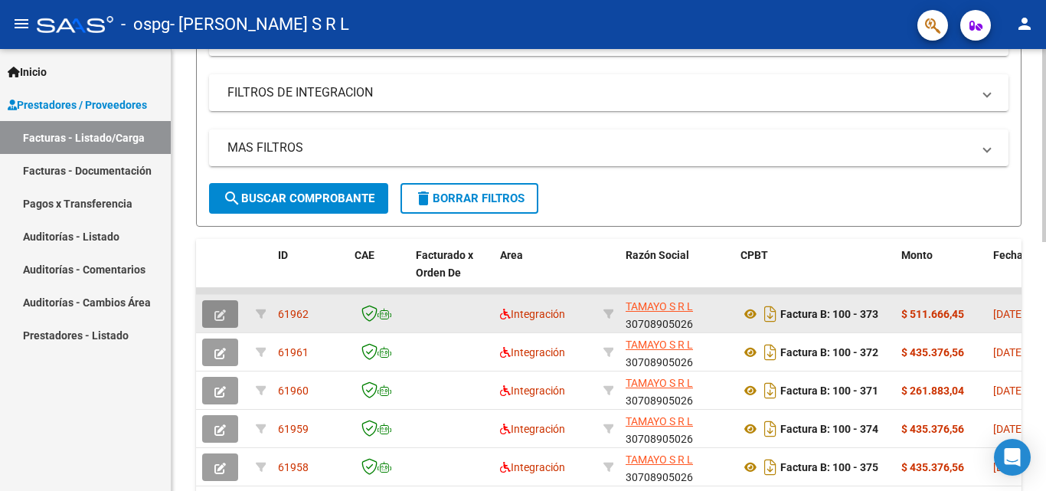
click at [216, 314] on icon "button" at bounding box center [219, 314] width 11 height 11
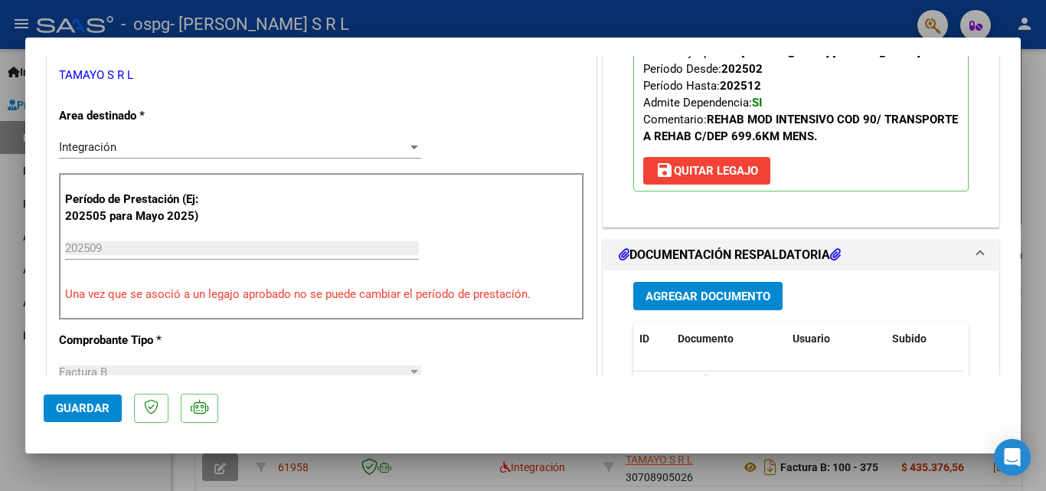
scroll to position [328, 0]
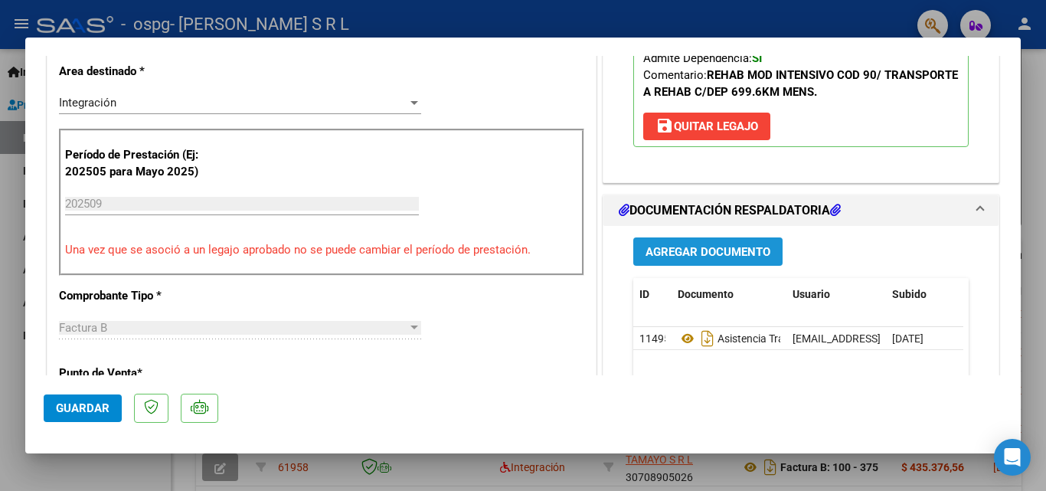
click at [665, 253] on span "Agregar Documento" at bounding box center [708, 252] width 125 height 14
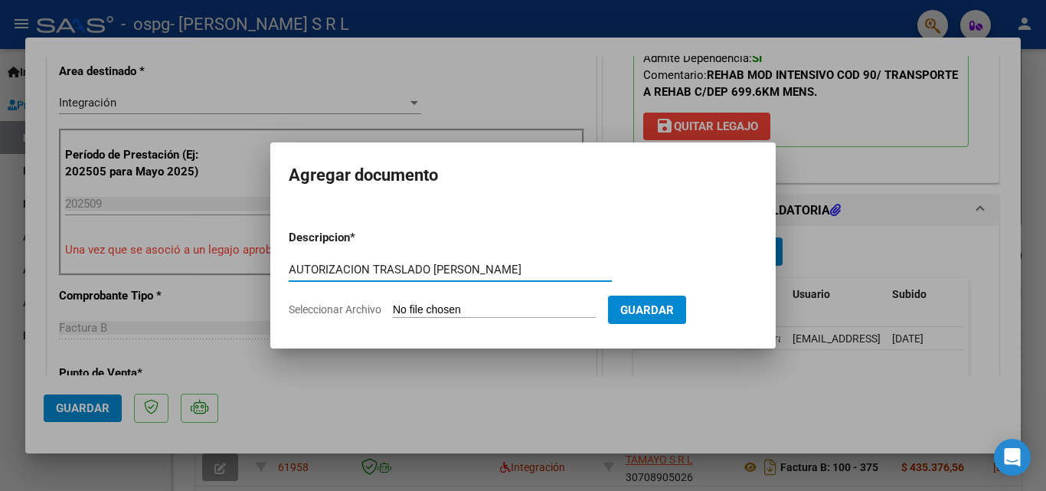
type input "AUTORIZACION TRASLADO [PERSON_NAME]"
click at [464, 306] on input "Seleccionar Archivo" at bounding box center [494, 310] width 203 height 15
type input "C:\fakepath\AUTORIZACION [PERSON_NAME].pdf"
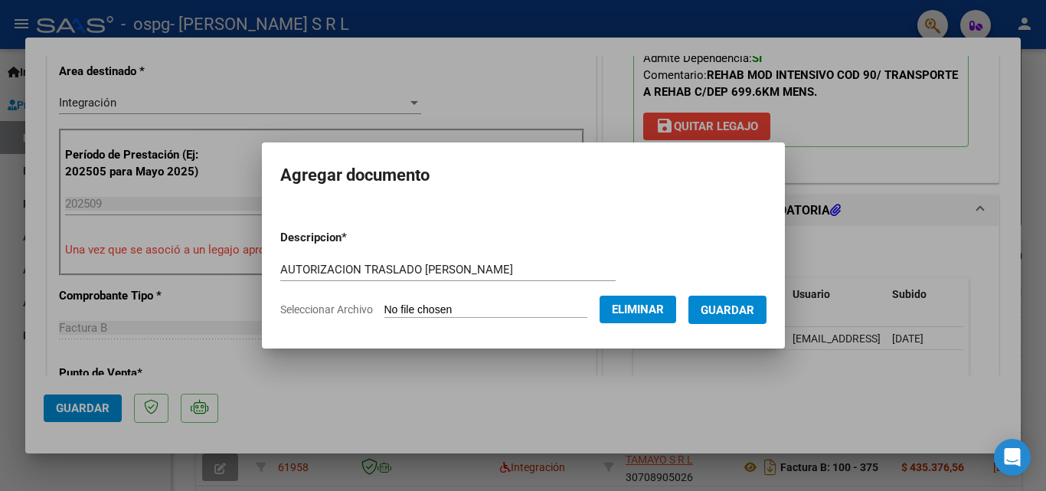
click at [745, 310] on span "Guardar" at bounding box center [728, 310] width 54 height 14
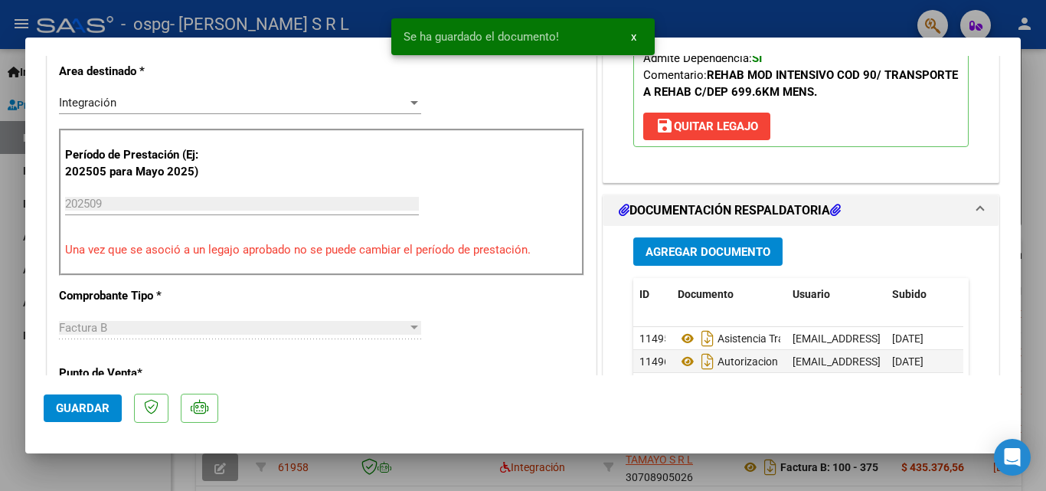
click at [1025, 173] on div at bounding box center [523, 245] width 1046 height 491
type input "$ 0,00"
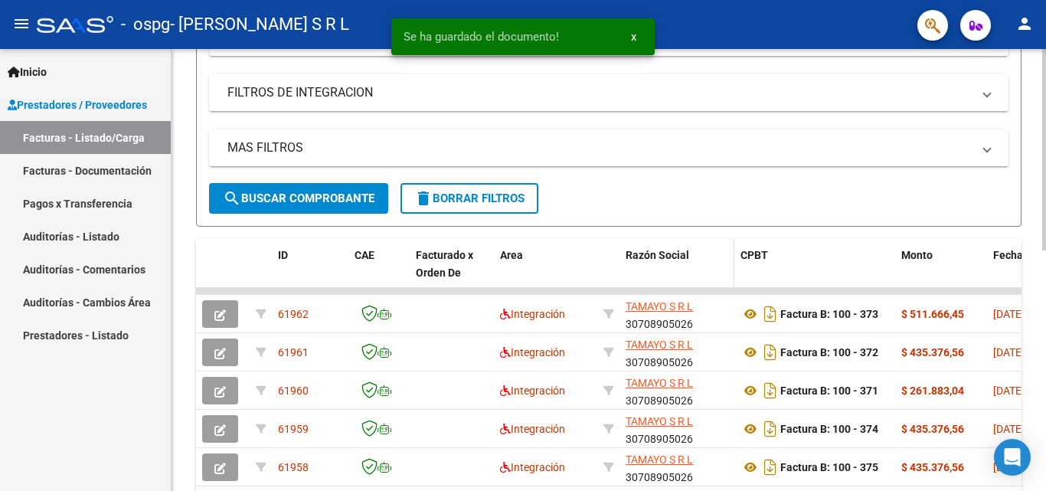
scroll to position [276, 0]
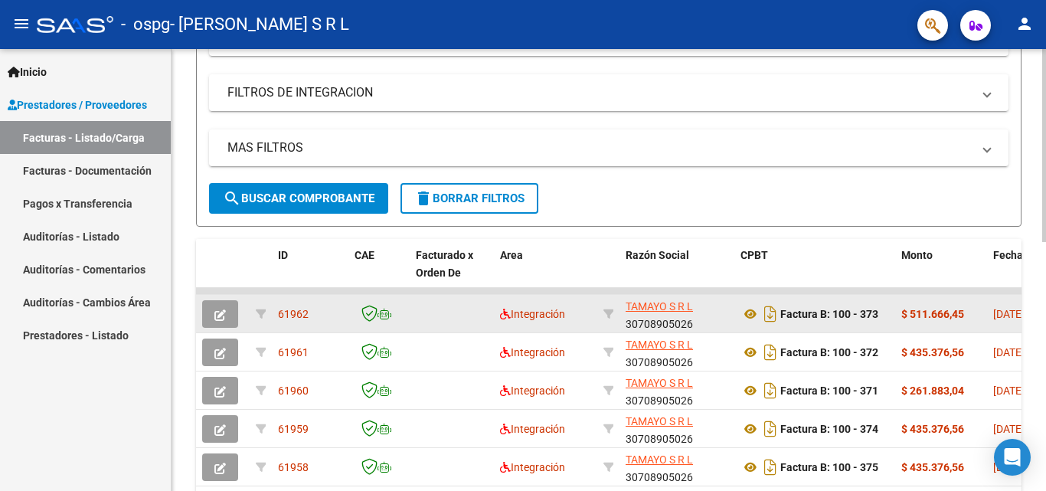
click at [216, 314] on icon "button" at bounding box center [219, 314] width 11 height 11
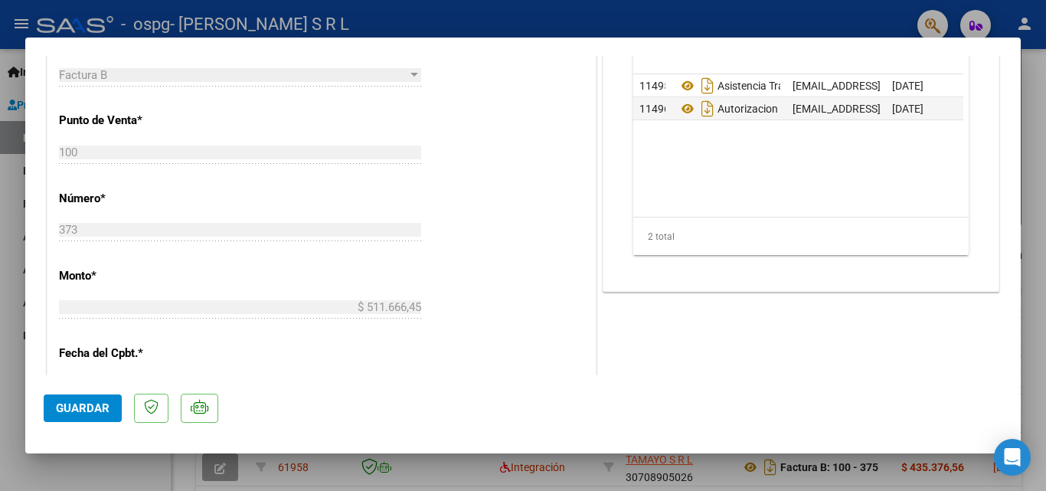
scroll to position [594, 0]
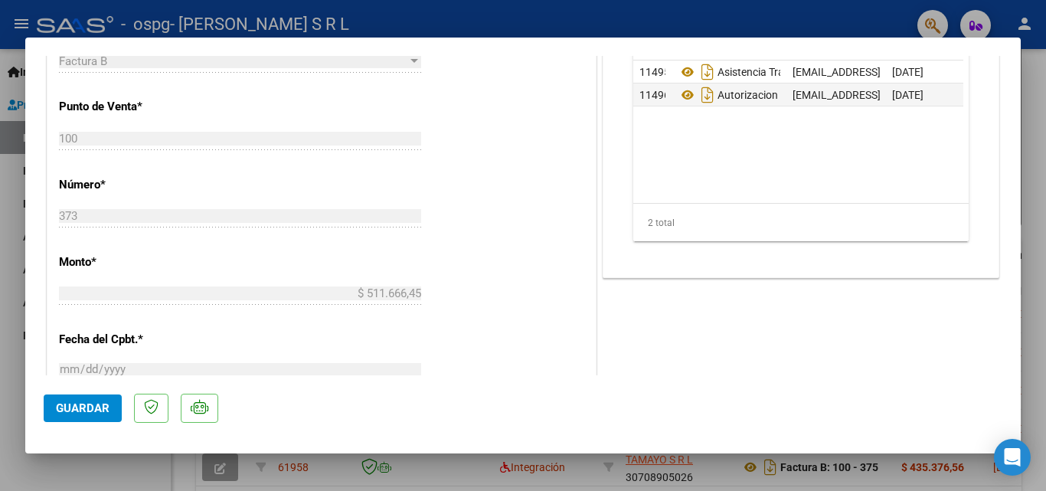
click at [92, 407] on span "Guardar" at bounding box center [83, 408] width 54 height 14
click at [7, 5] on div at bounding box center [523, 245] width 1046 height 491
type input "$ 0,00"
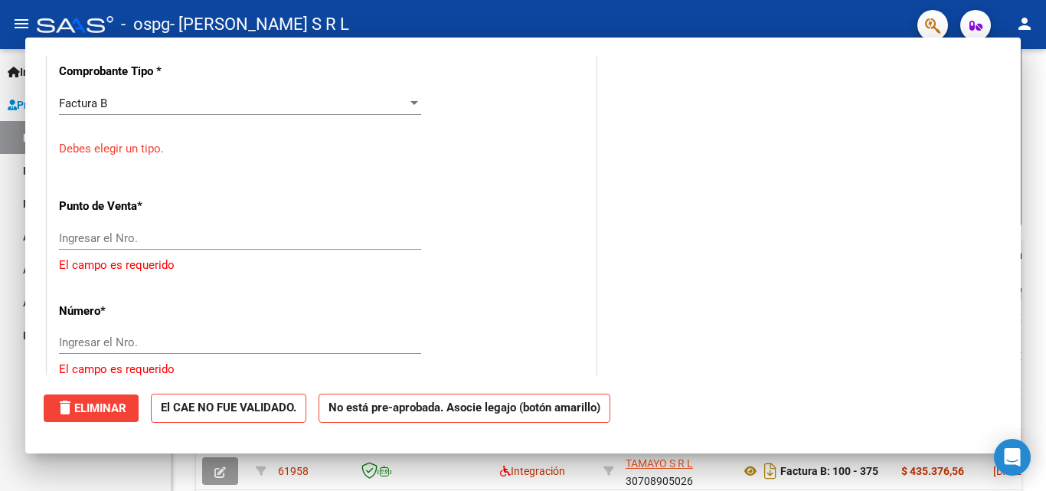
click at [7, 5] on mat-toolbar "menu - ospg - [PERSON_NAME] S R L person" at bounding box center [523, 24] width 1046 height 49
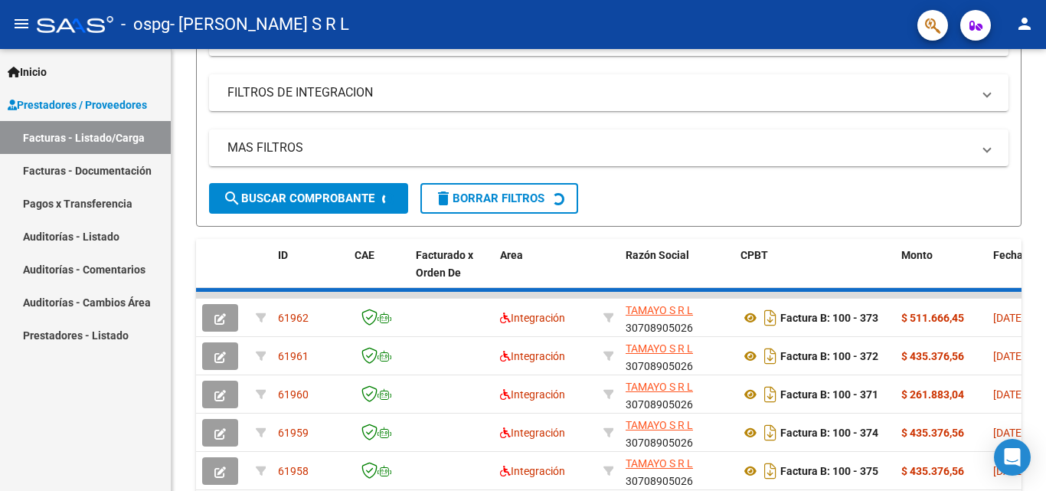
scroll to position [276, 0]
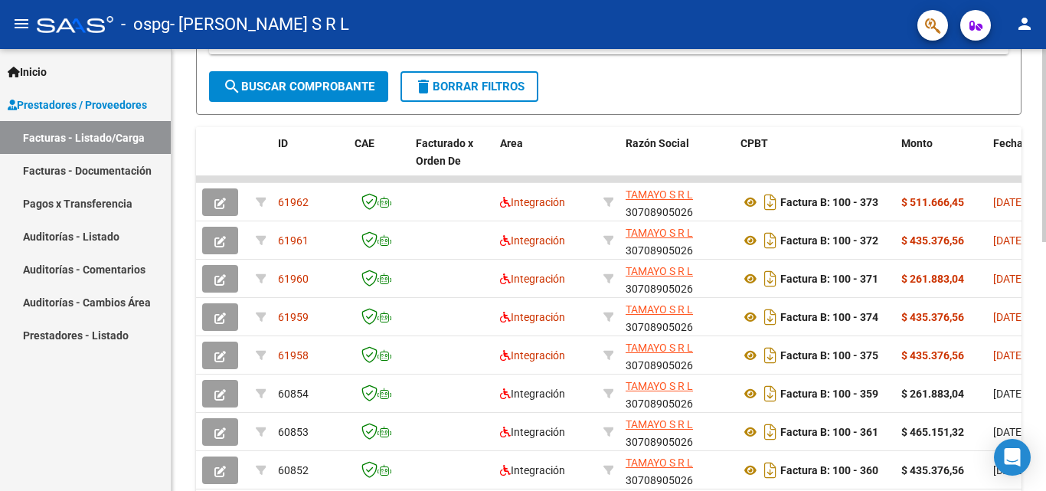
click at [1045, 232] on div at bounding box center [1044, 319] width 4 height 193
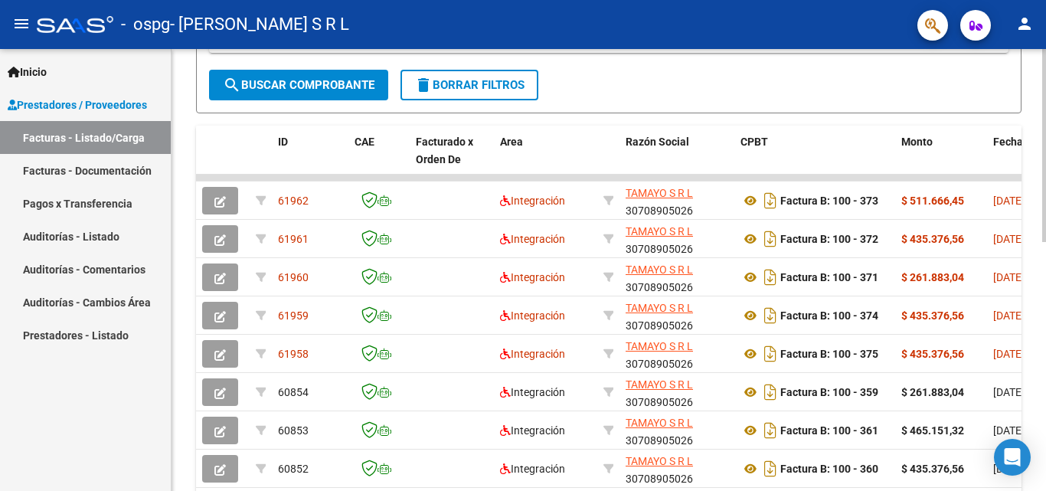
click at [1045, 233] on div at bounding box center [1044, 320] width 4 height 193
